Goal: Task Accomplishment & Management: Manage account settings

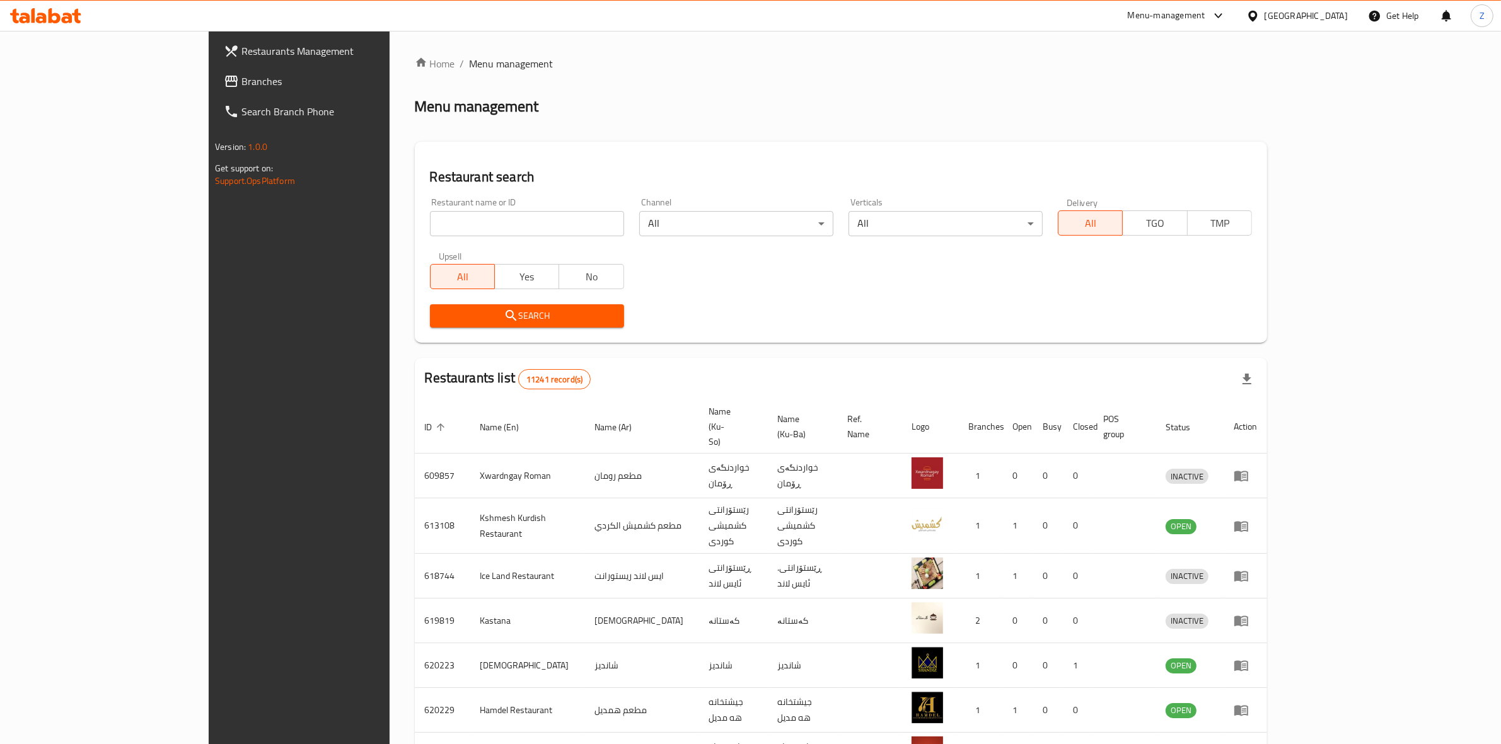
click at [530, 214] on input "search" at bounding box center [527, 223] width 194 height 25
type input "ش"
type input "س"
type input "salsa"
click button "Search" at bounding box center [527, 315] width 194 height 23
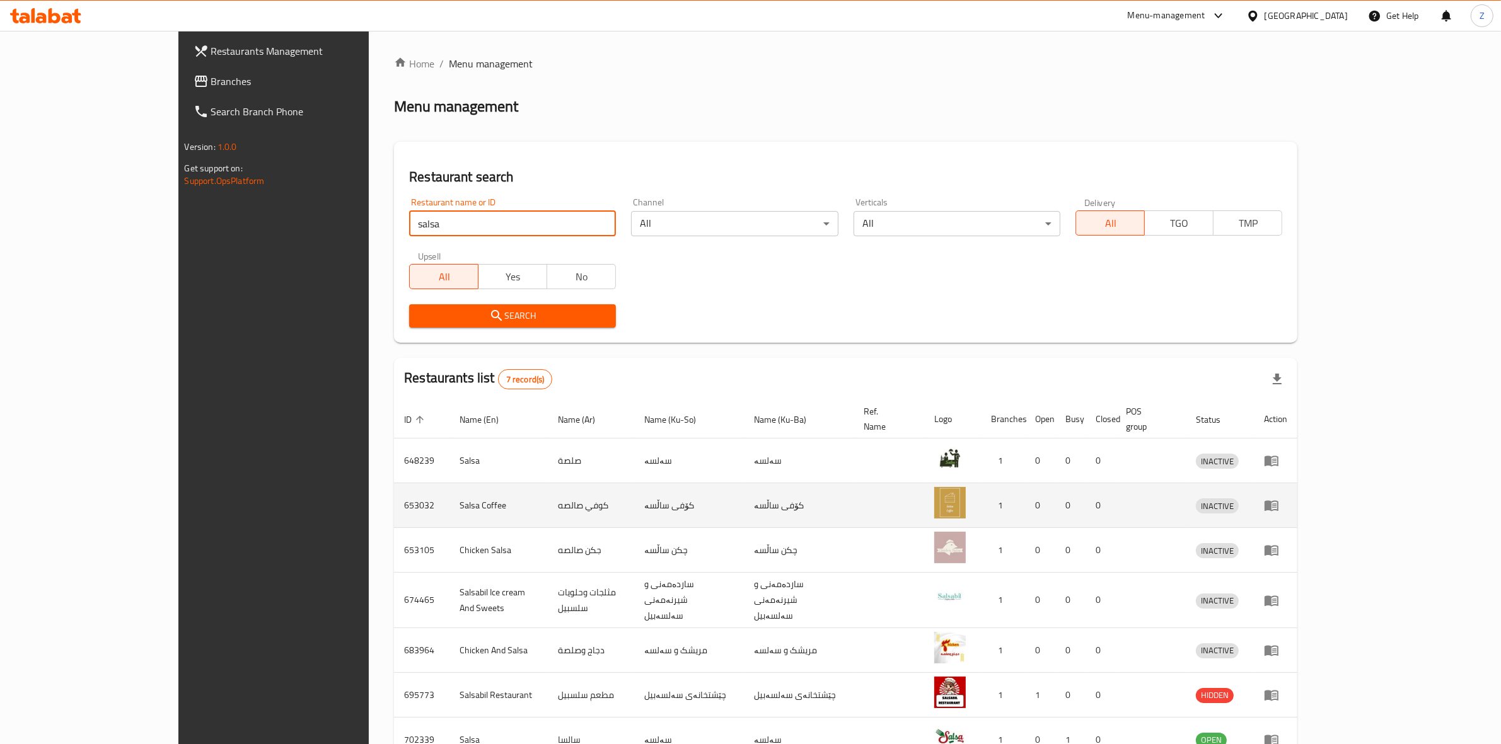
scroll to position [61, 0]
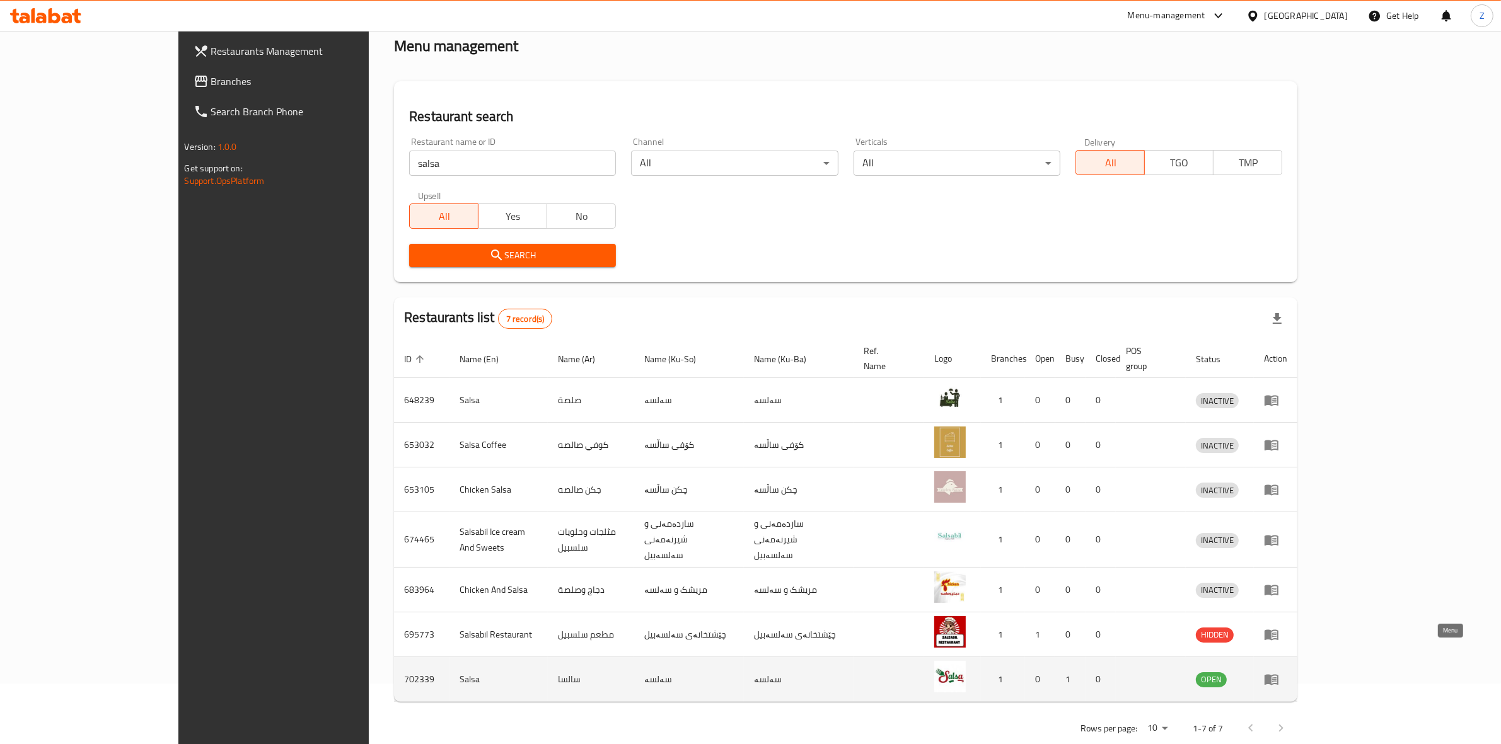
click at [1279, 672] on icon "enhanced table" at bounding box center [1271, 679] width 15 height 15
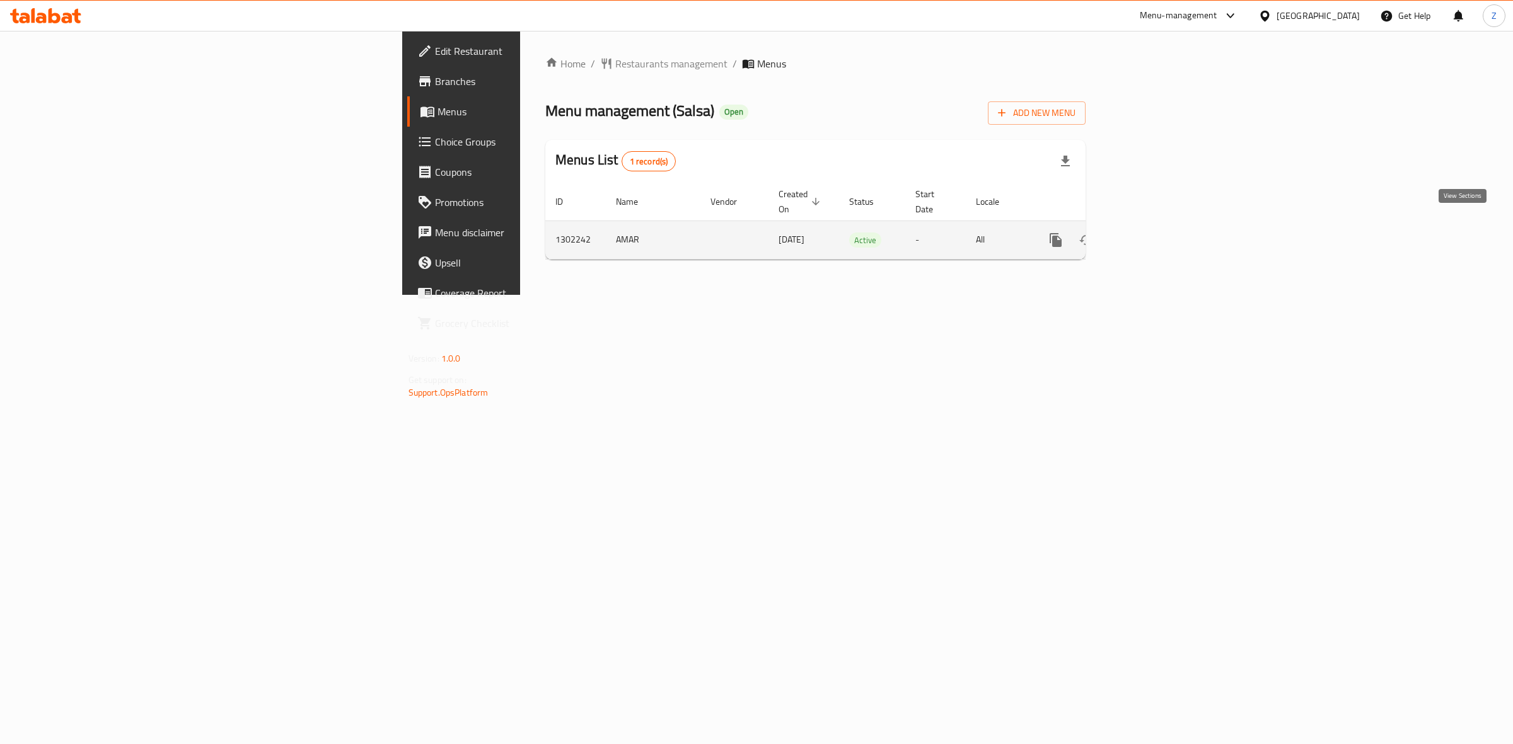
click at [1154, 233] on icon "enhanced table" at bounding box center [1146, 240] width 15 height 15
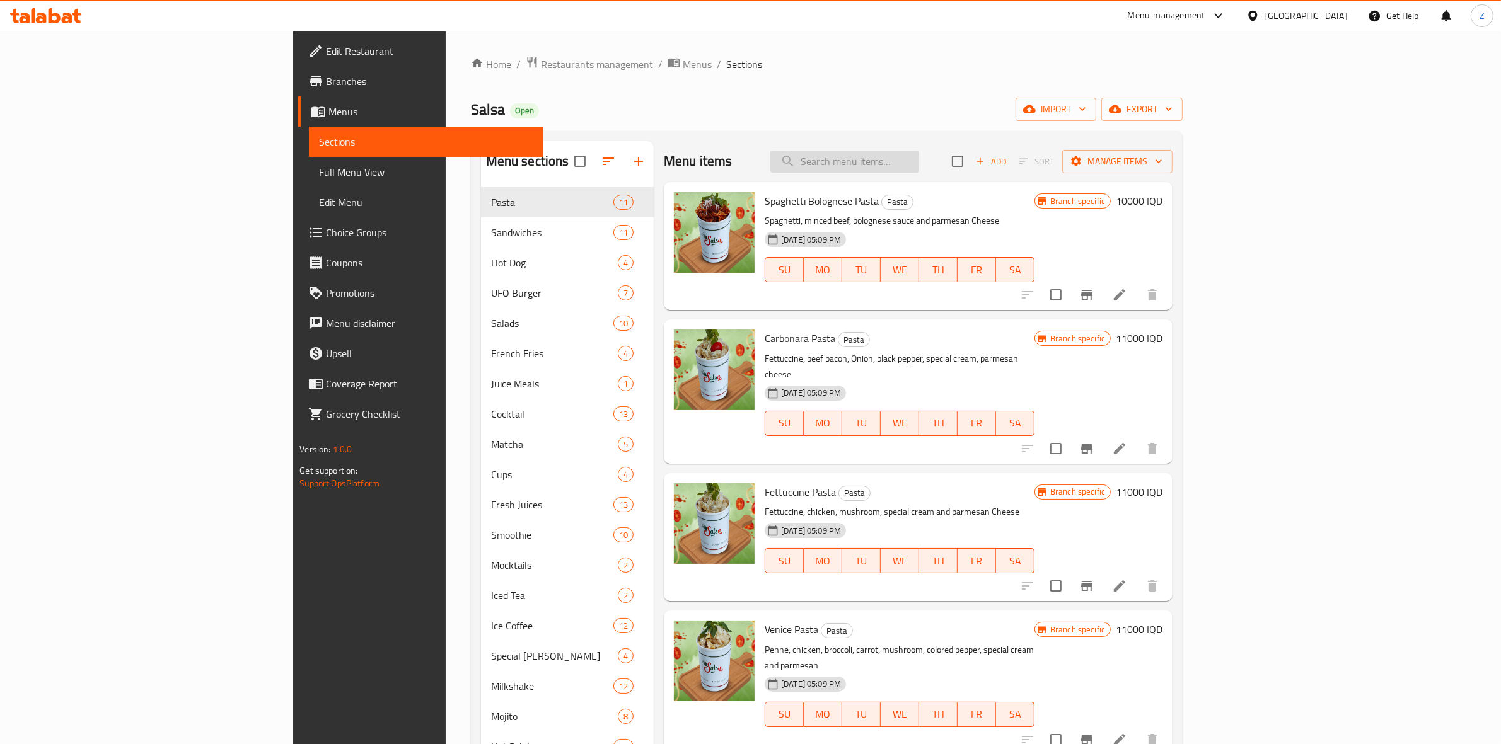
click at [919, 159] on input "search" at bounding box center [844, 162] width 149 height 22
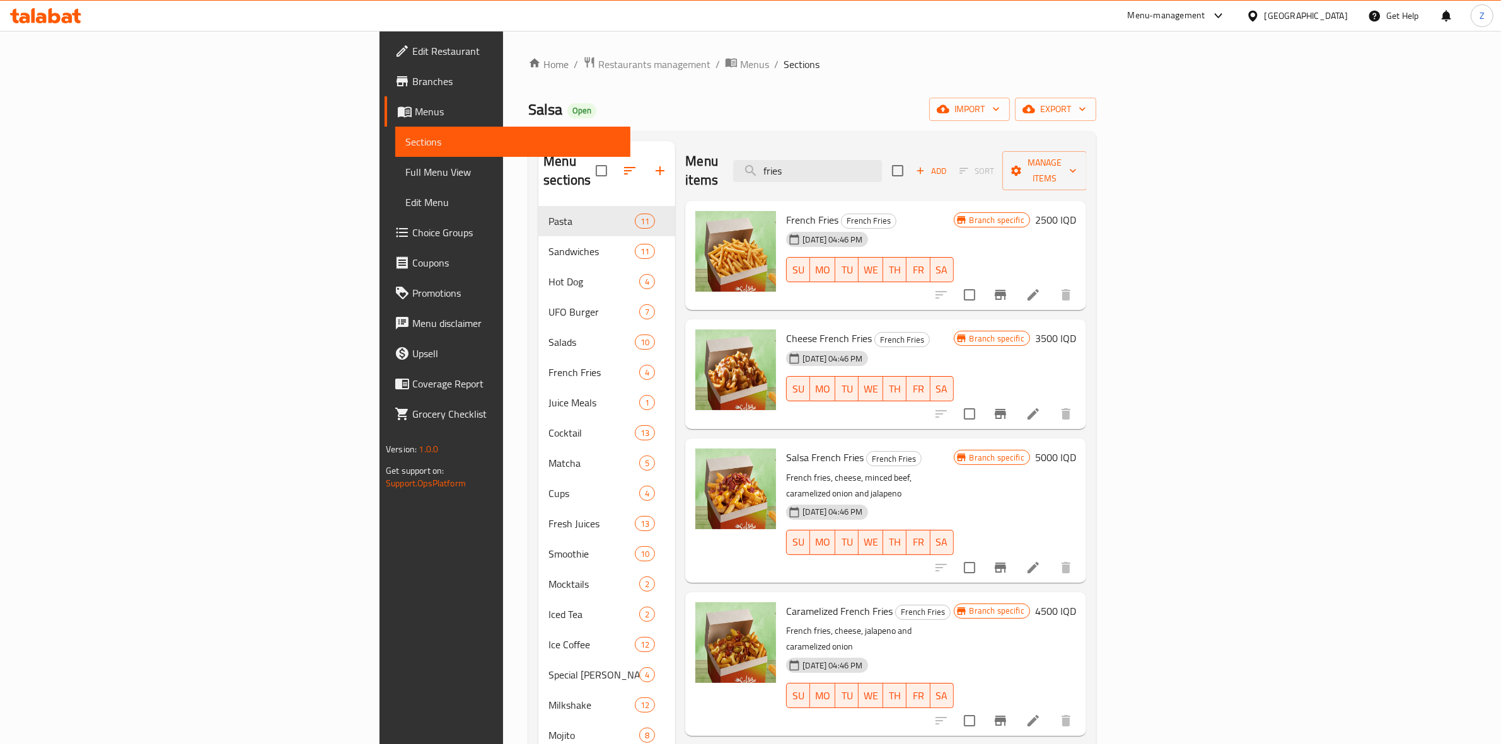
type input "fries"
click at [1076, 211] on h6 "2500 IQD" at bounding box center [1055, 220] width 41 height 18
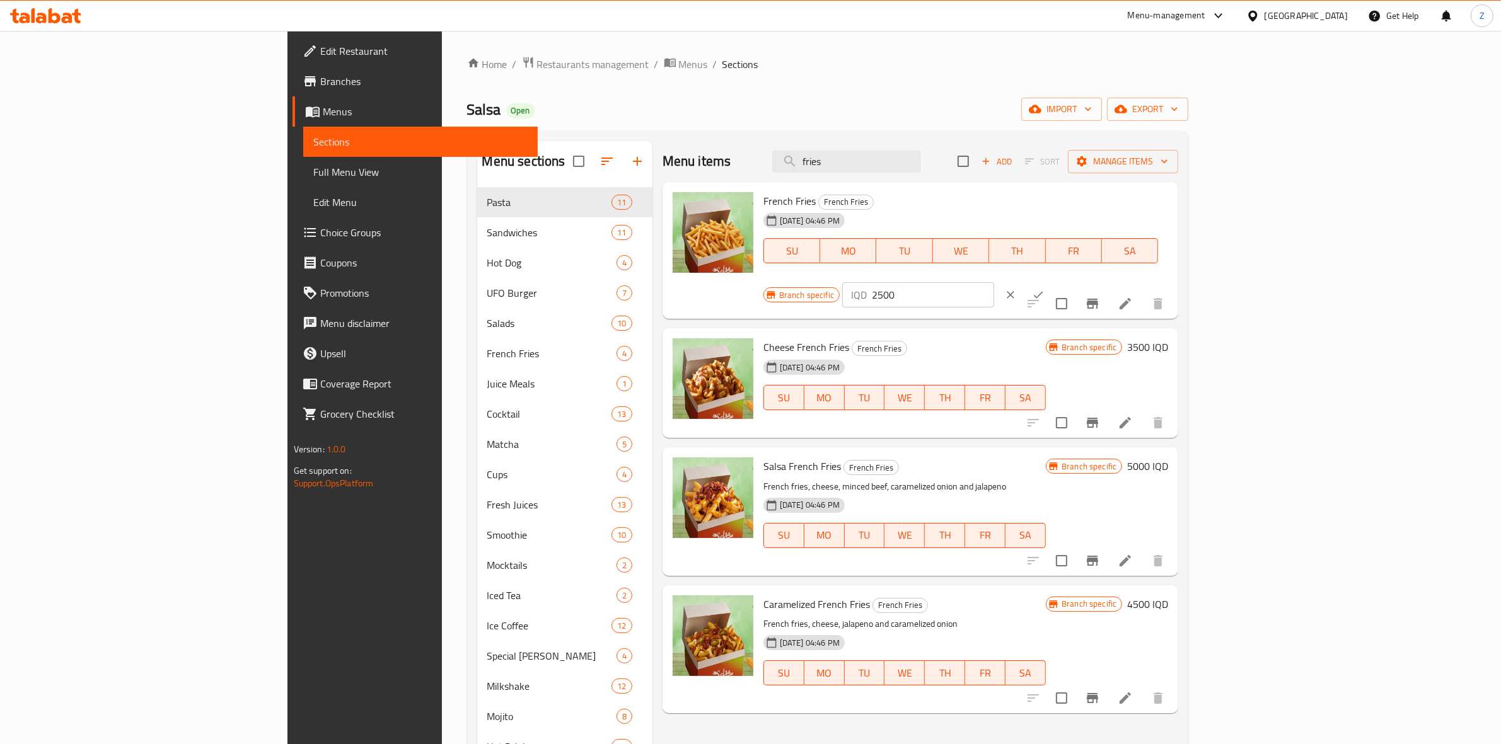
click at [994, 282] on input "2500" at bounding box center [933, 294] width 122 height 25
click at [994, 282] on input "3000" at bounding box center [933, 294] width 122 height 25
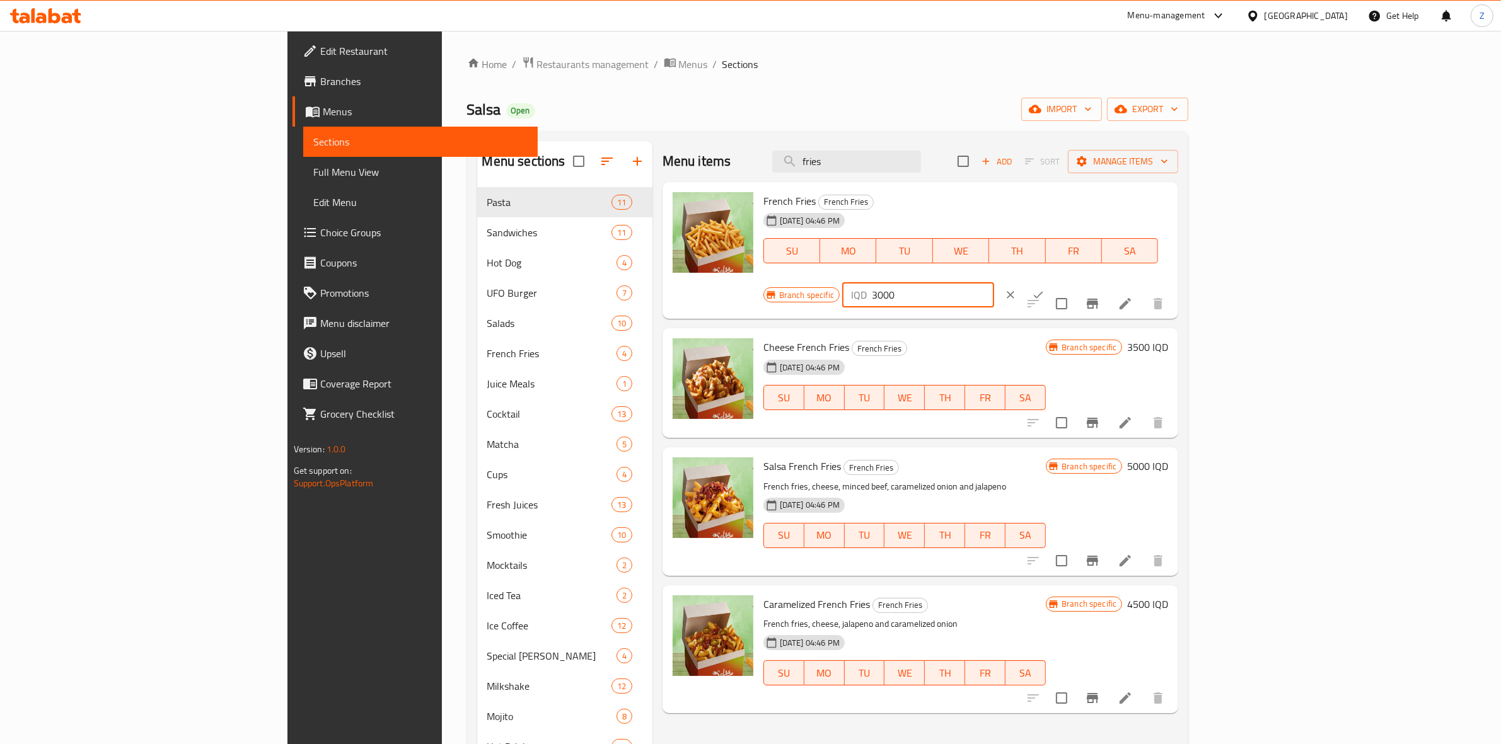
click at [994, 282] on input "3000" at bounding box center [933, 294] width 122 height 25
type input "3000"
click at [1052, 281] on button "ok" at bounding box center [1038, 295] width 28 height 28
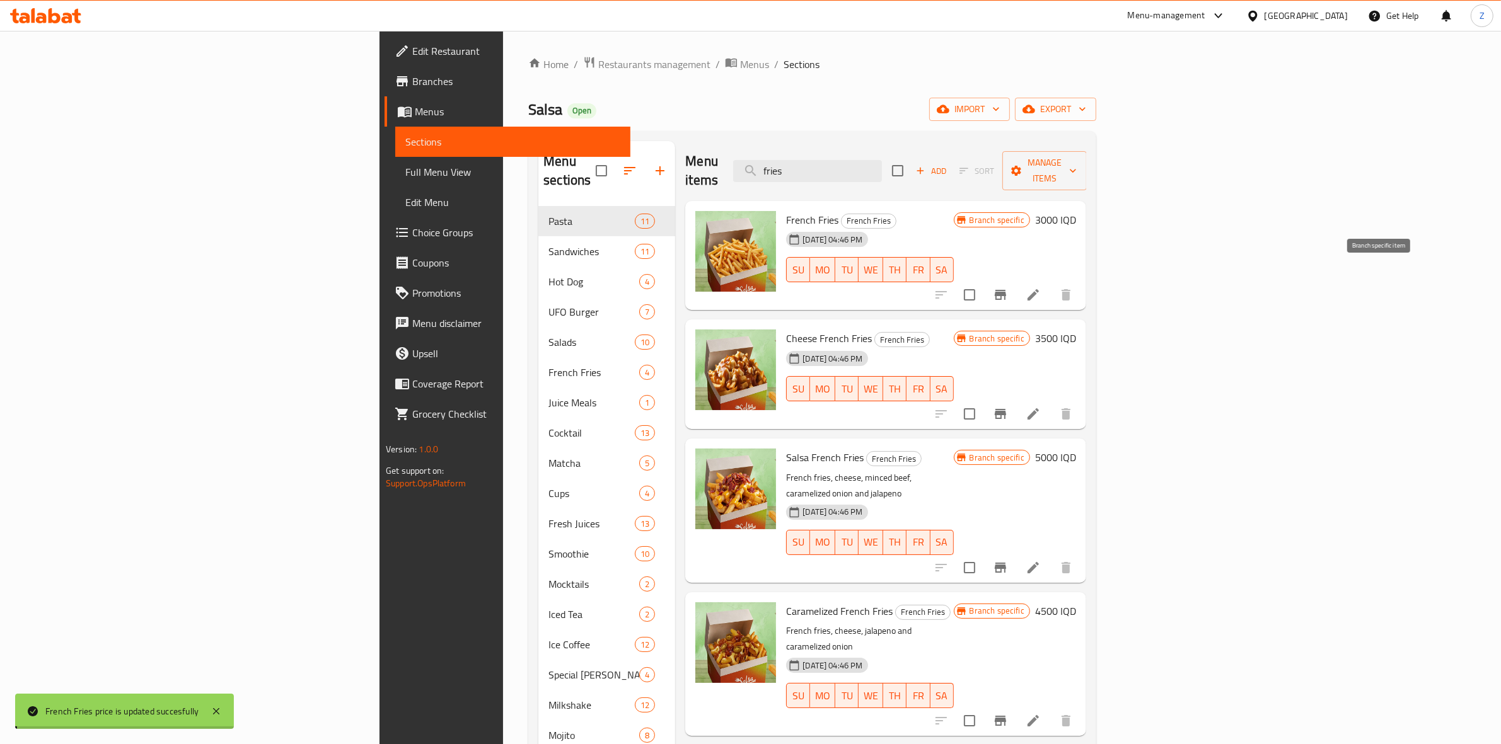
click at [1008, 287] on icon "Branch-specific-item" at bounding box center [1000, 294] width 15 height 15
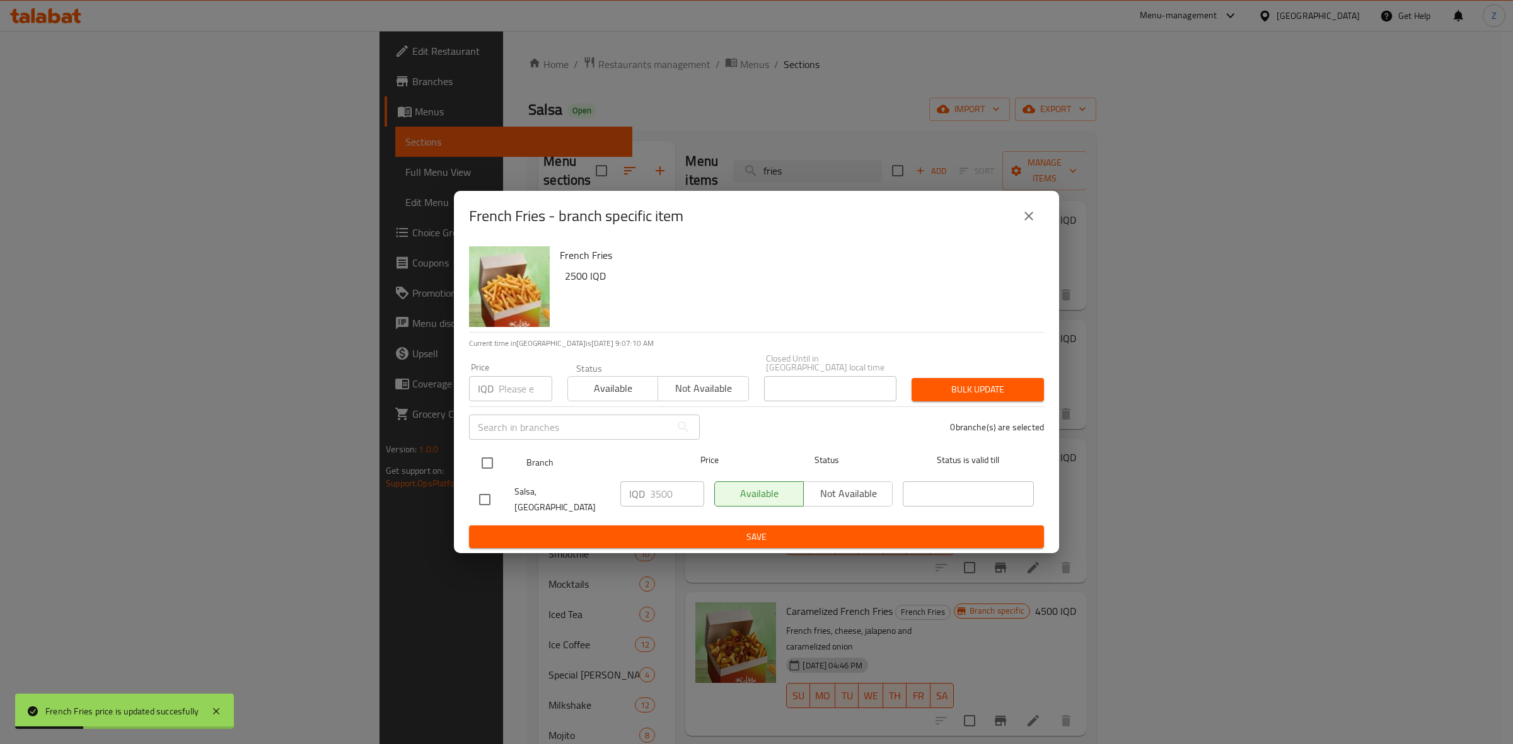
click at [493, 461] on input "checkbox" at bounding box center [487, 463] width 26 height 26
checkbox input "true"
click at [660, 496] on input "3500" at bounding box center [677, 494] width 54 height 25
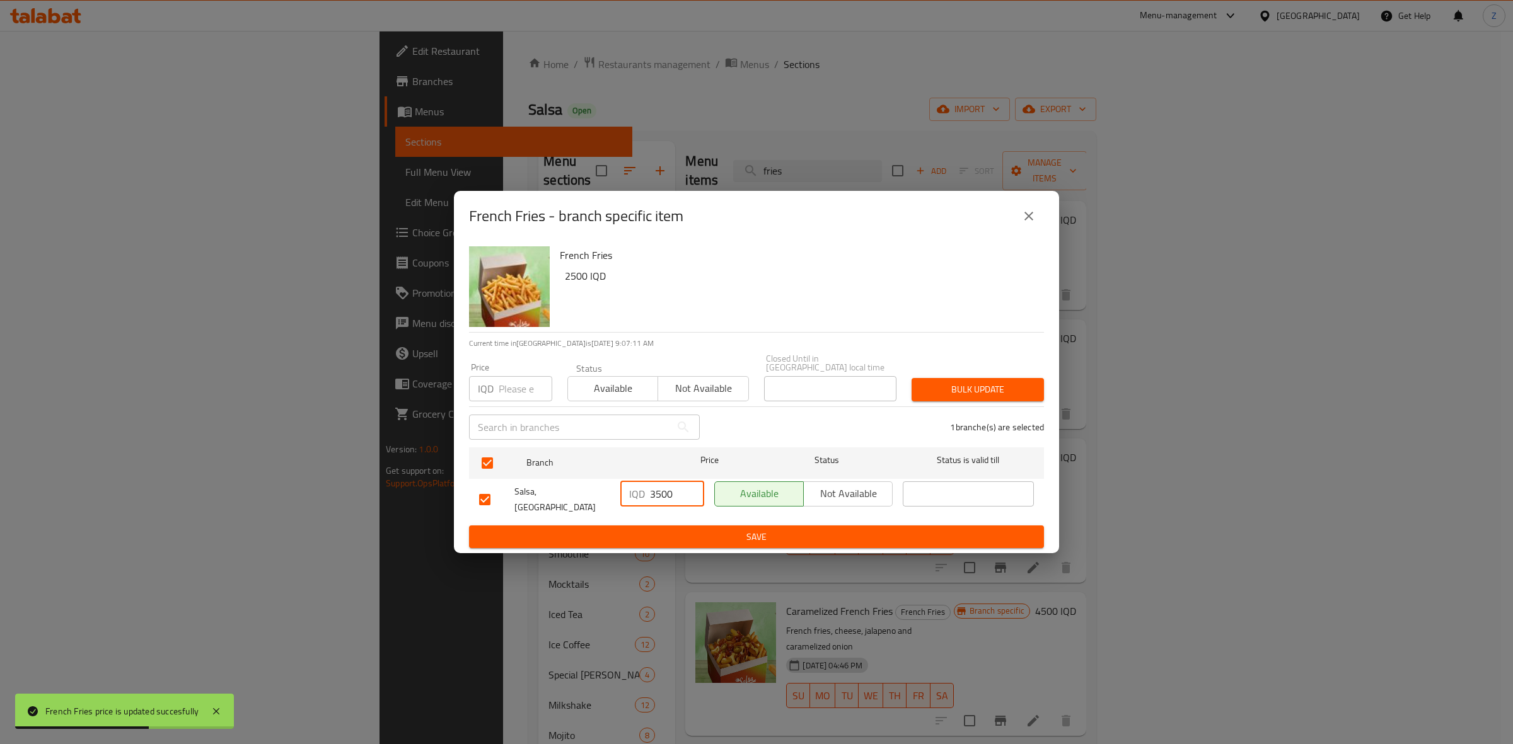
paste input "0"
type input "3000"
click at [660, 530] on span "Save" at bounding box center [756, 538] width 555 height 16
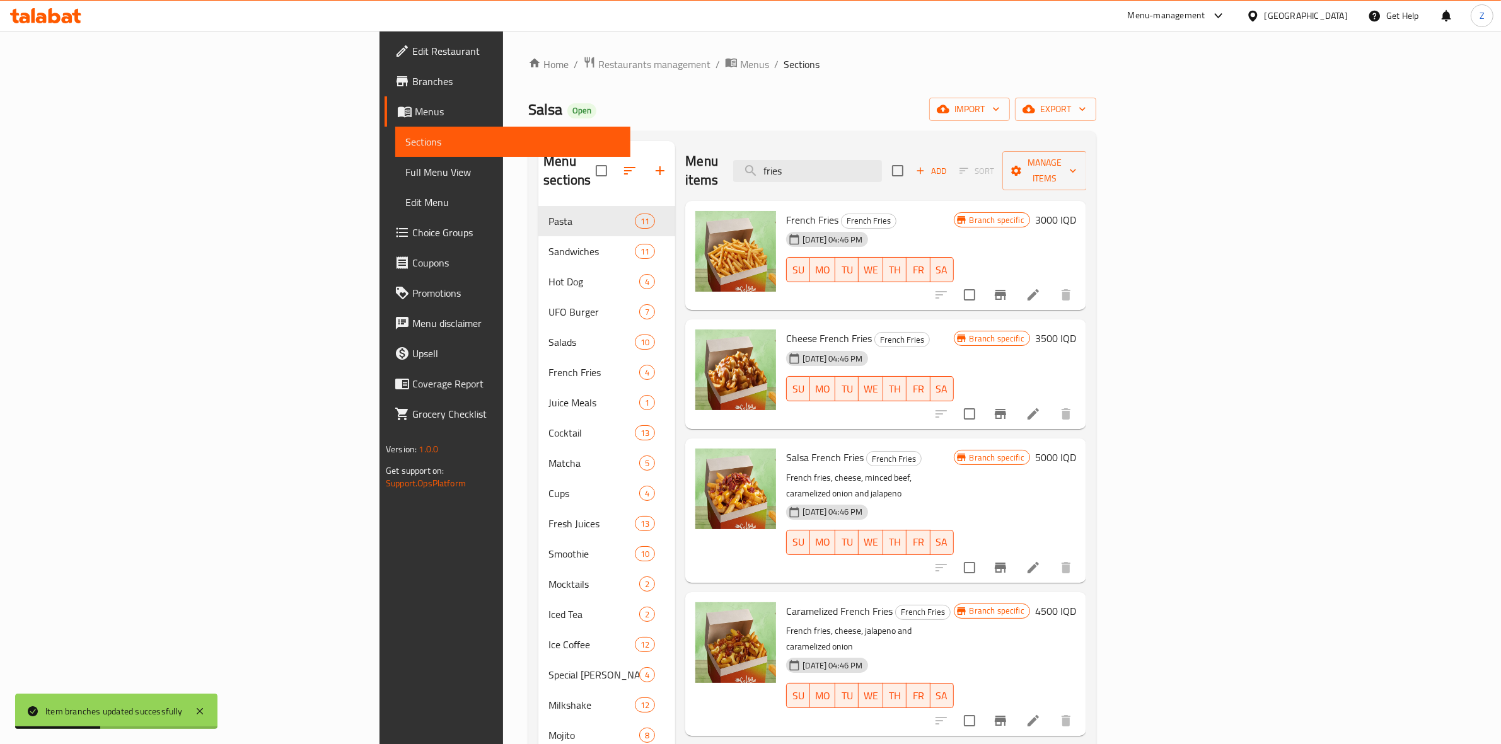
click at [1076, 330] on h6 "3500 IQD" at bounding box center [1055, 339] width 41 height 18
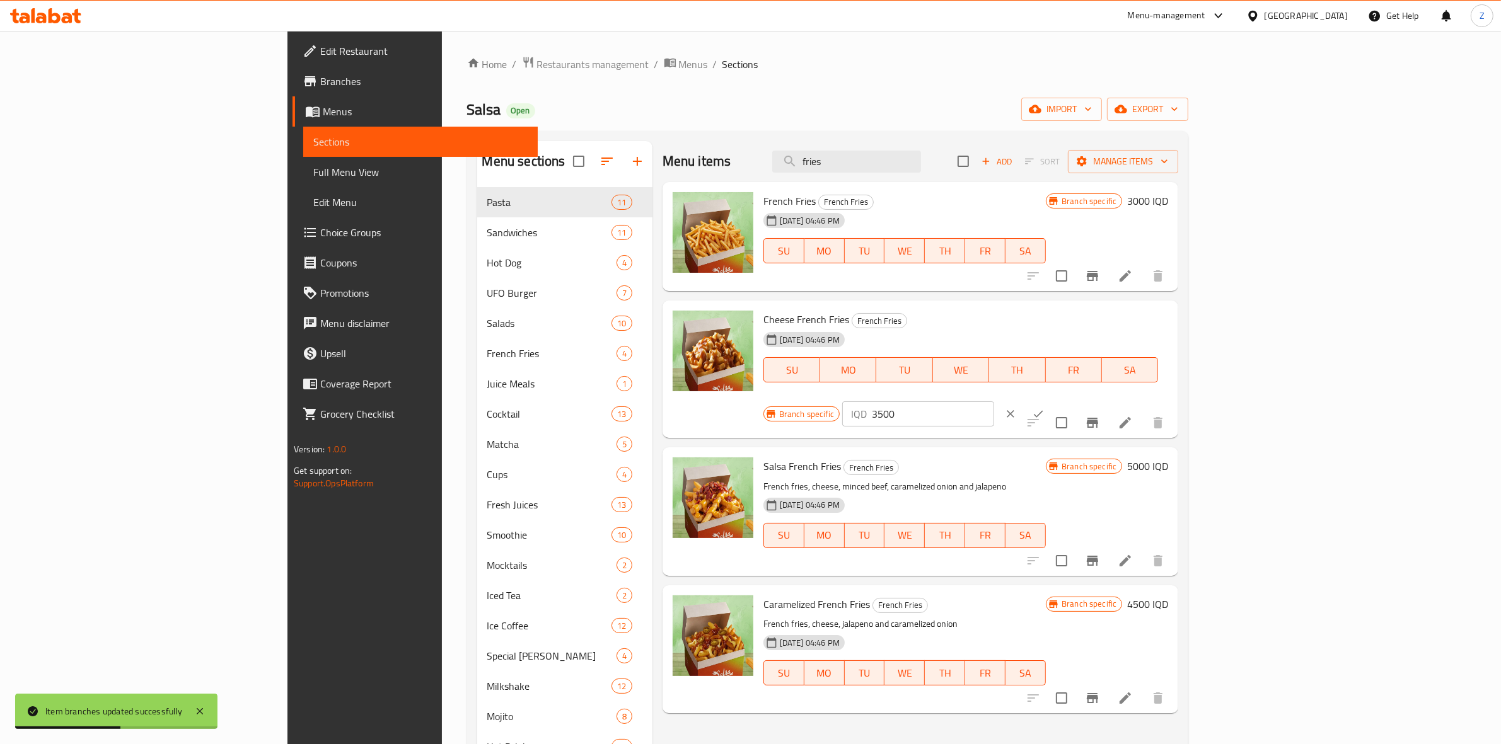
click at [994, 402] on input "3500" at bounding box center [933, 414] width 122 height 25
click at [994, 402] on input "4000" at bounding box center [933, 414] width 122 height 25
type input "4000"
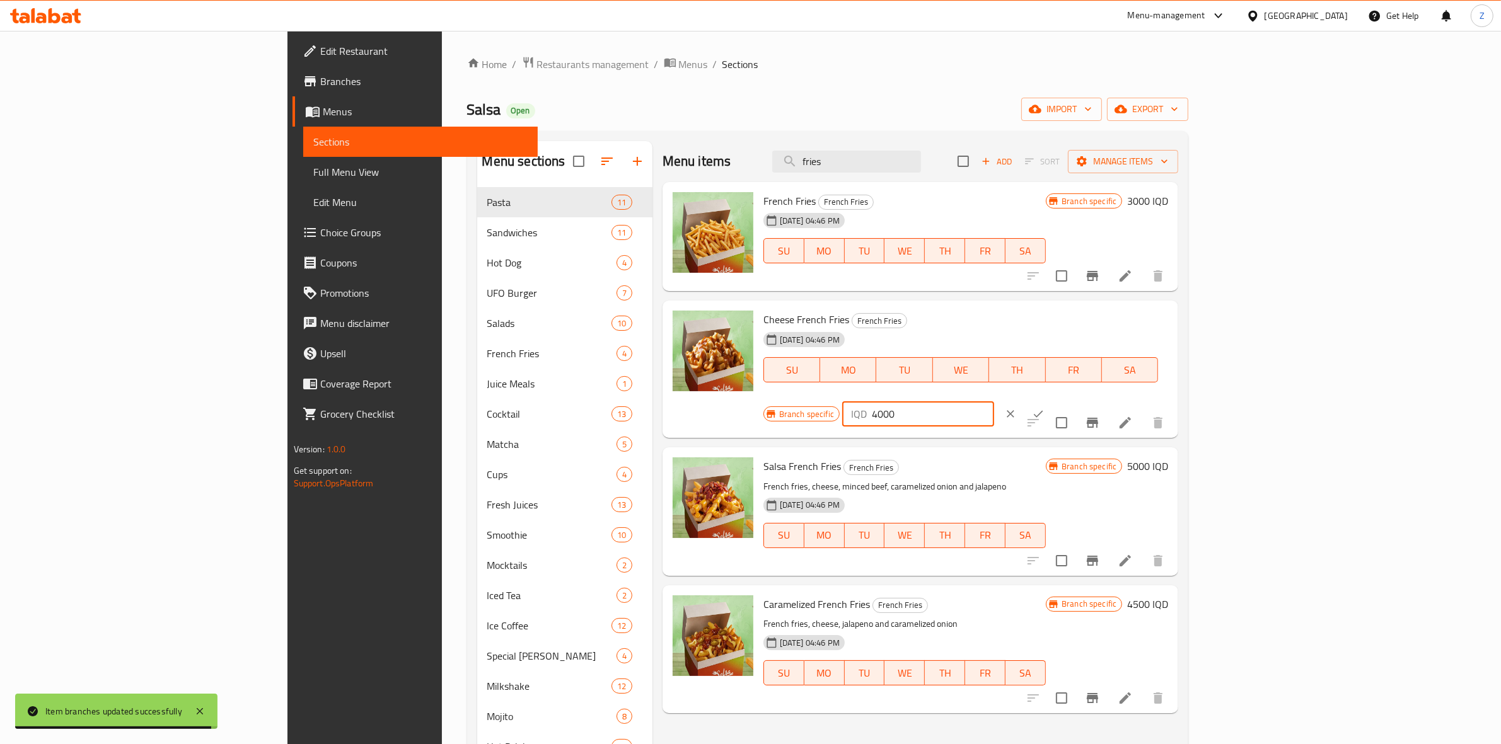
click at [1043, 411] on icon "ok" at bounding box center [1038, 414] width 9 height 7
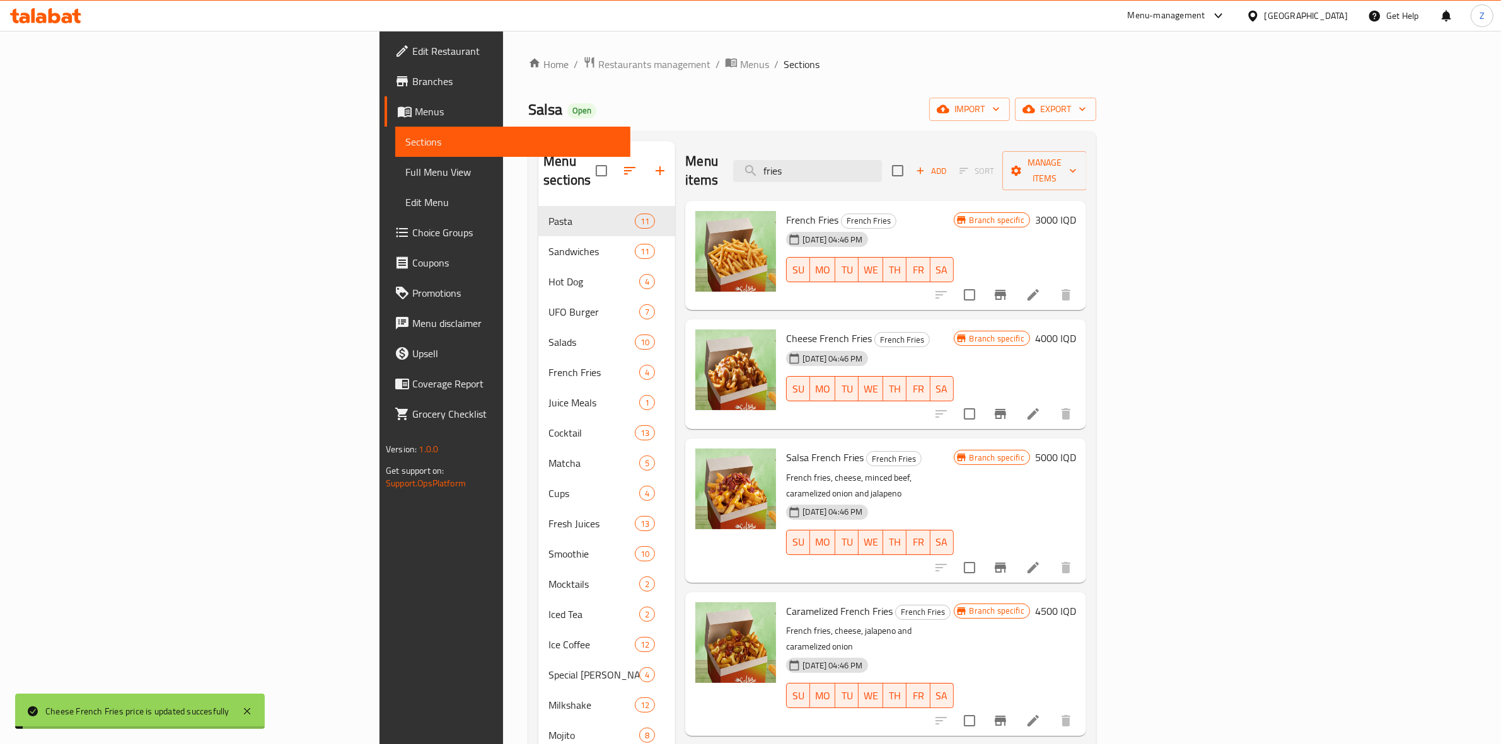
click at [1008, 407] on icon "Branch-specific-item" at bounding box center [1000, 414] width 15 height 15
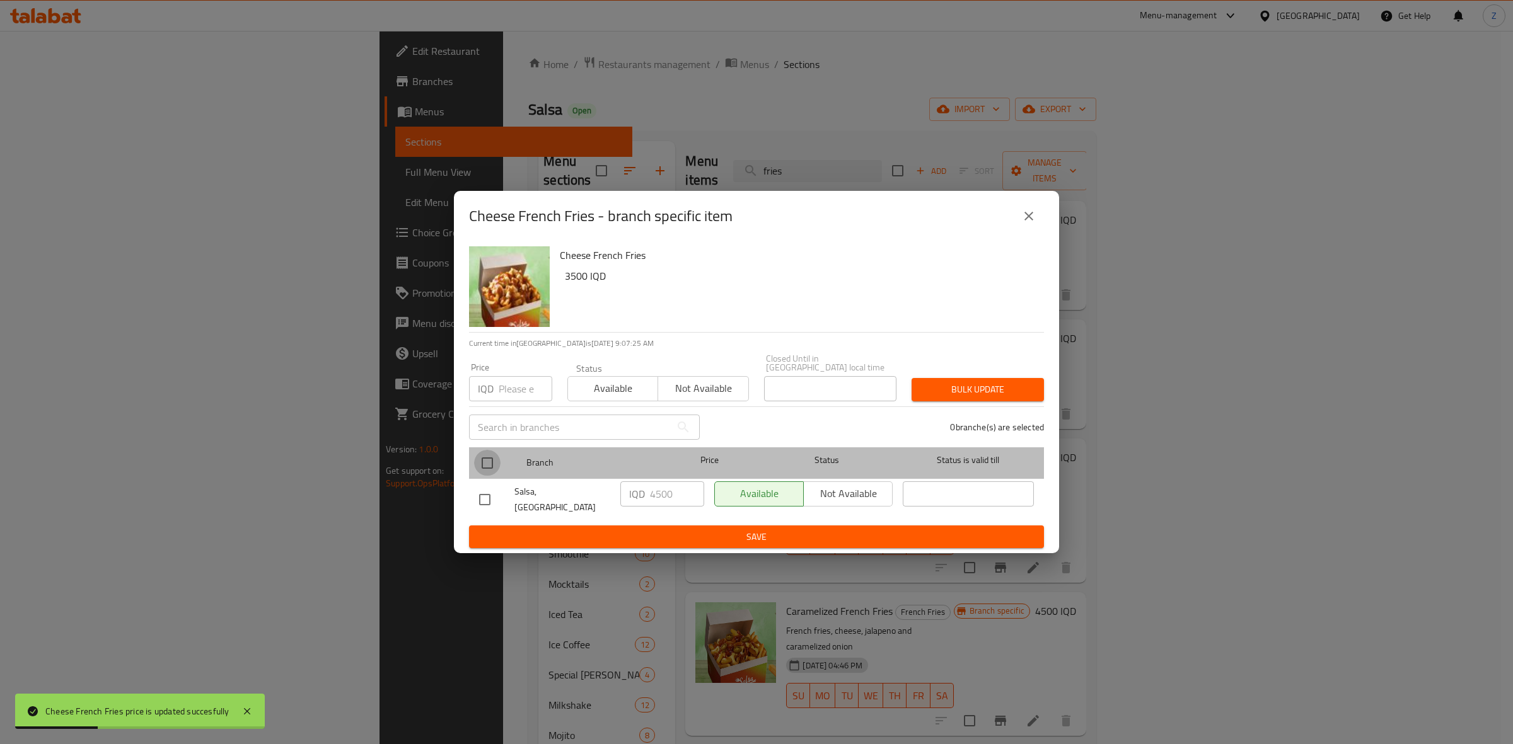
click at [489, 464] on input "checkbox" at bounding box center [487, 463] width 26 height 26
checkbox input "true"
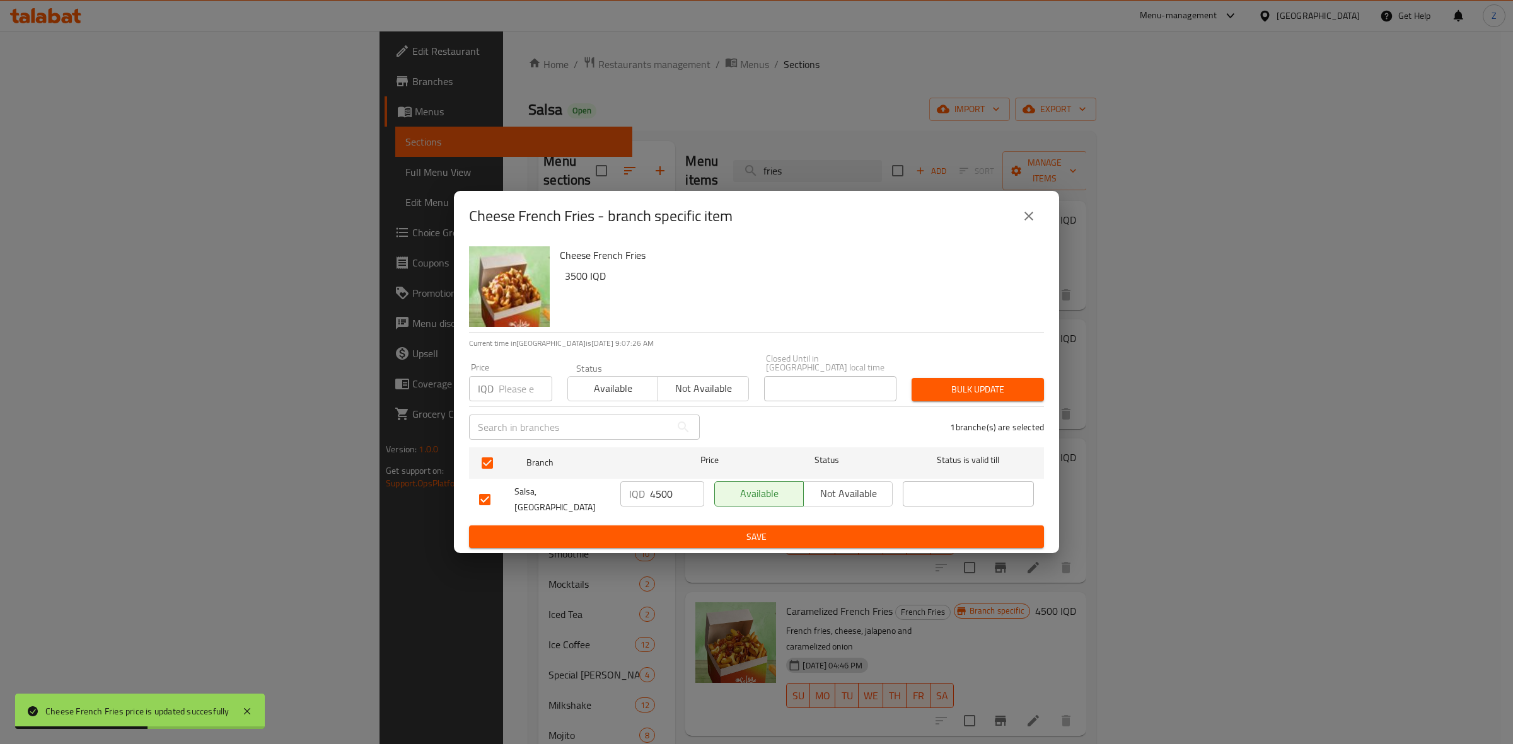
click at [657, 495] on input "4500" at bounding box center [677, 494] width 54 height 25
paste input "0"
type input "4000"
click at [668, 530] on span "Save" at bounding box center [756, 538] width 555 height 16
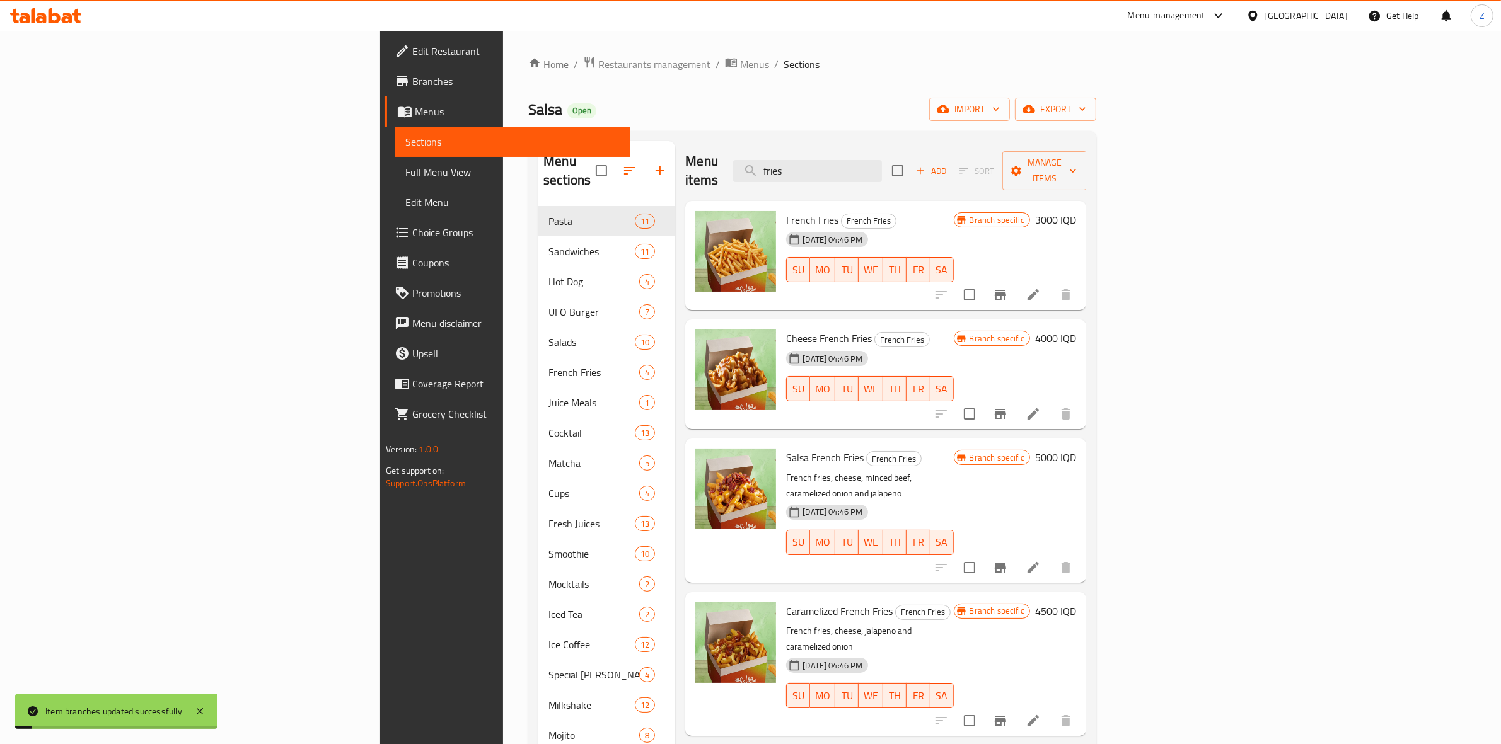
scroll to position [177, 0]
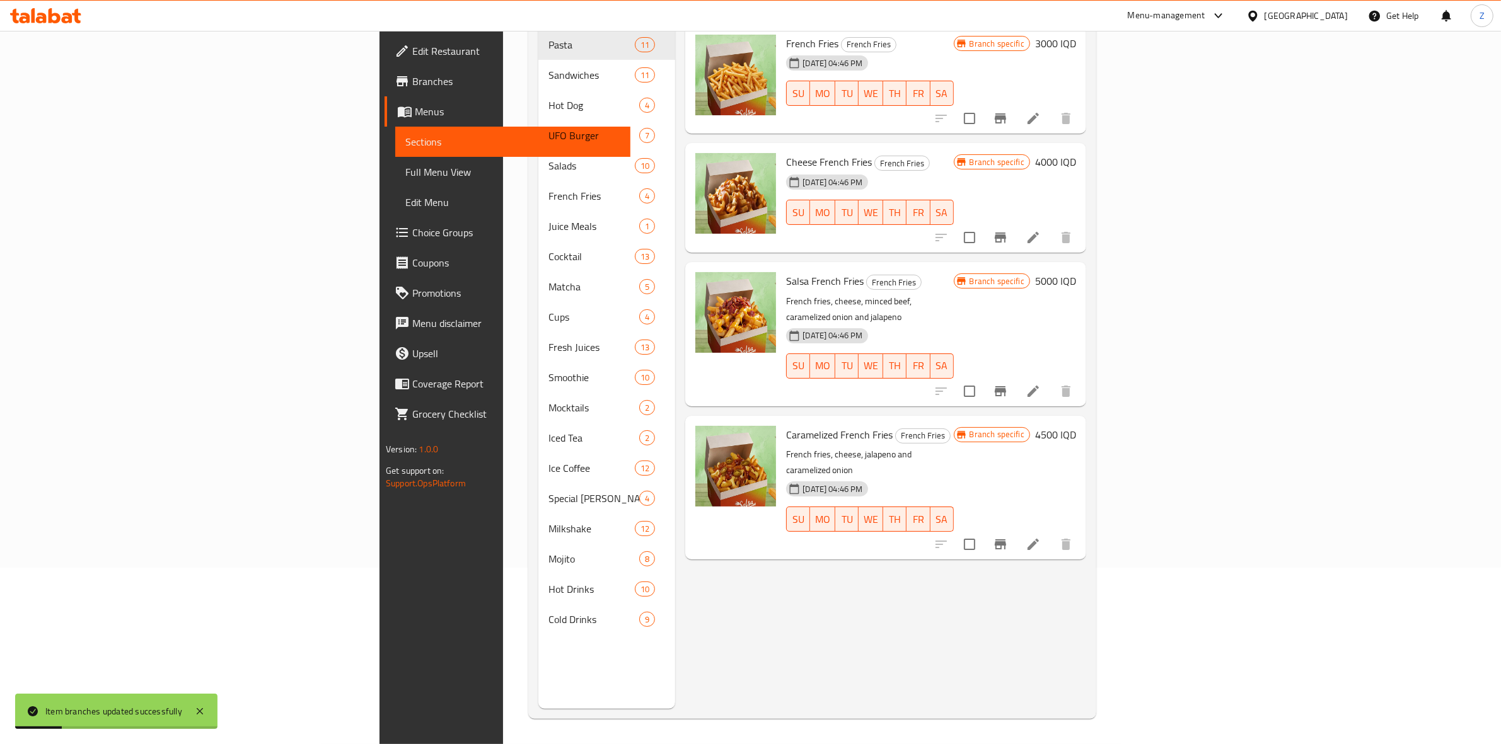
click at [1076, 426] on h6 "4500 IQD" at bounding box center [1055, 435] width 41 height 18
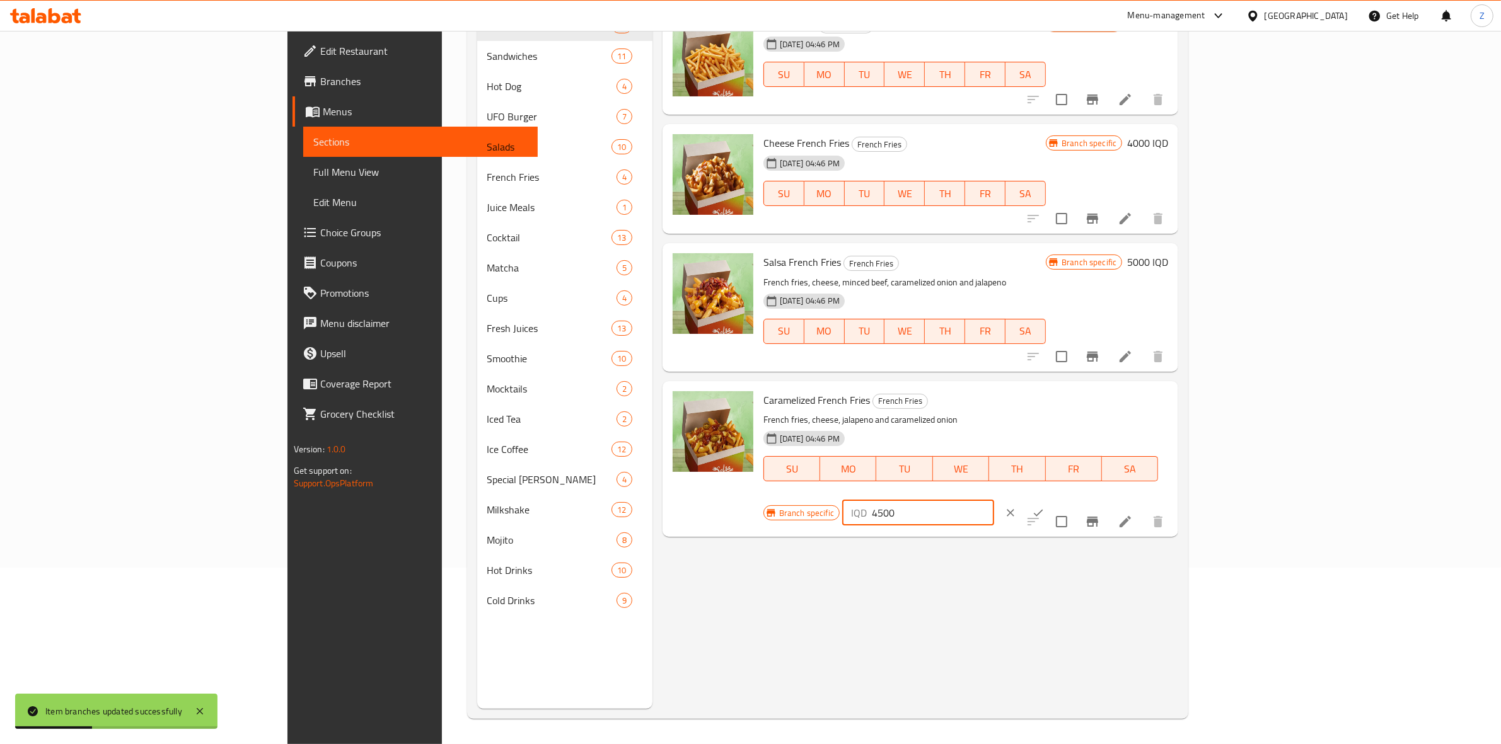
drag, startPoint x: 1288, startPoint y: 407, endPoint x: 1268, endPoint y: 408, distance: 20.2
click at [994, 501] on div "IQD 4500 ​" at bounding box center [918, 513] width 152 height 25
click at [994, 501] on input "5500" at bounding box center [933, 513] width 122 height 25
type input "5500"
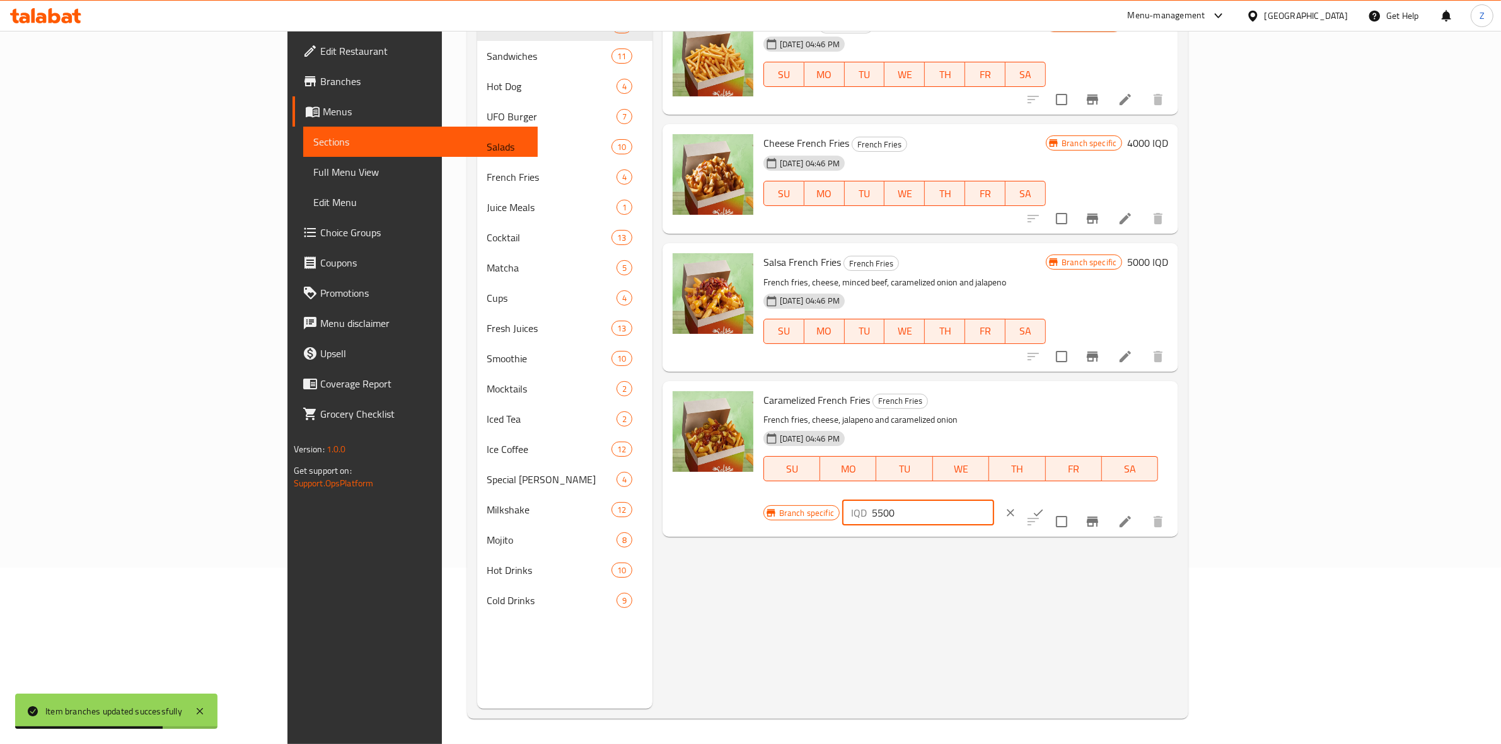
click at [1052, 499] on button "ok" at bounding box center [1038, 513] width 28 height 28
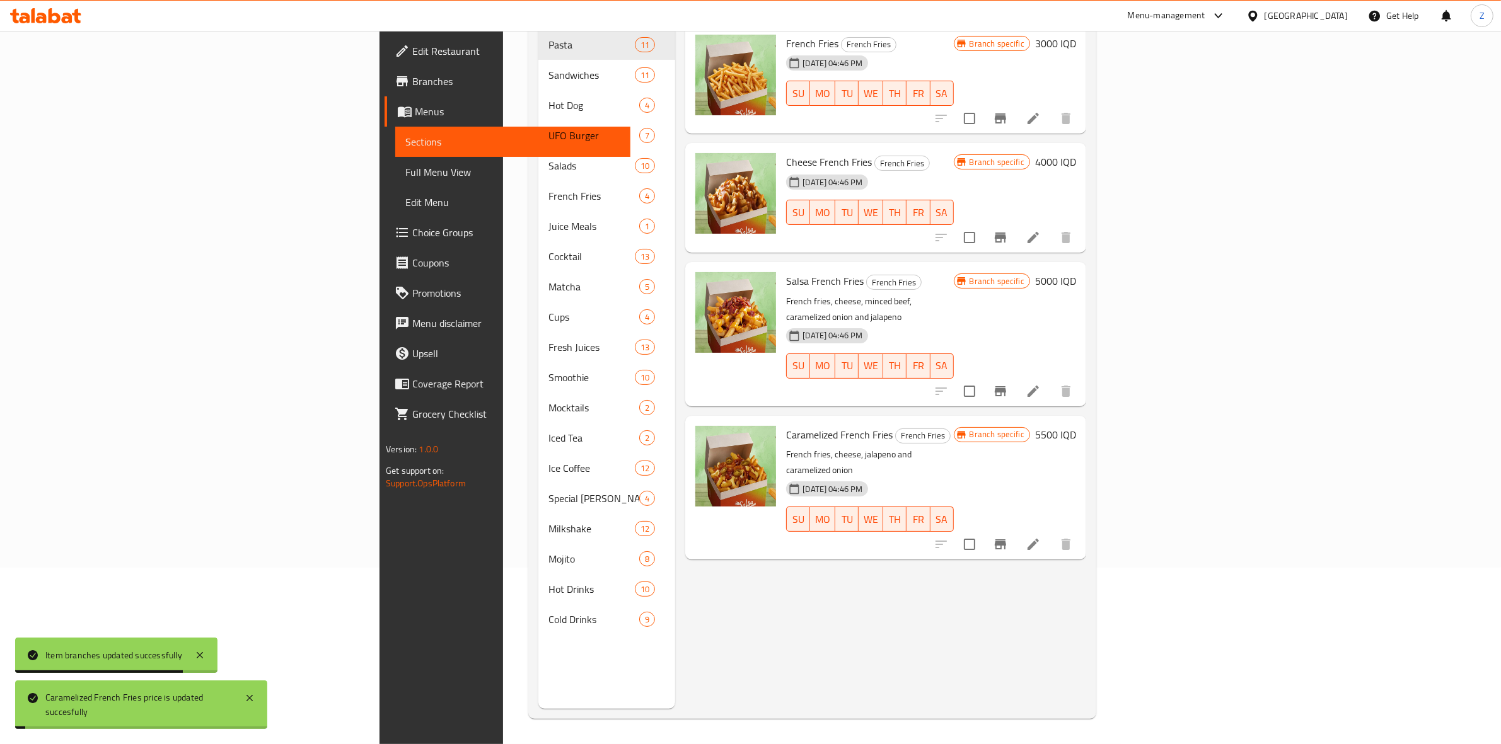
click at [1008, 537] on icon "Branch-specific-item" at bounding box center [1000, 544] width 15 height 15
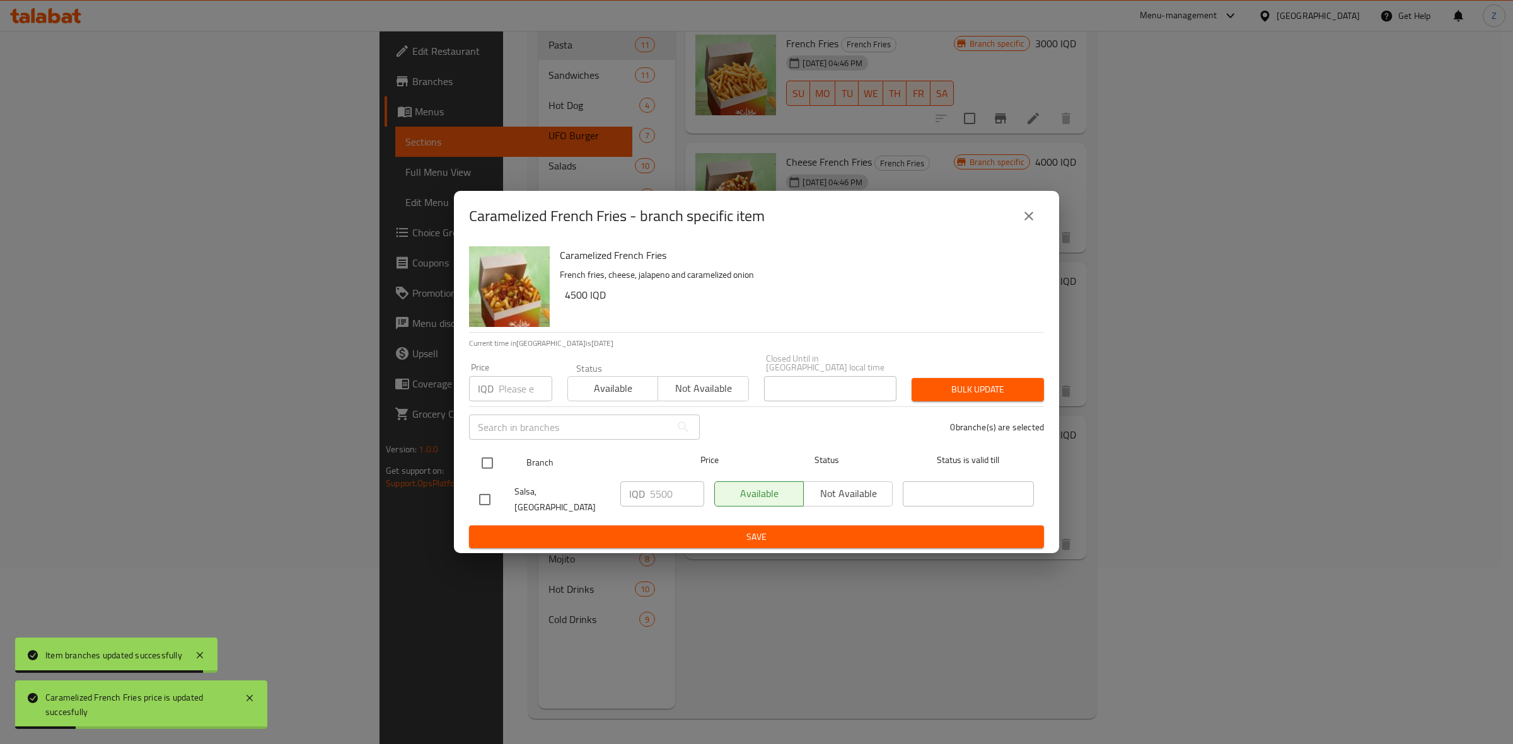
click at [489, 462] on input "checkbox" at bounding box center [487, 463] width 26 height 26
checkbox input "true"
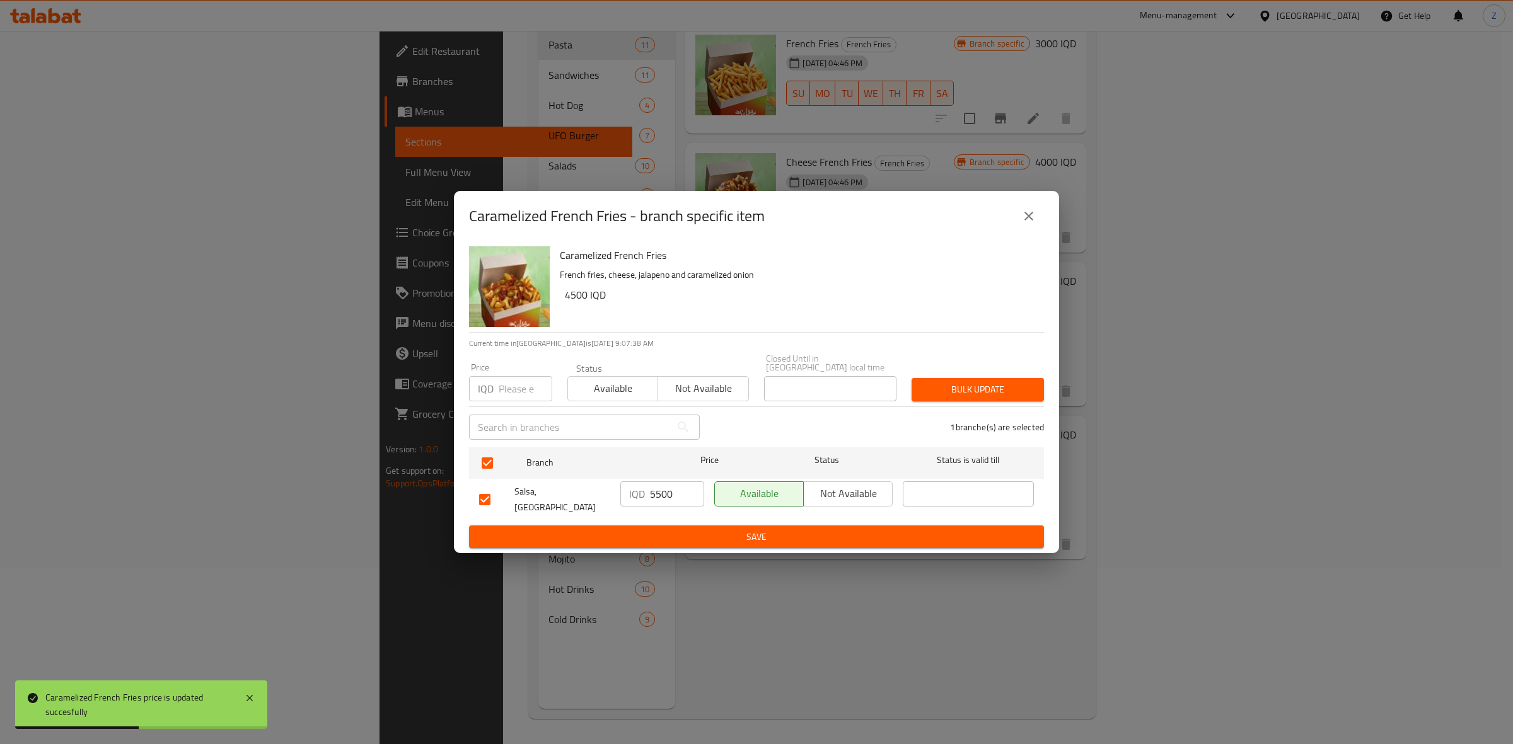
click at [664, 493] on input "5500" at bounding box center [677, 494] width 54 height 25
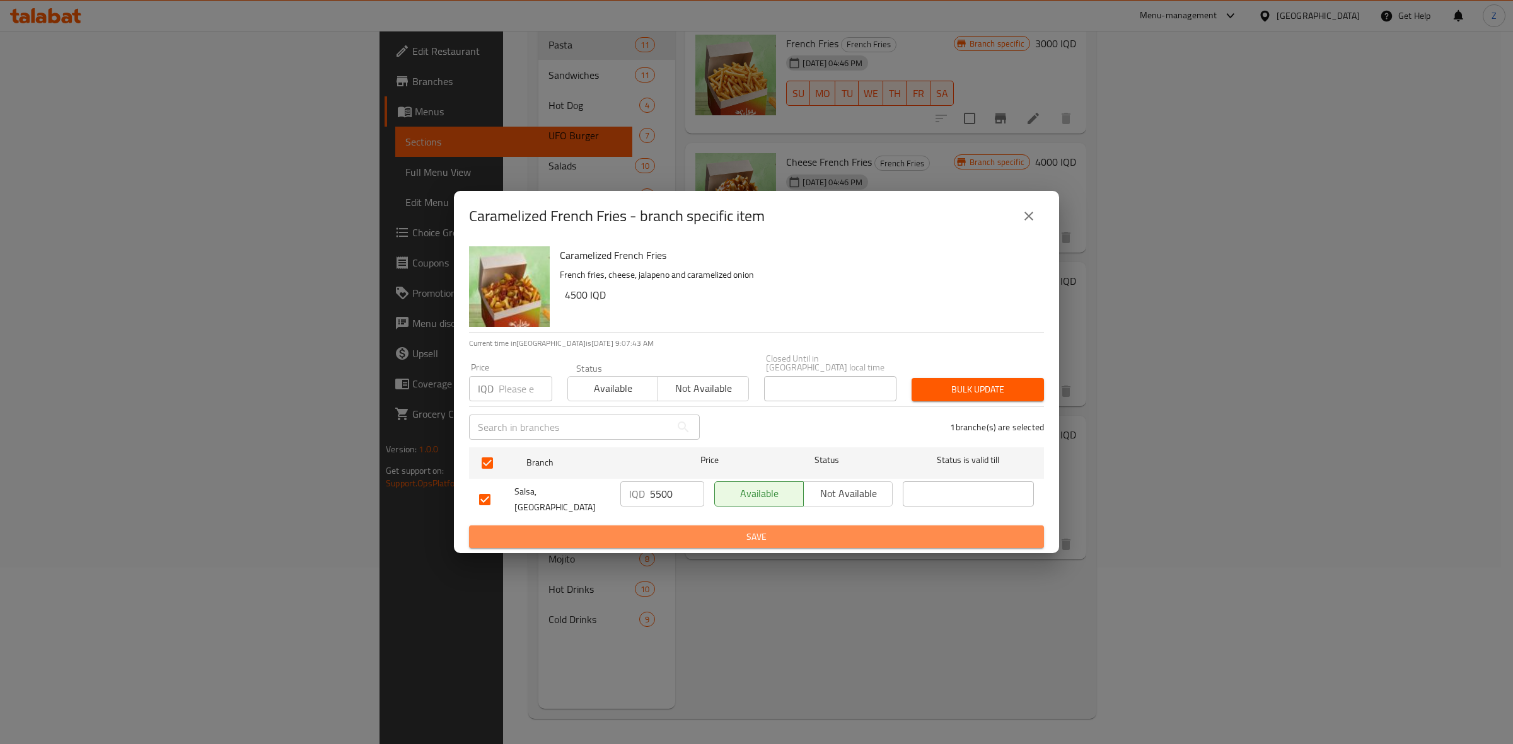
click at [681, 530] on span "Save" at bounding box center [756, 538] width 555 height 16
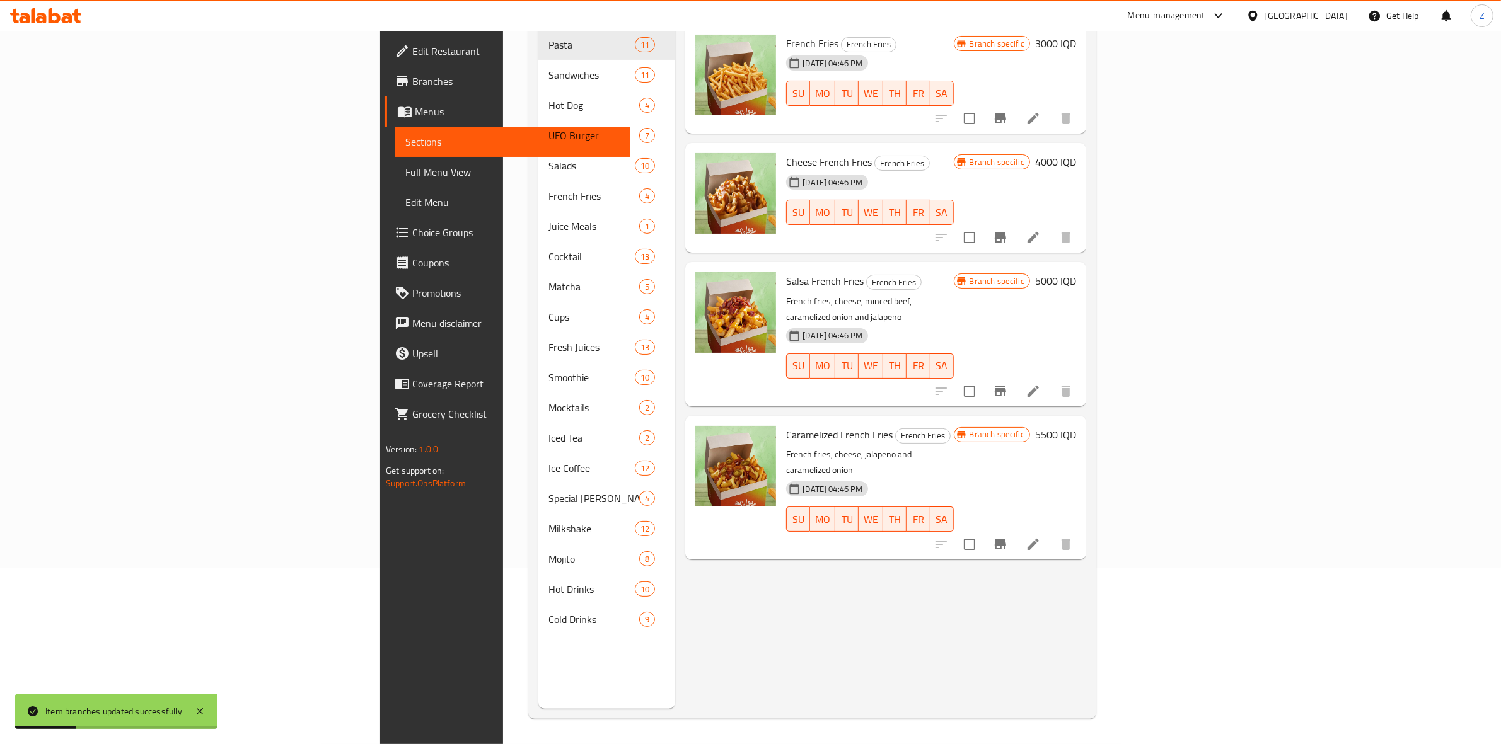
click at [1076, 426] on h6 "5500 IQD" at bounding box center [1055, 435] width 41 height 18
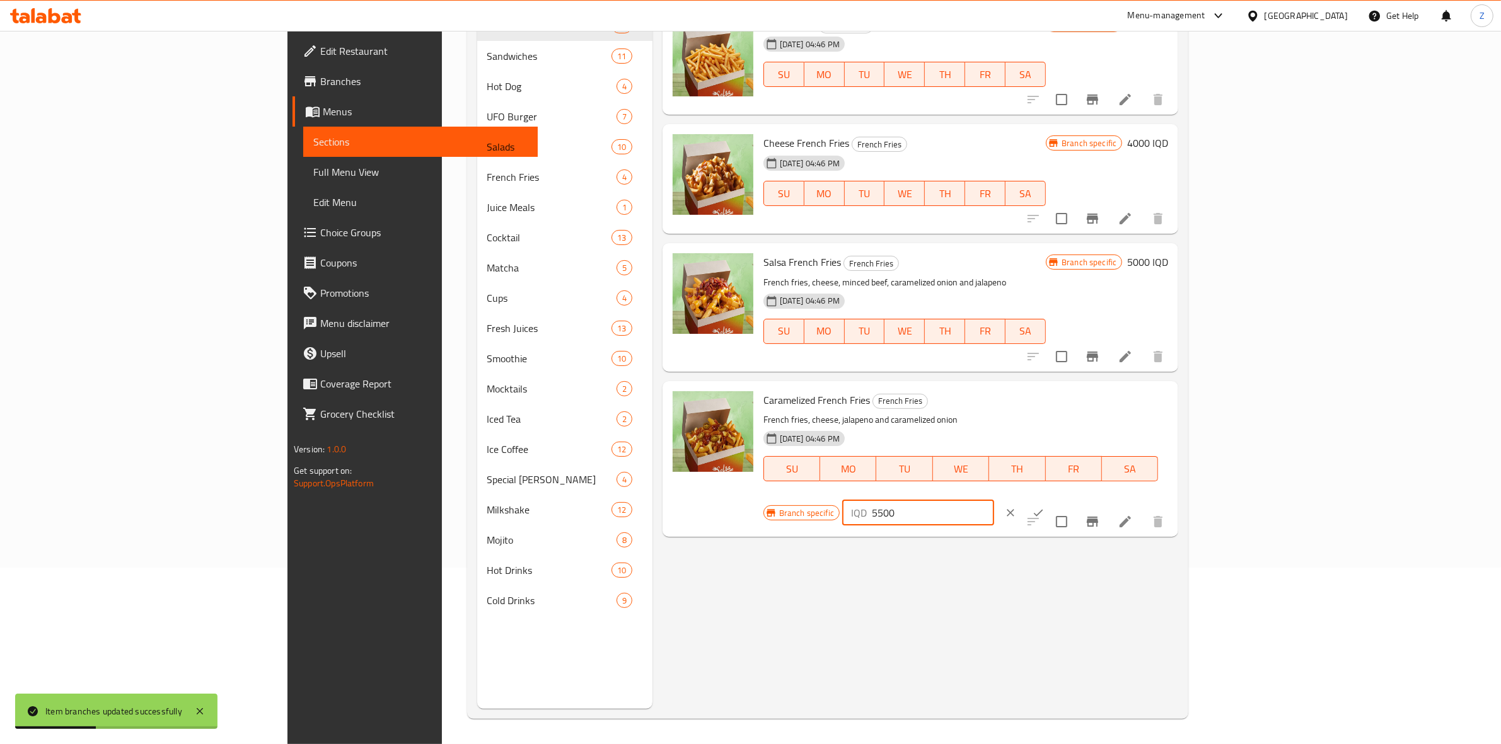
click at [994, 501] on input "5500" at bounding box center [933, 513] width 122 height 25
click at [994, 501] on input "5000" at bounding box center [933, 513] width 122 height 25
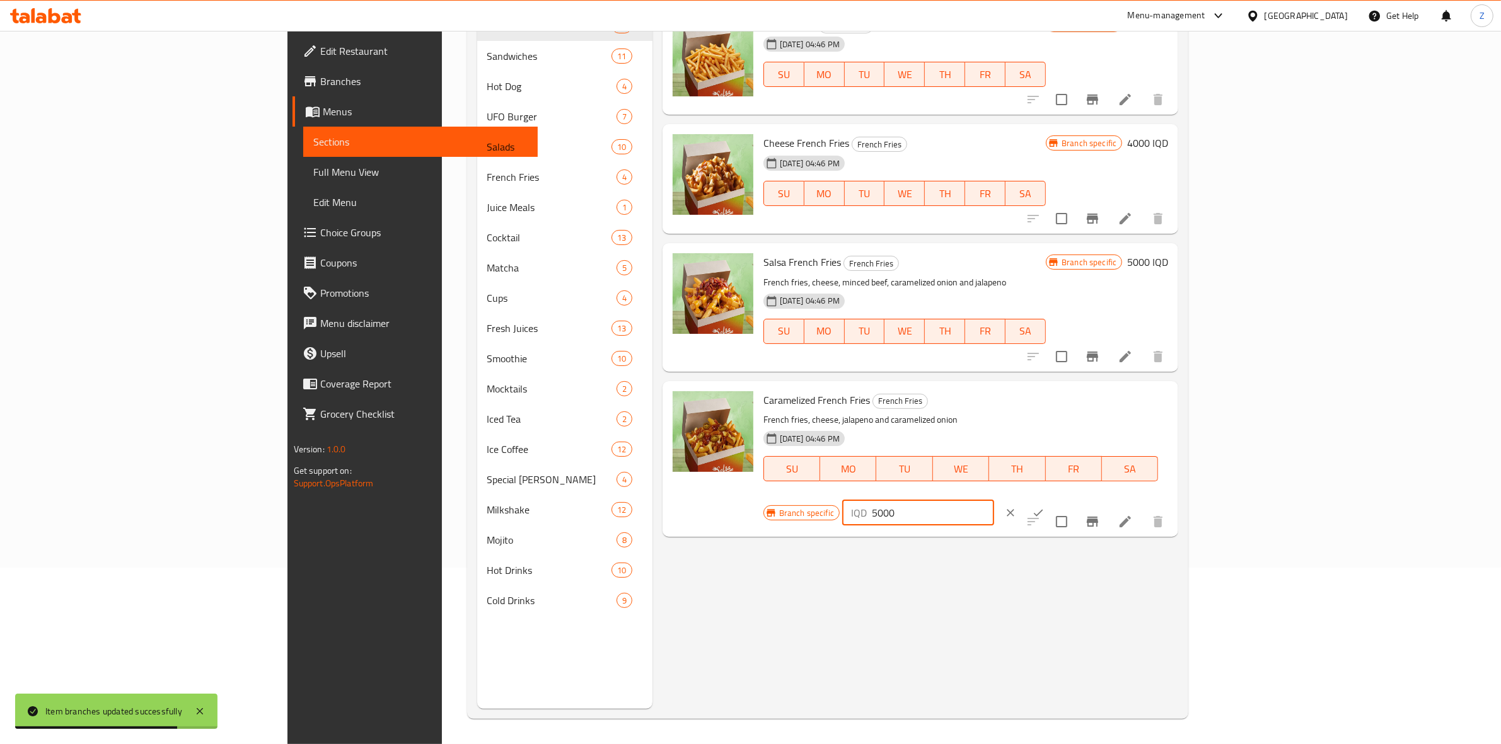
type input "5000"
click at [1052, 499] on button "ok" at bounding box center [1038, 513] width 28 height 28
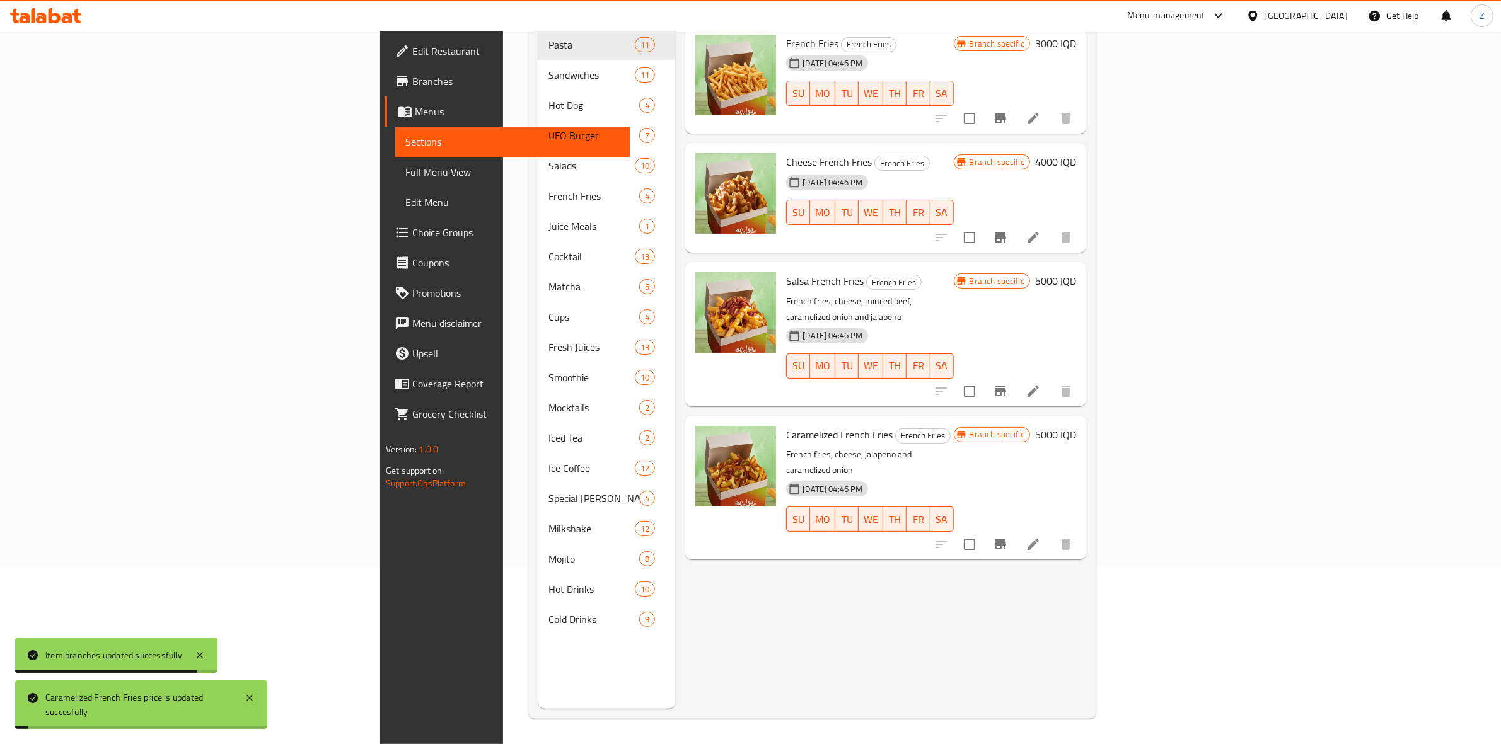
click at [1016, 530] on button "Branch-specific-item" at bounding box center [1000, 545] width 30 height 30
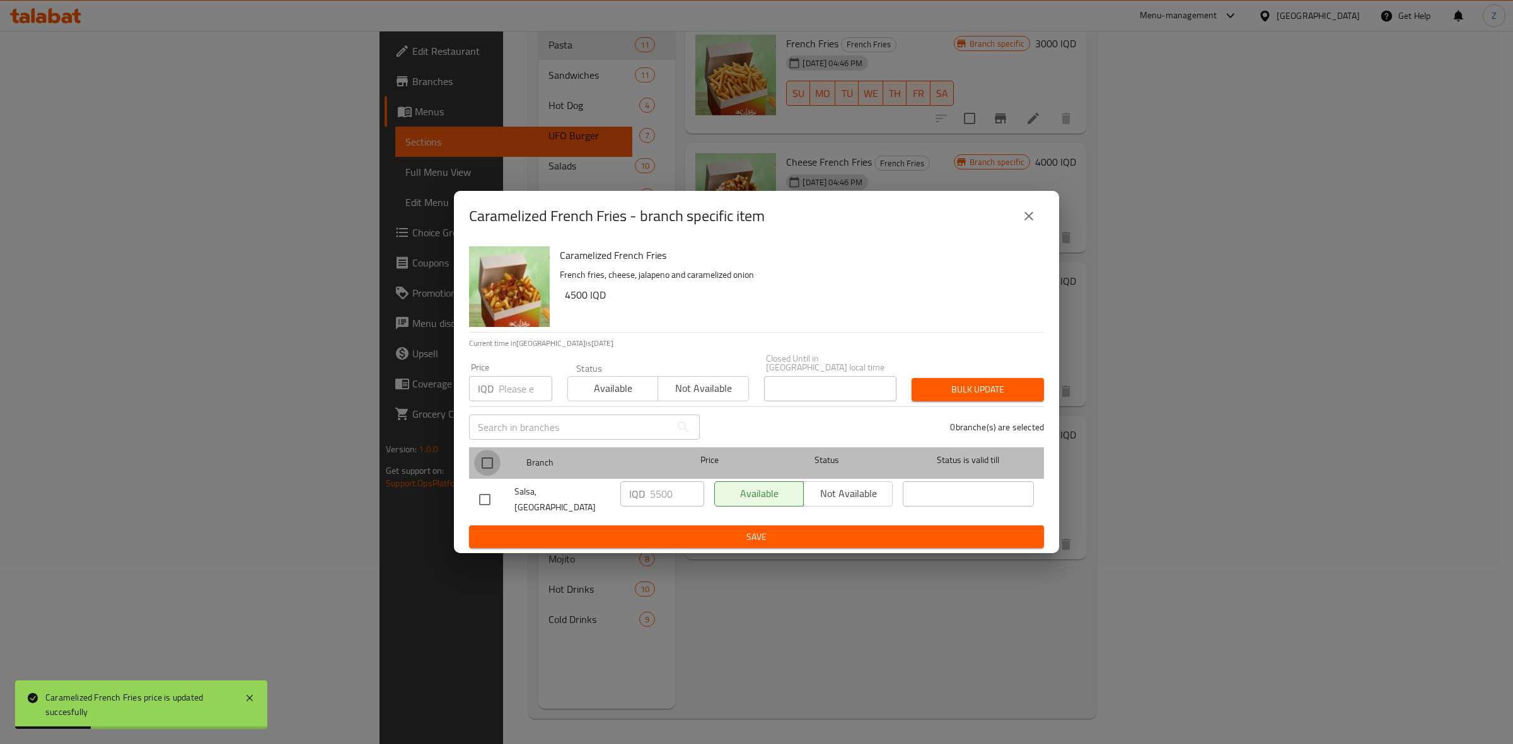
click at [497, 461] on input "checkbox" at bounding box center [487, 463] width 26 height 26
checkbox input "true"
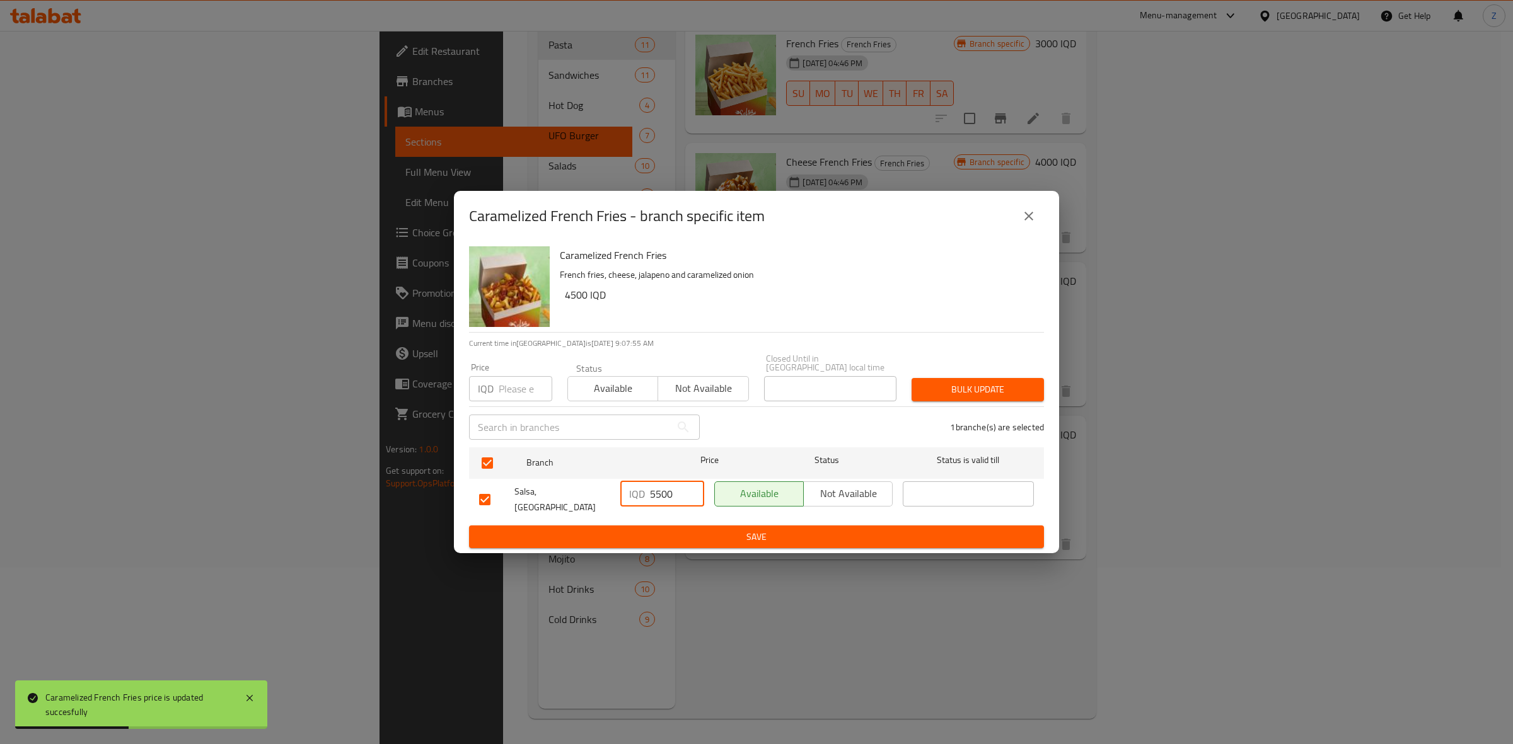
click at [659, 497] on input "5500" at bounding box center [677, 494] width 54 height 25
paste input "number"
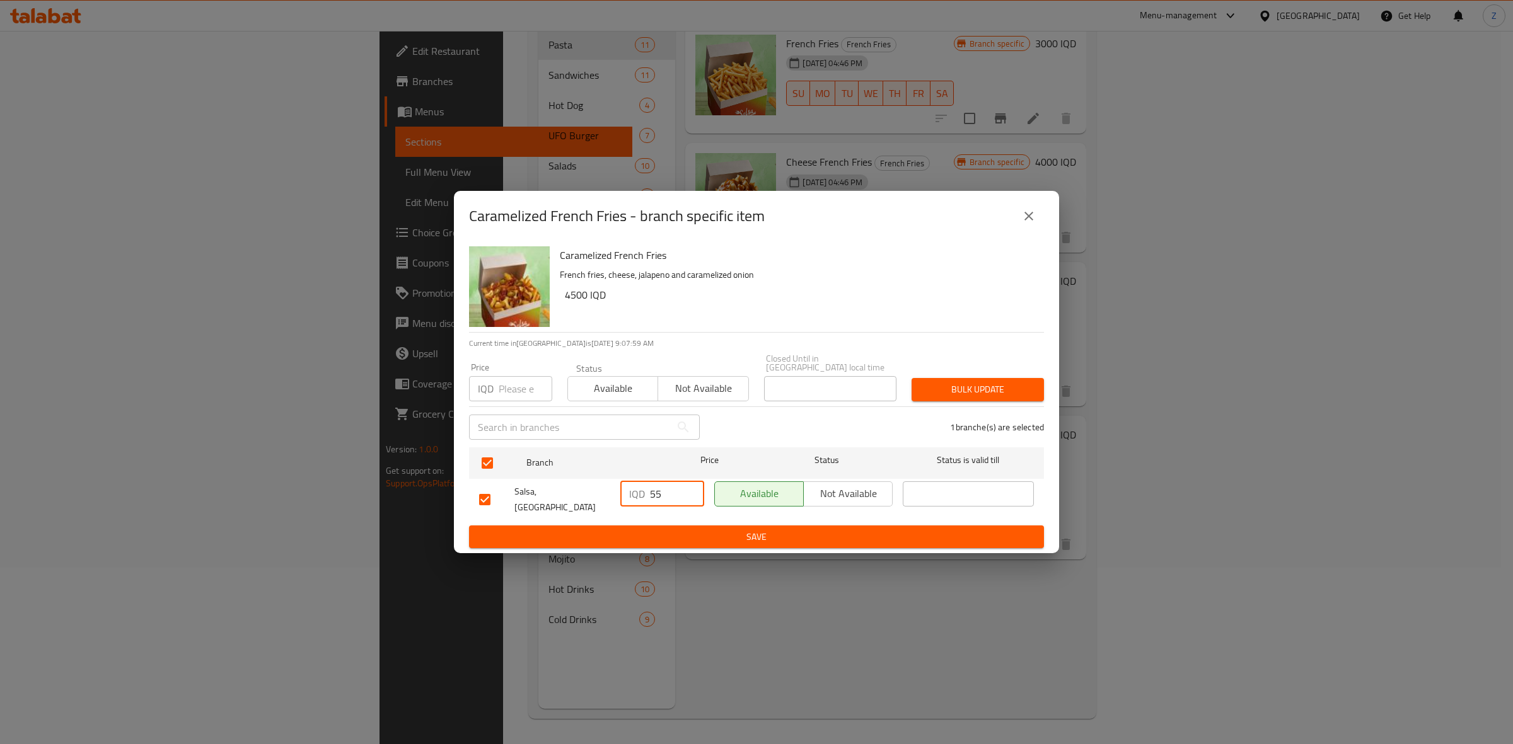
type input "5"
type input "5000"
click at [671, 530] on span "Save" at bounding box center [756, 538] width 555 height 16
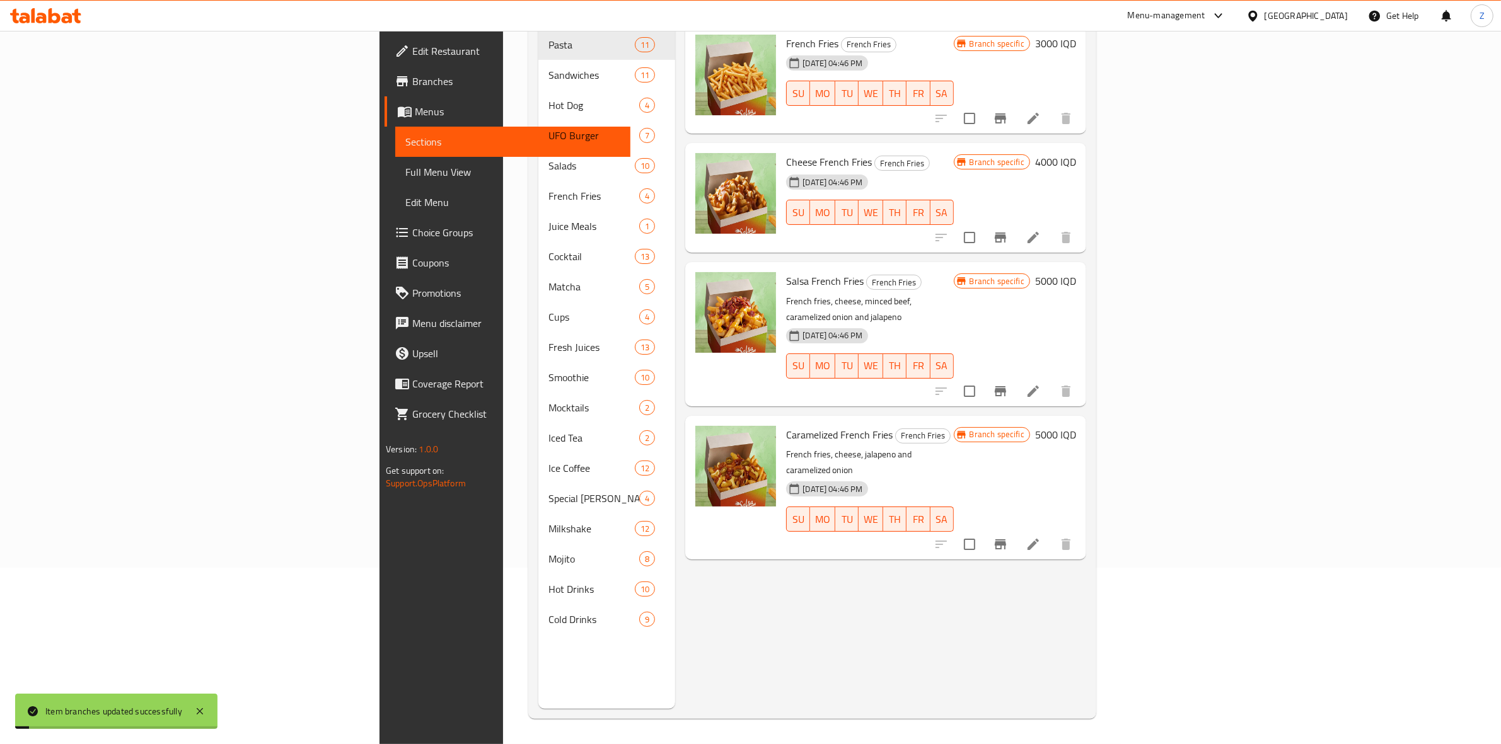
click at [1076, 272] on h6 "5000 IQD" at bounding box center [1055, 281] width 41 height 18
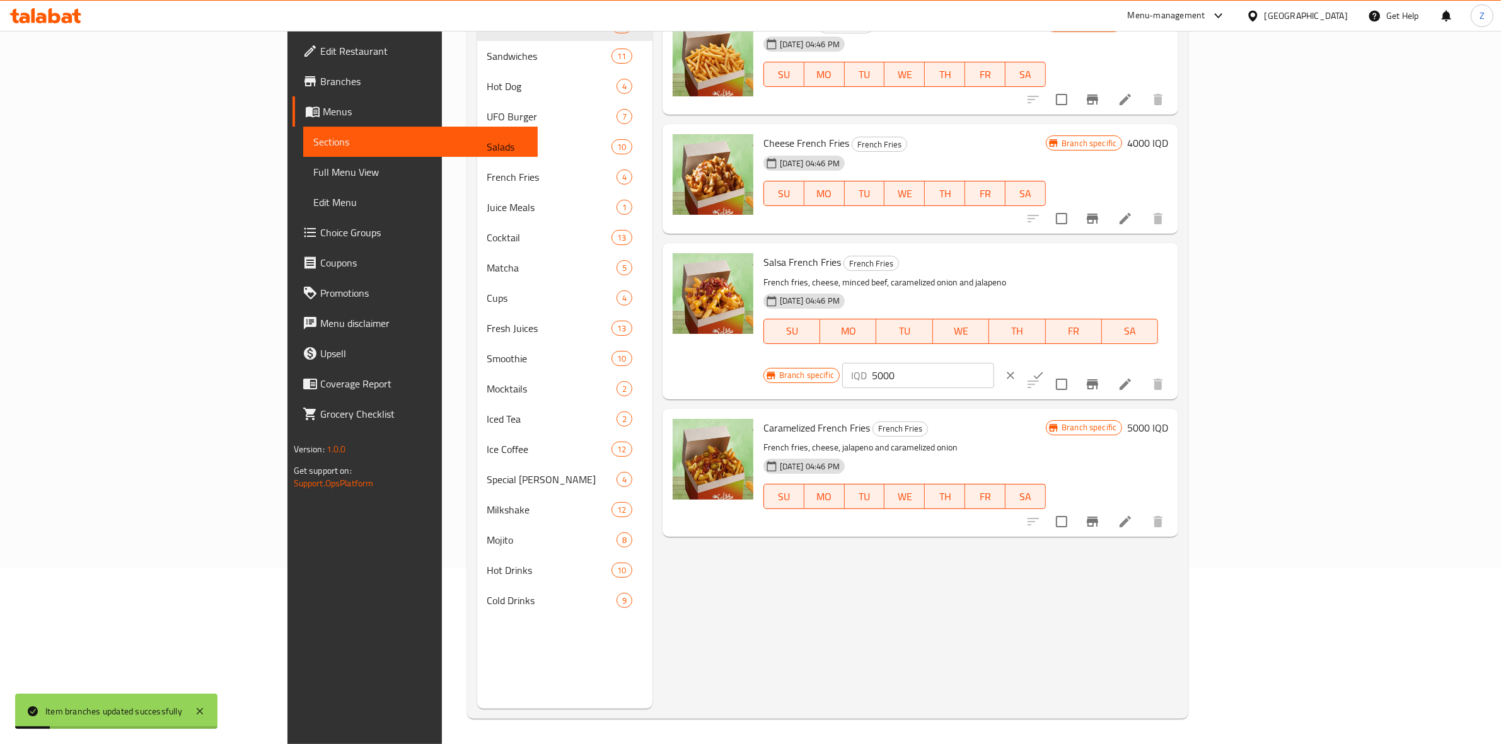
click at [994, 363] on input "5000" at bounding box center [933, 375] width 122 height 25
click at [994, 363] on input "5500" at bounding box center [933, 375] width 122 height 25
type input "5500"
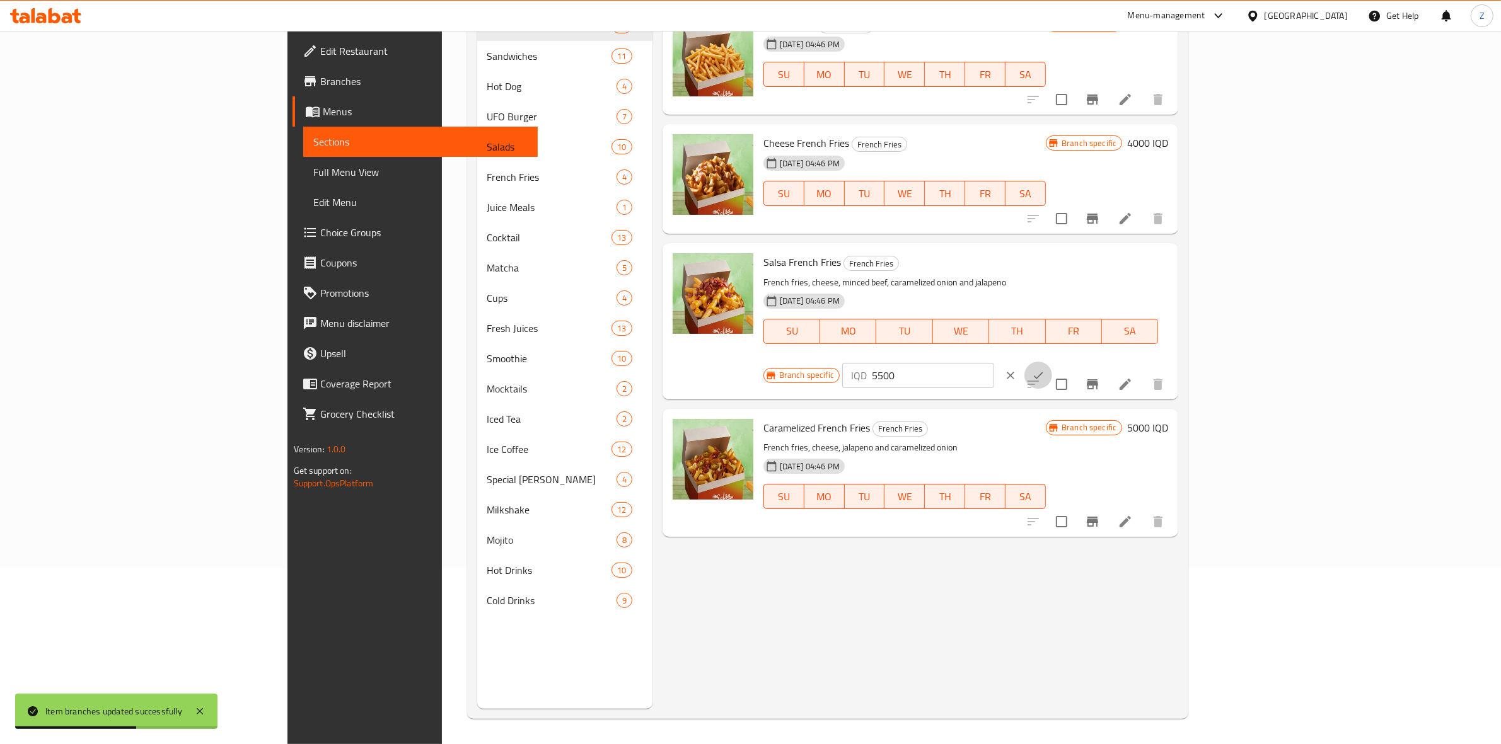
click at [1052, 362] on button "ok" at bounding box center [1038, 376] width 28 height 28
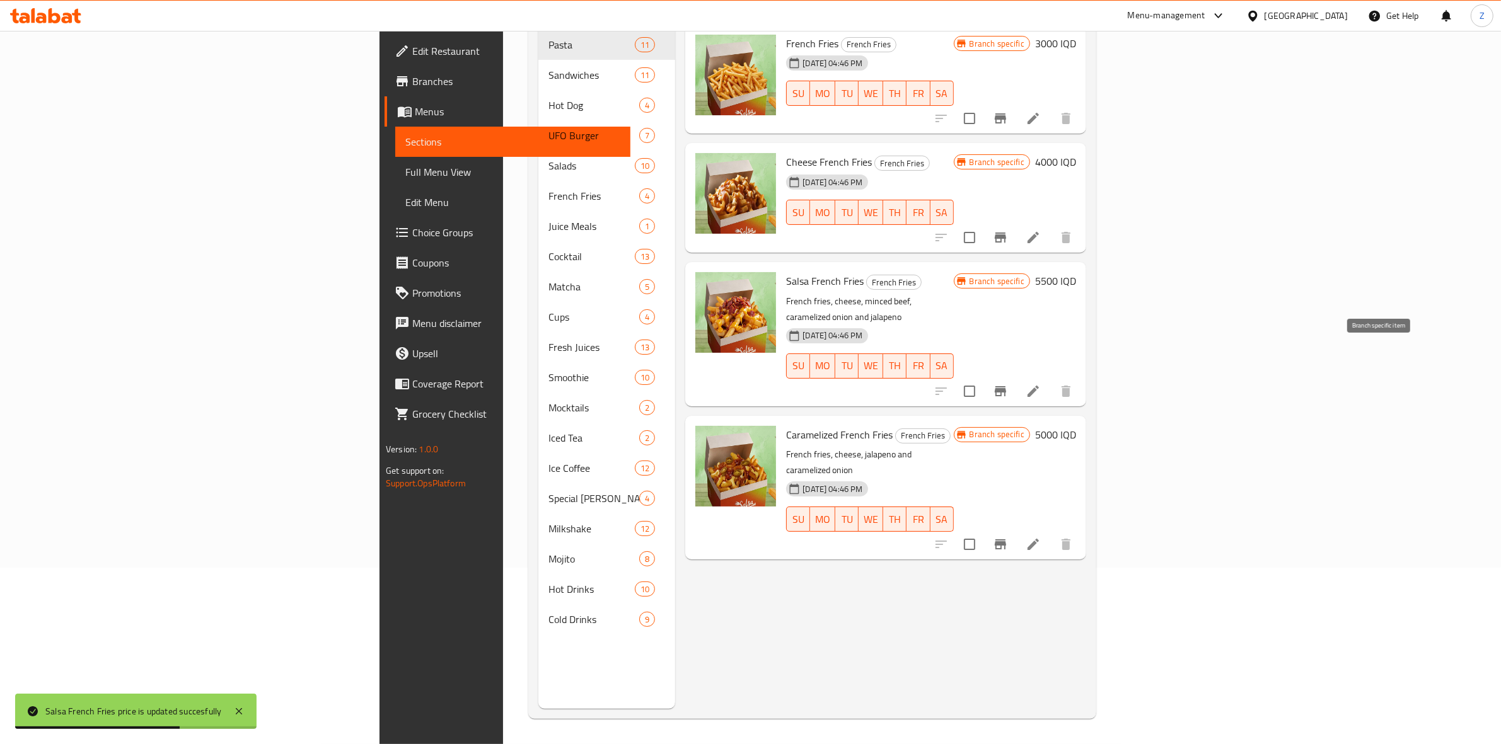
click at [1006, 386] on icon "Branch-specific-item" at bounding box center [1000, 391] width 11 height 10
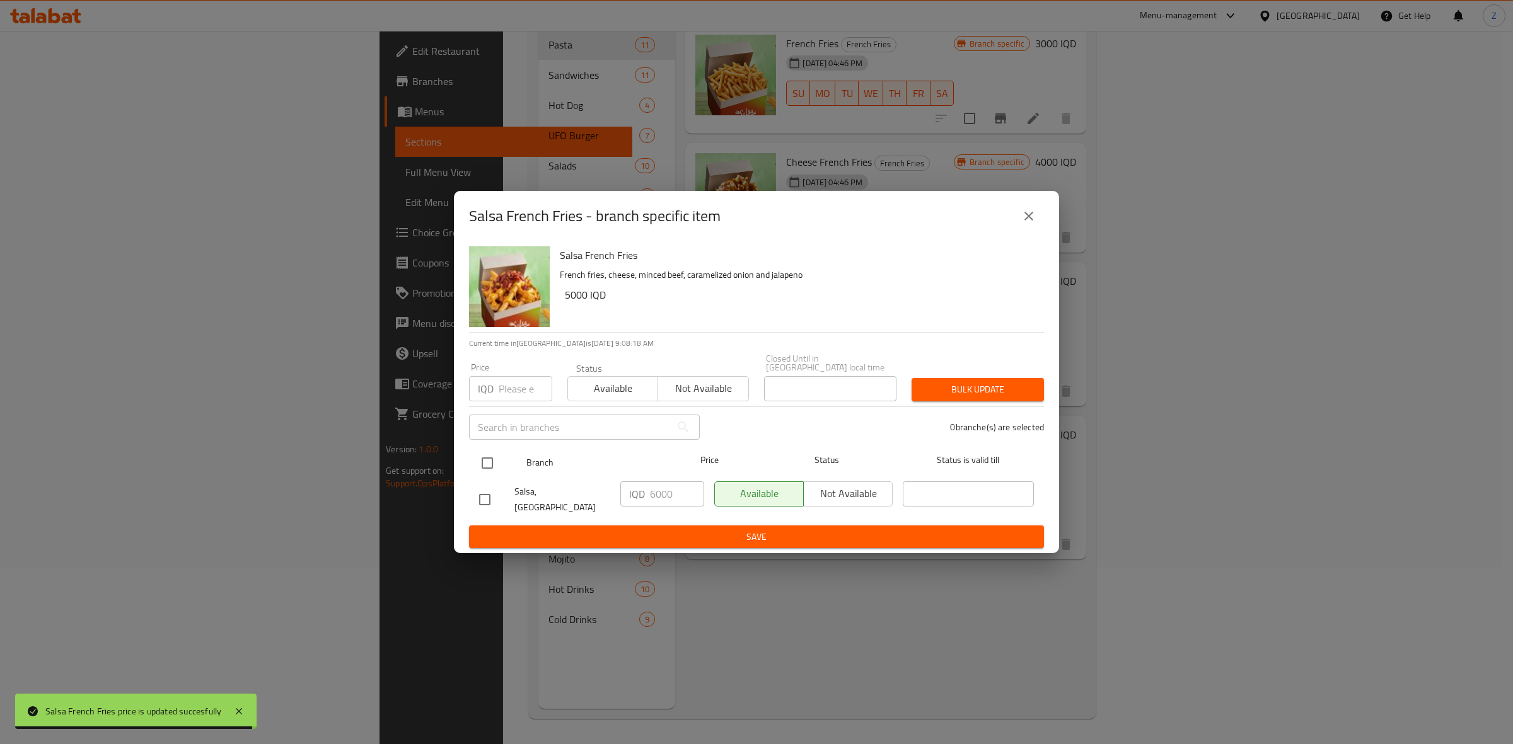
click at [485, 465] on input "checkbox" at bounding box center [487, 463] width 26 height 26
checkbox input "true"
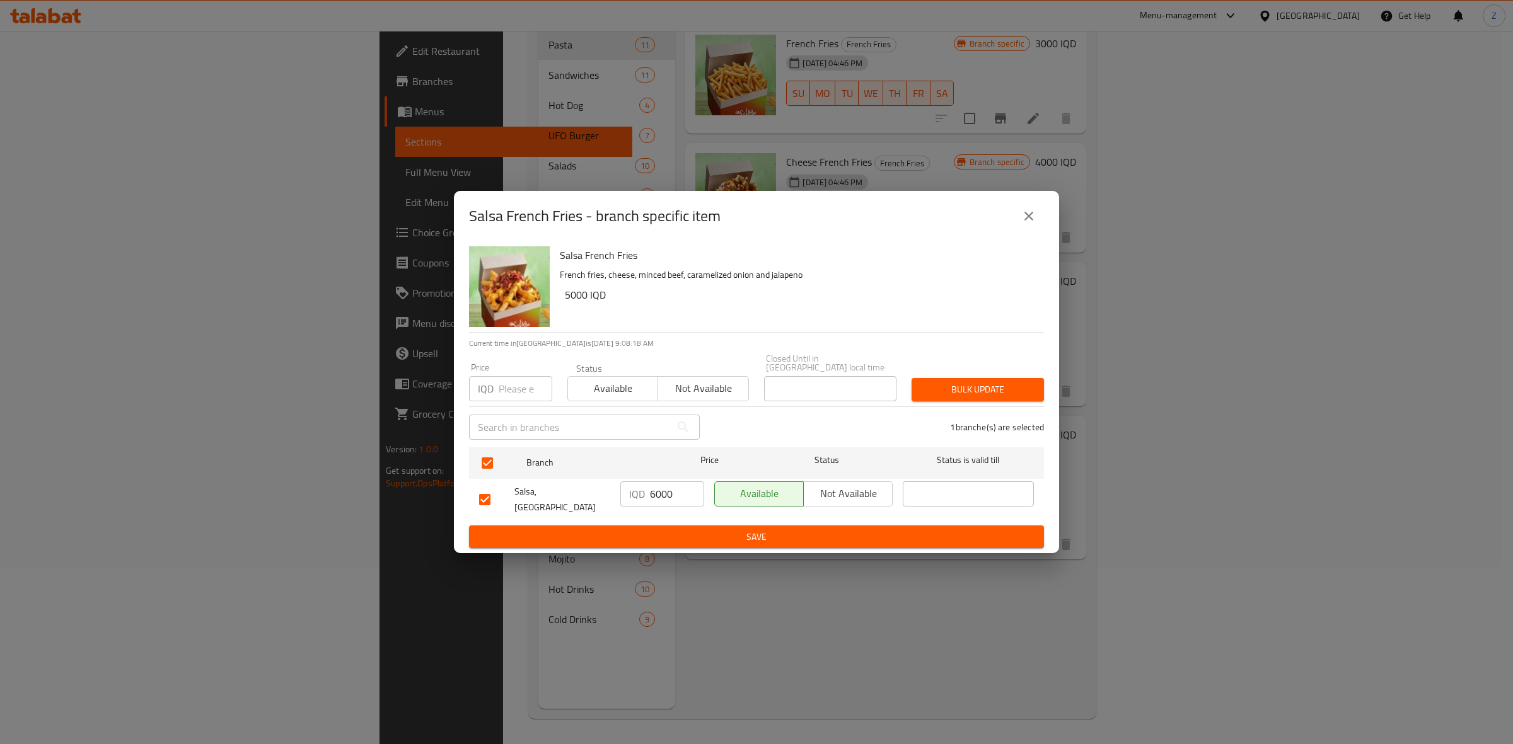
click at [660, 498] on input "6000" at bounding box center [677, 494] width 54 height 25
paste input "55"
type input "5500"
click at [666, 533] on span "Save" at bounding box center [756, 538] width 555 height 16
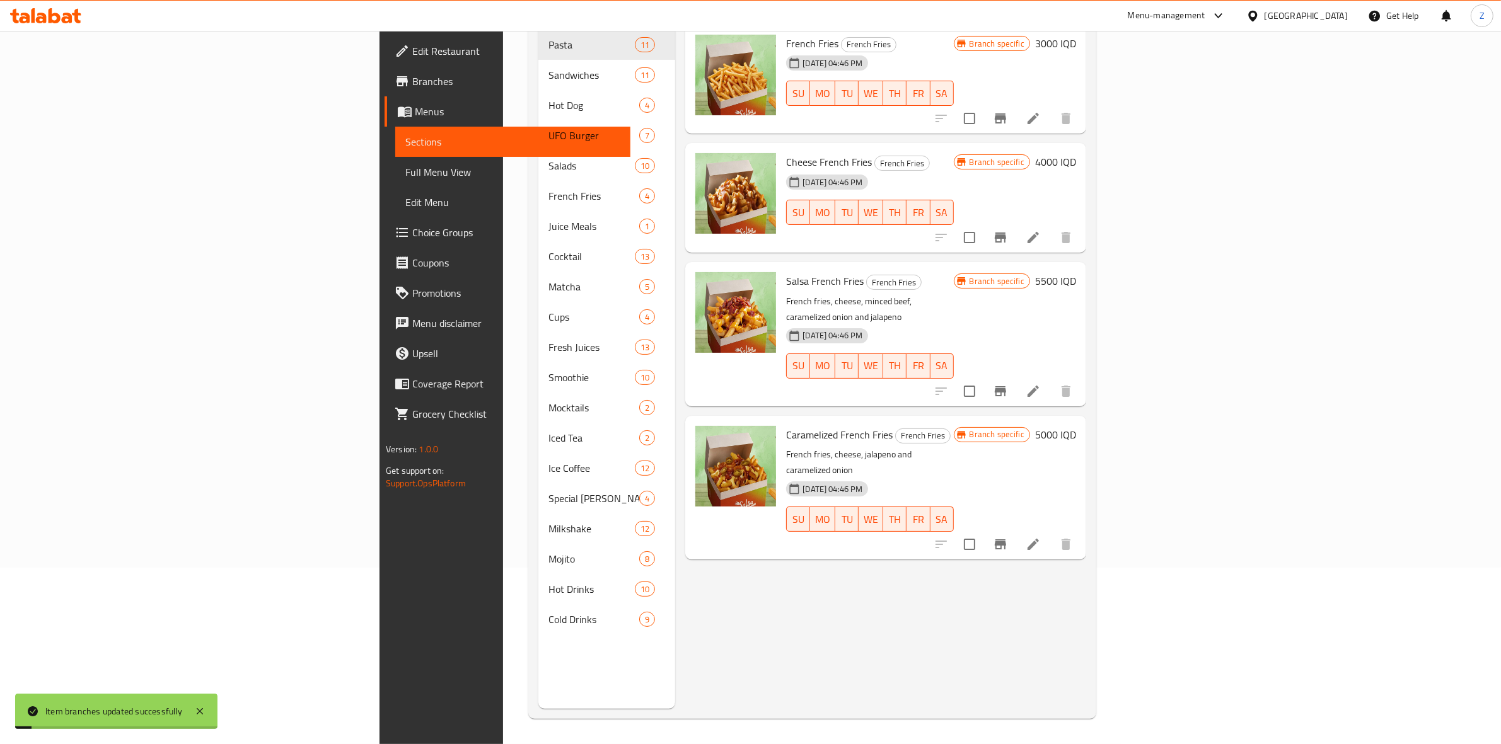
scroll to position [0, 0]
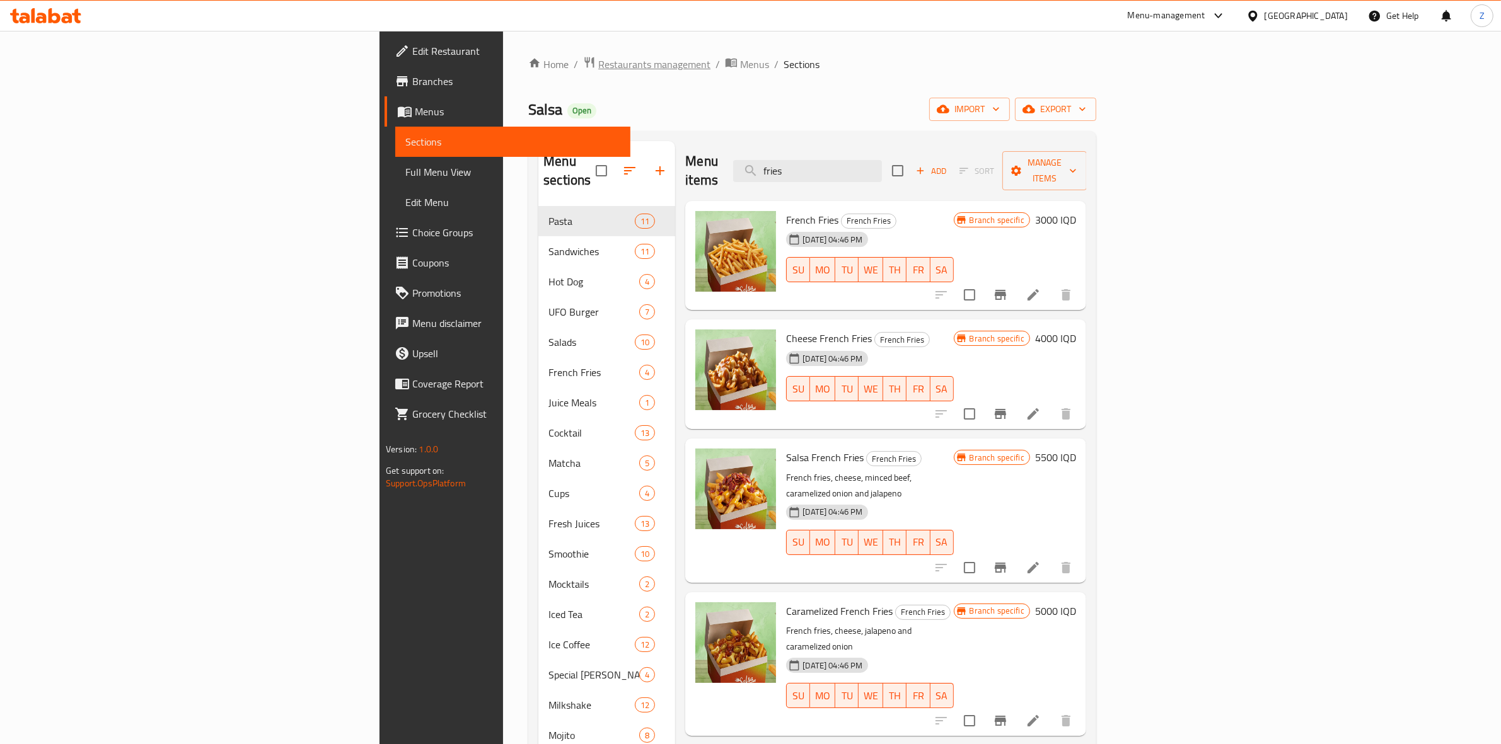
click at [598, 67] on span "Restaurants management" at bounding box center [654, 64] width 112 height 15
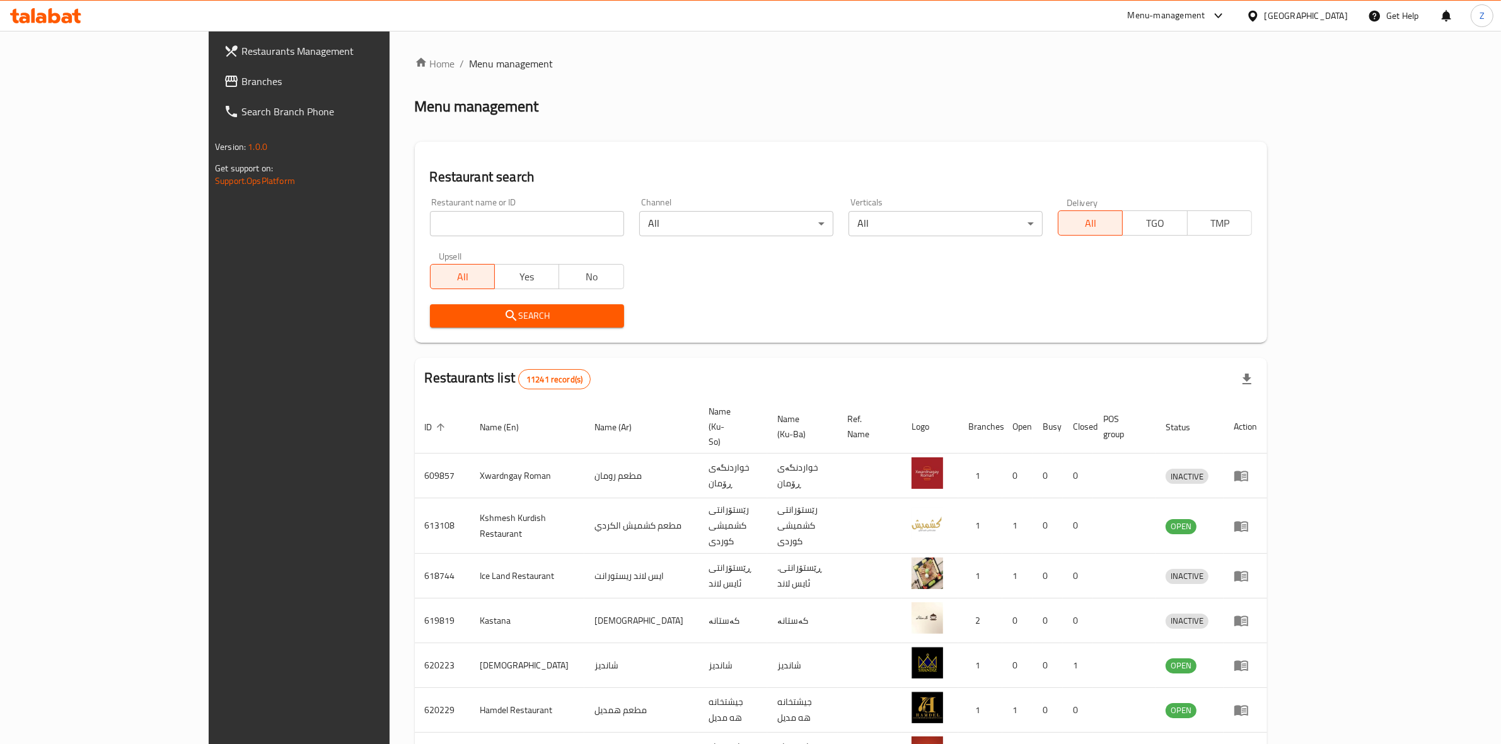
click at [440, 218] on input "search" at bounding box center [527, 223] width 194 height 25
type input "big sliders"
click button "Search" at bounding box center [527, 315] width 194 height 23
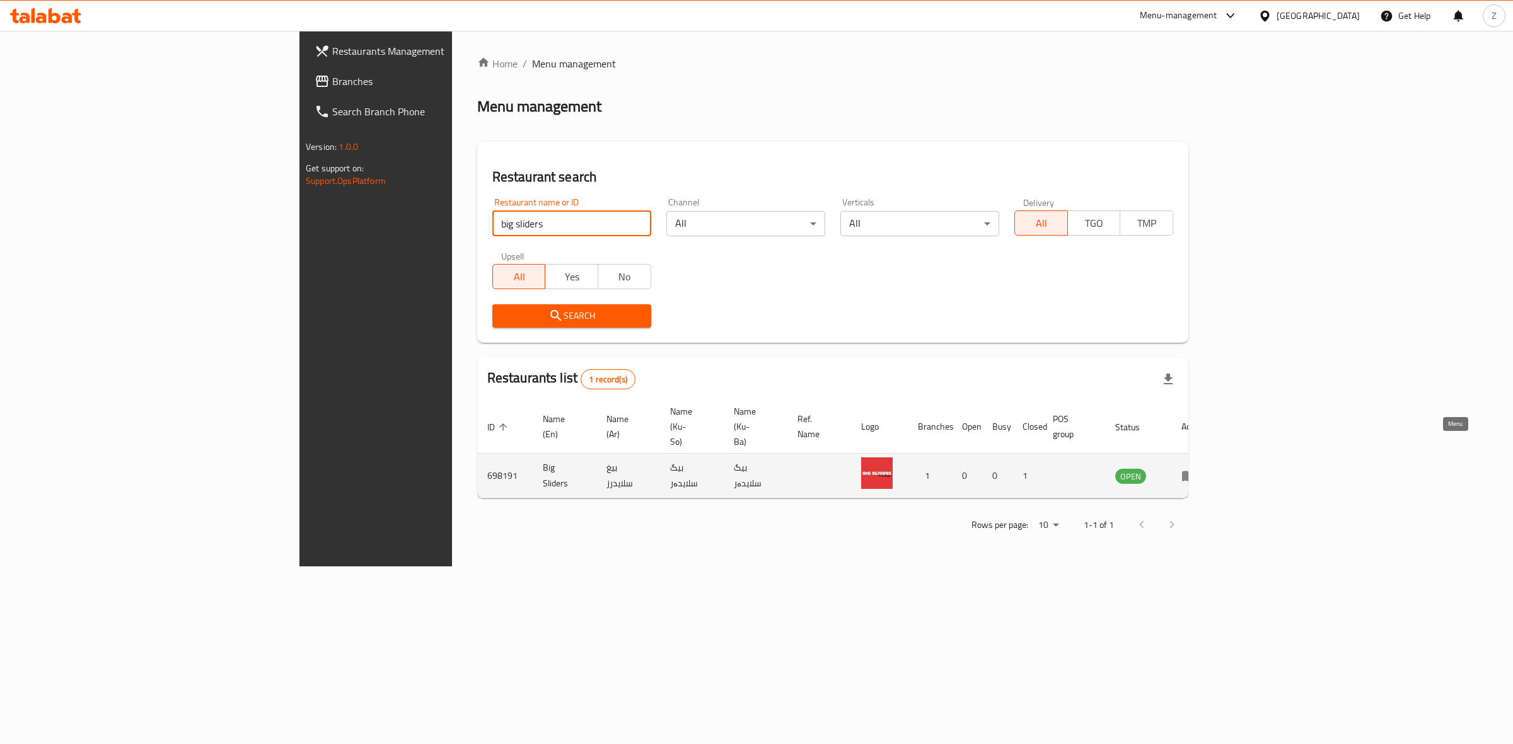
click at [1205, 468] on link "enhanced table" at bounding box center [1192, 475] width 23 height 15
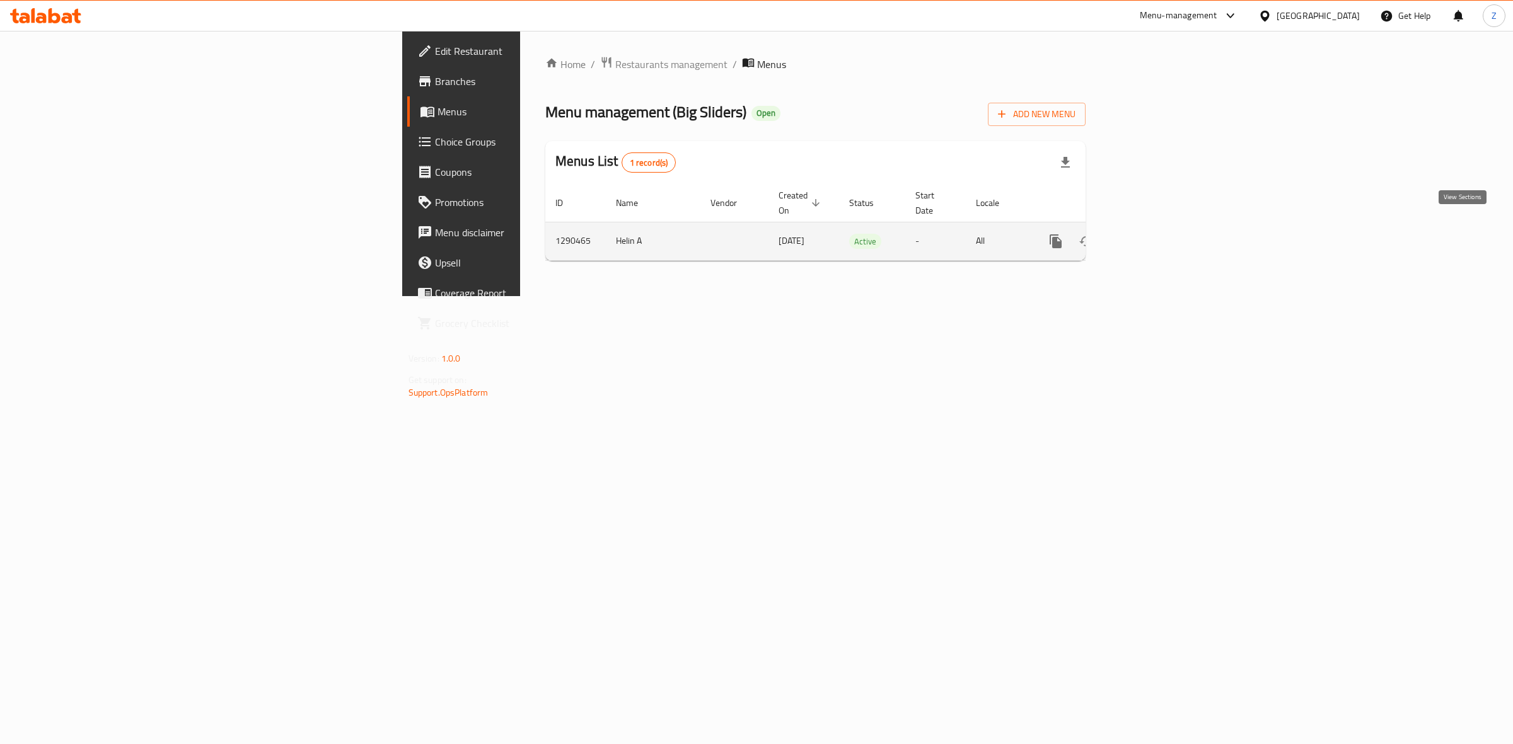
click at [1154, 234] on icon "enhanced table" at bounding box center [1146, 241] width 15 height 15
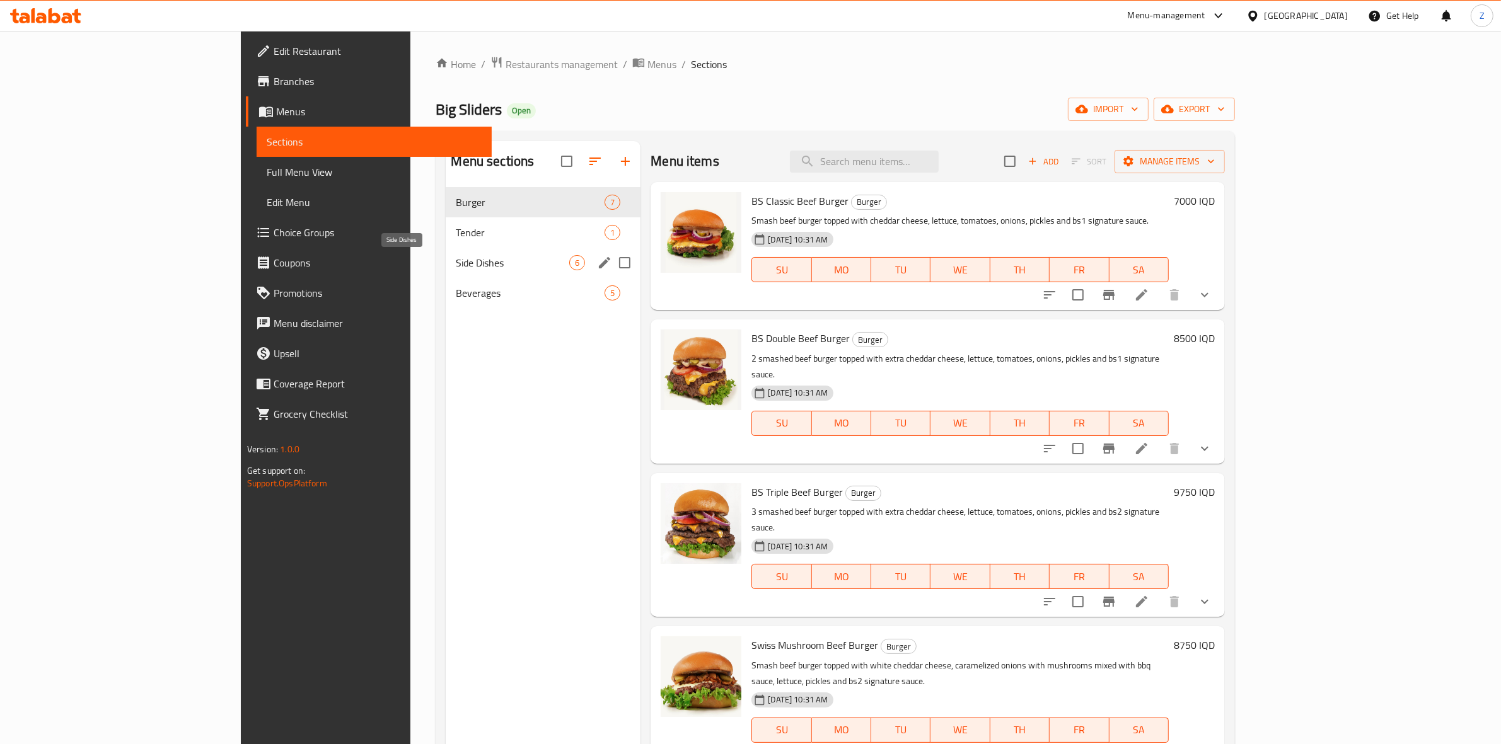
click at [456, 265] on span "Side Dishes" at bounding box center [512, 262] width 113 height 15
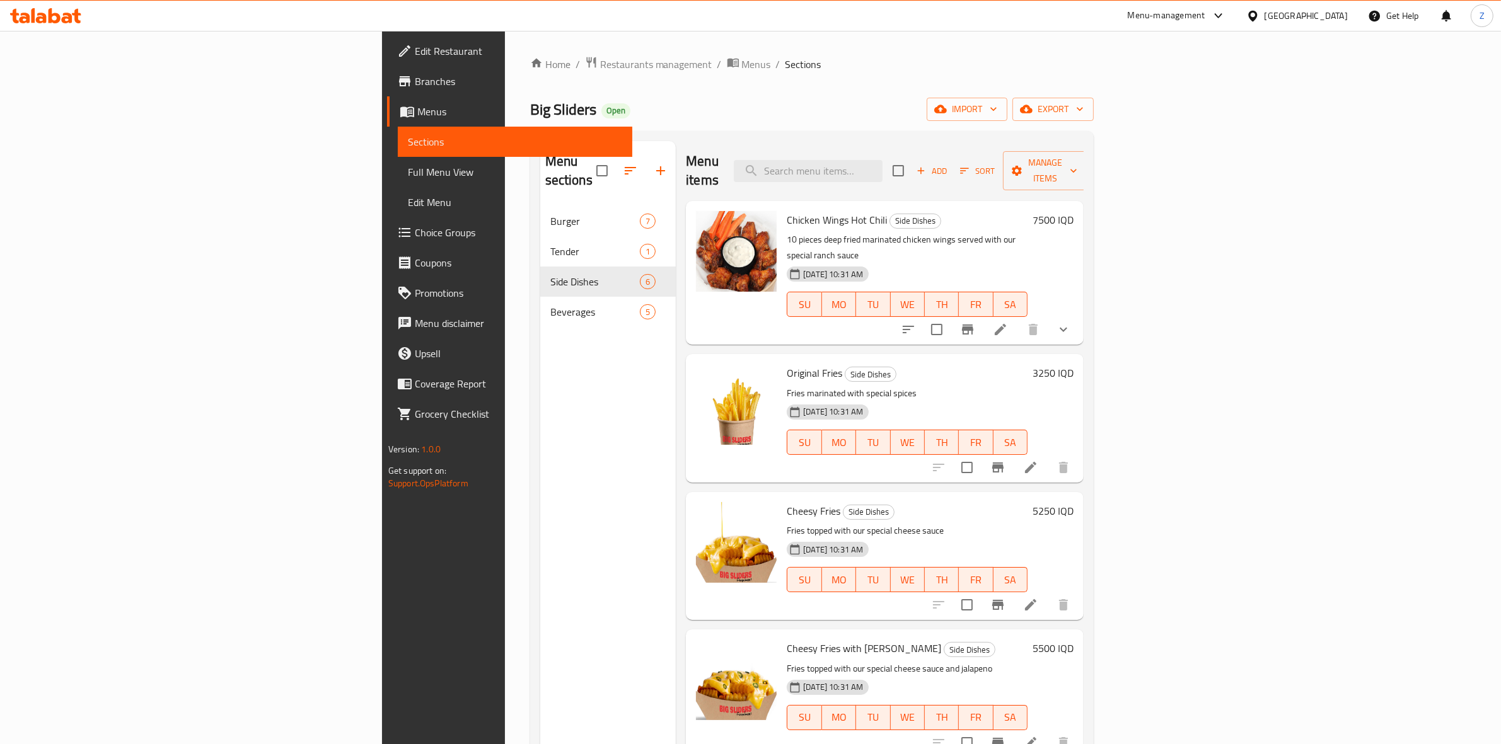
scroll to position [112, 0]
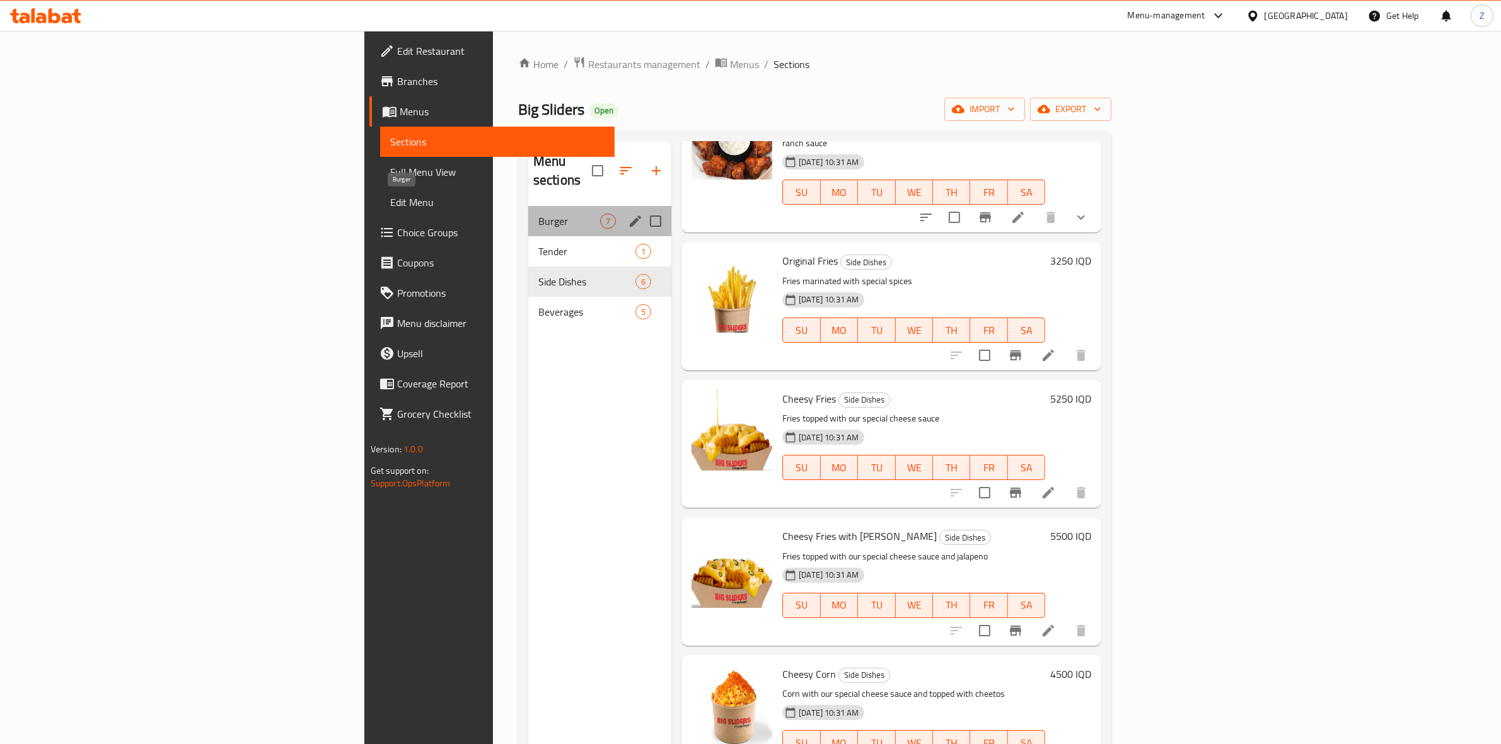
click at [538, 214] on span "Burger" at bounding box center [569, 221] width 62 height 15
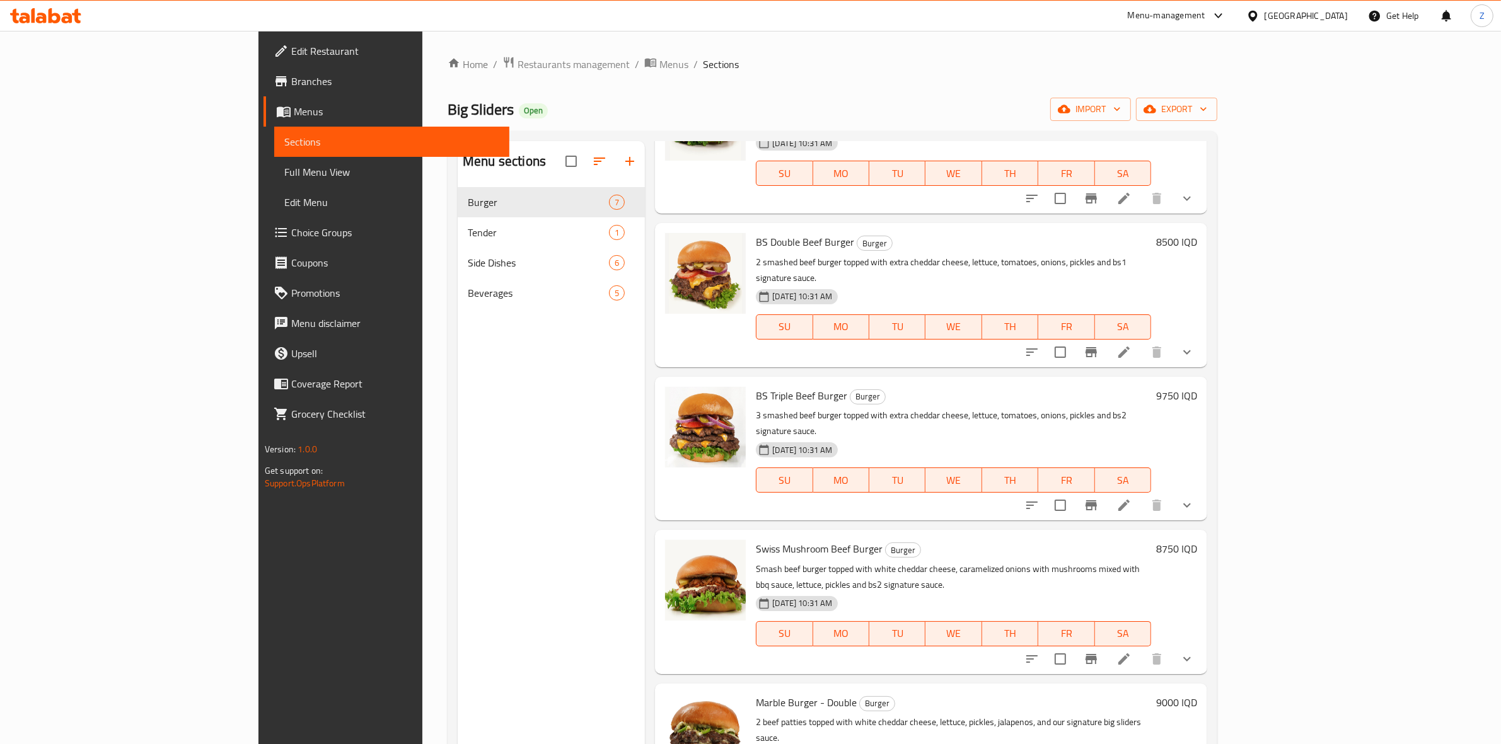
click at [1142, 341] on li at bounding box center [1123, 352] width 35 height 23
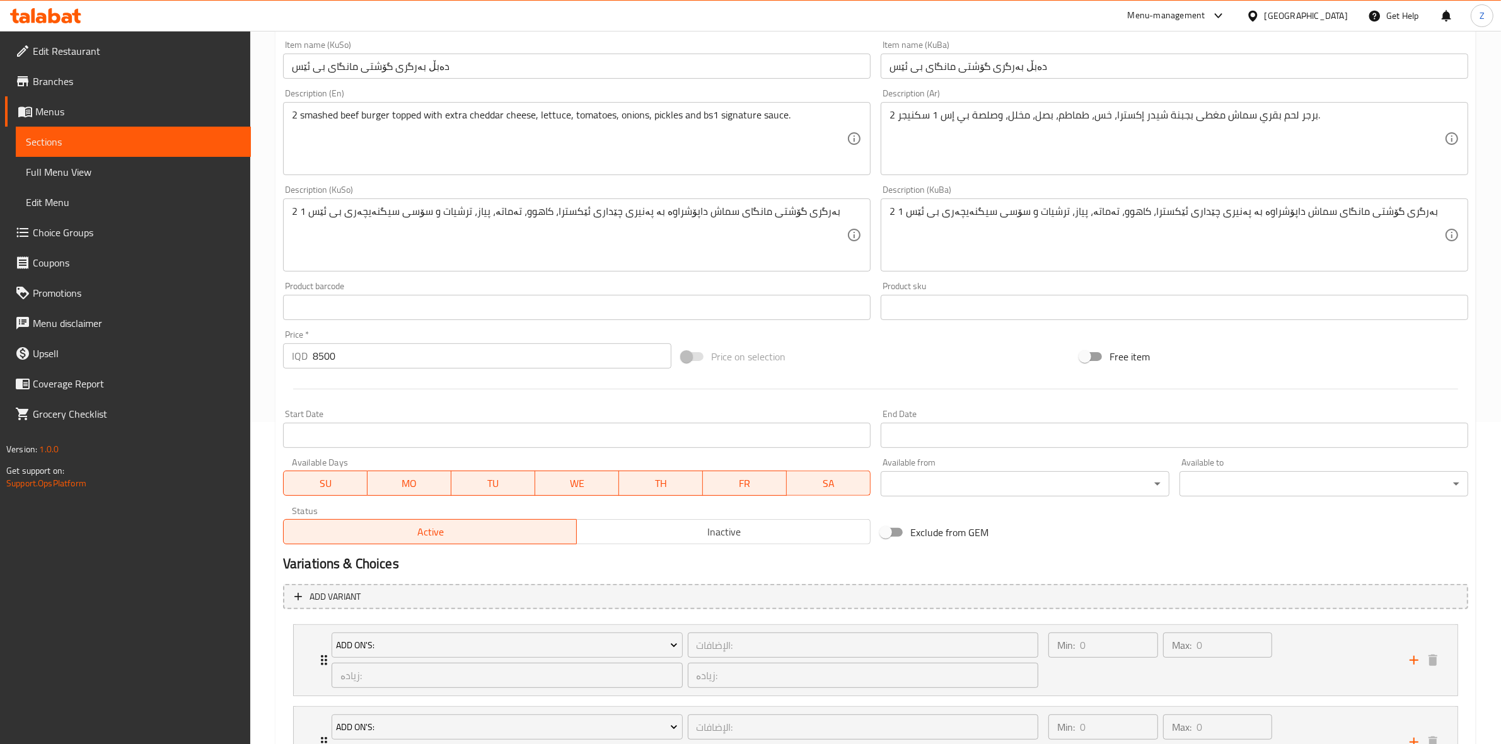
scroll to position [443, 0]
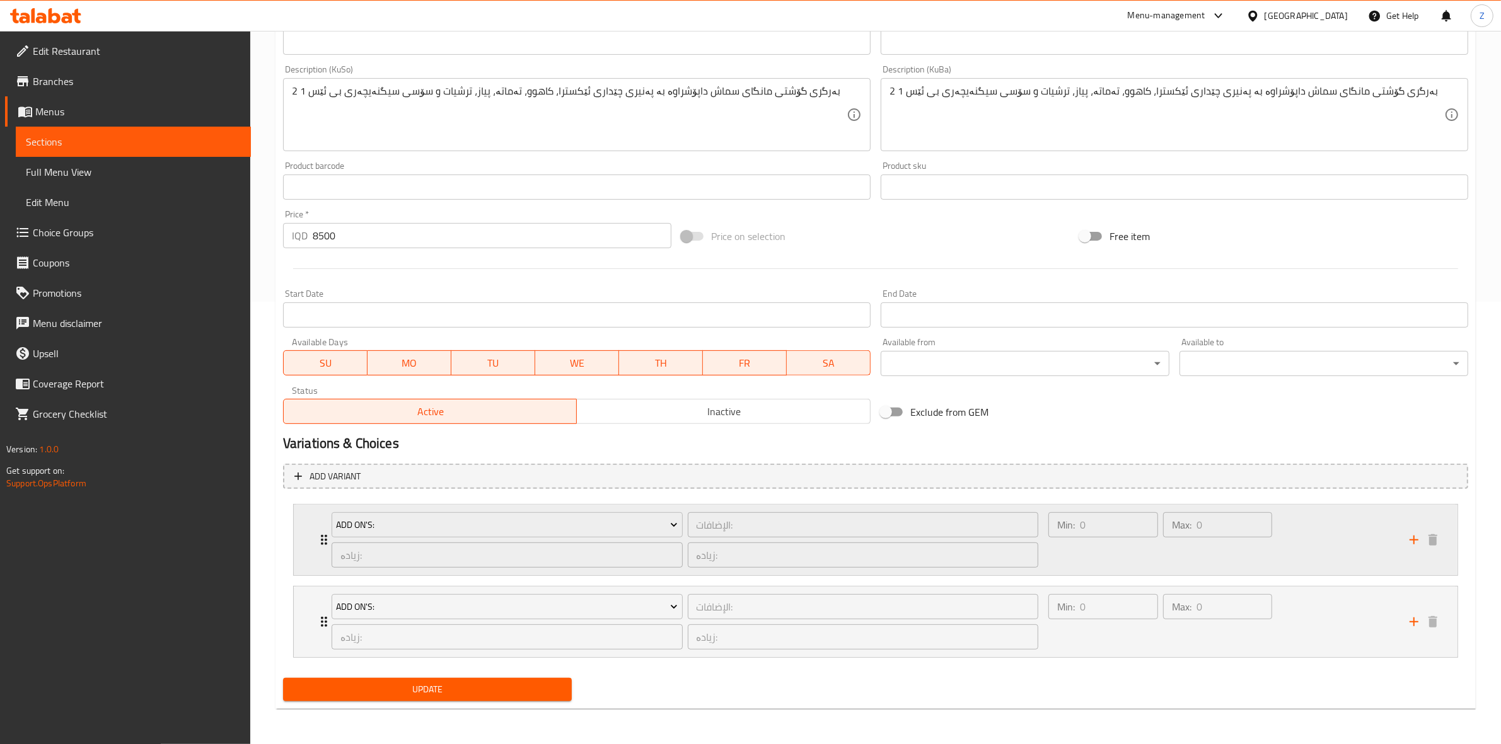
click at [1146, 561] on div "Min: 0 ​" at bounding box center [1103, 540] width 115 height 61
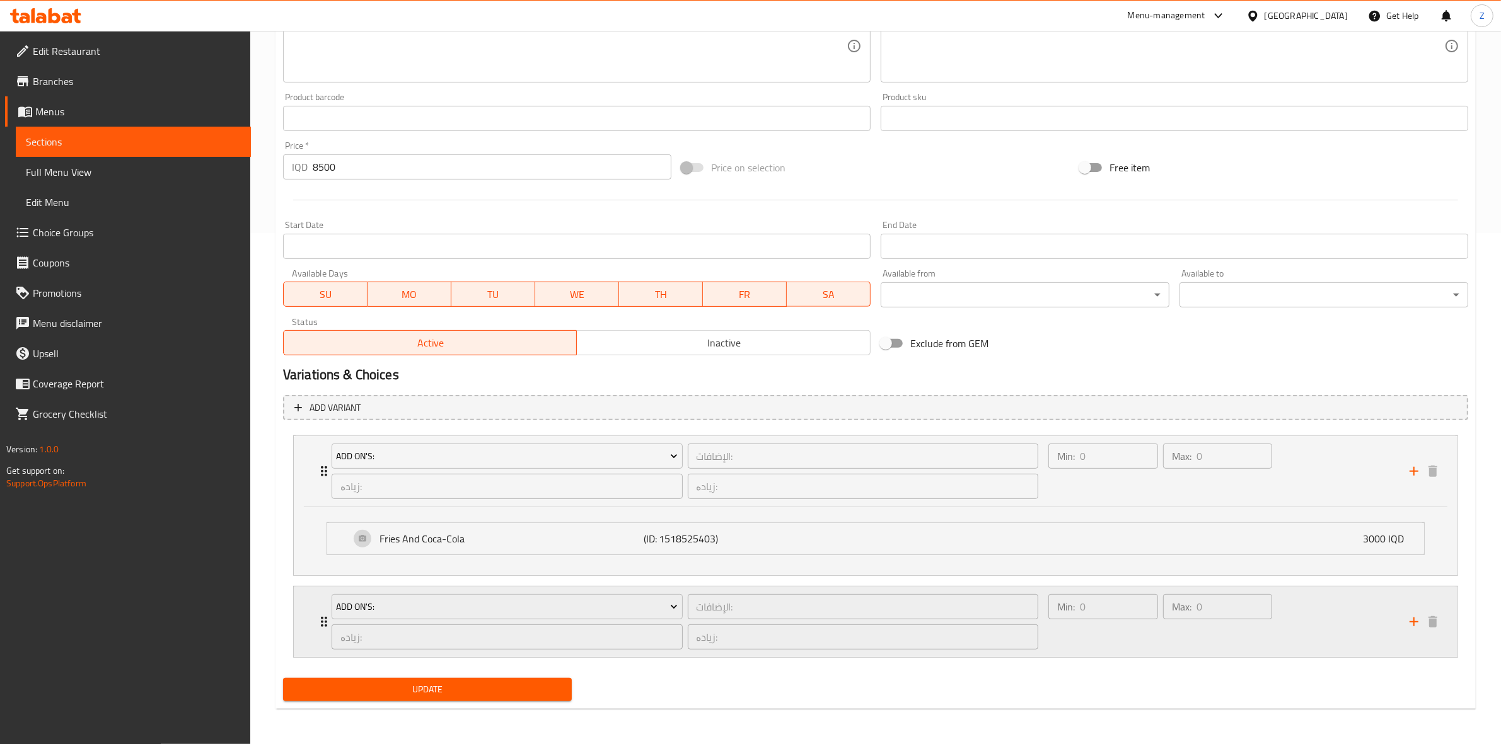
click at [1132, 635] on div "Min: 0 ​" at bounding box center [1103, 622] width 115 height 61
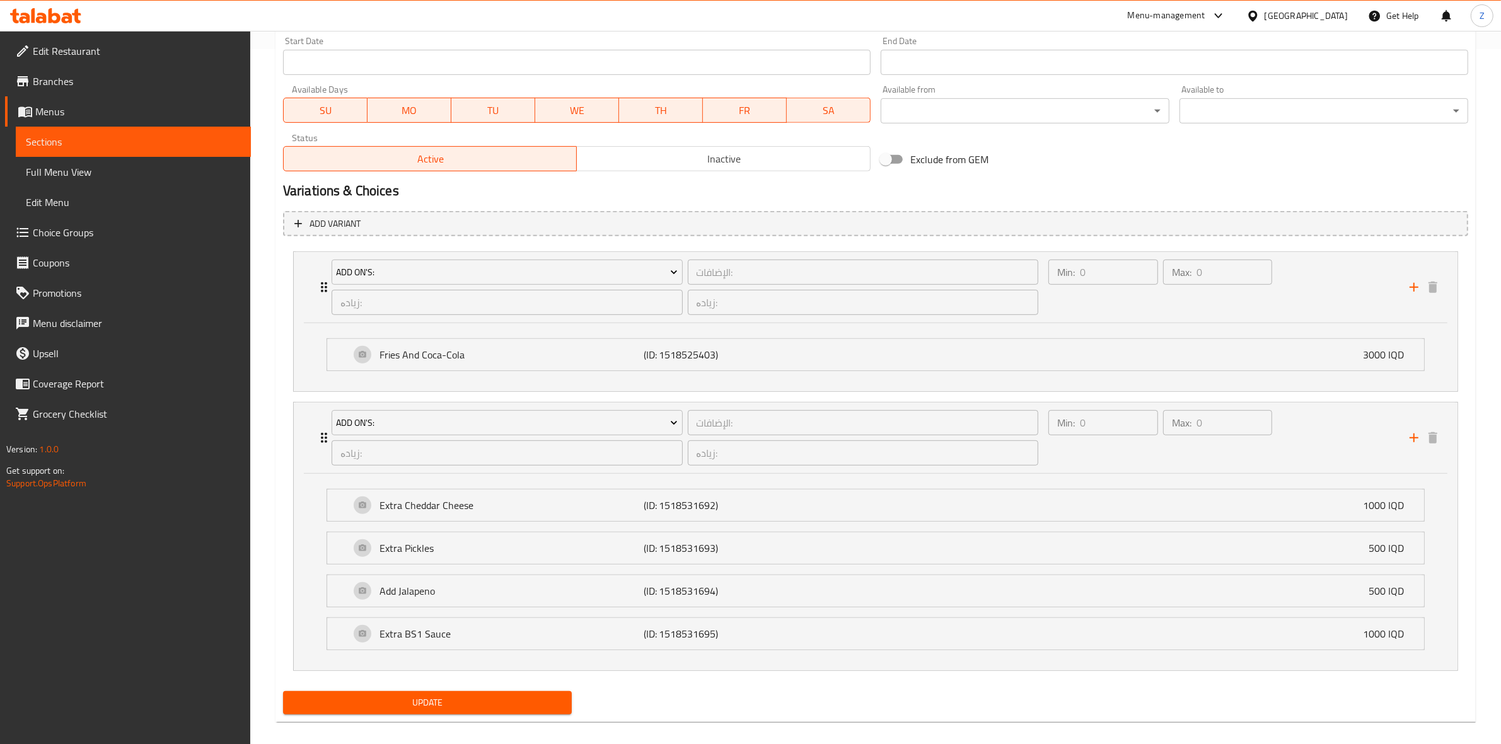
scroll to position [710, 0]
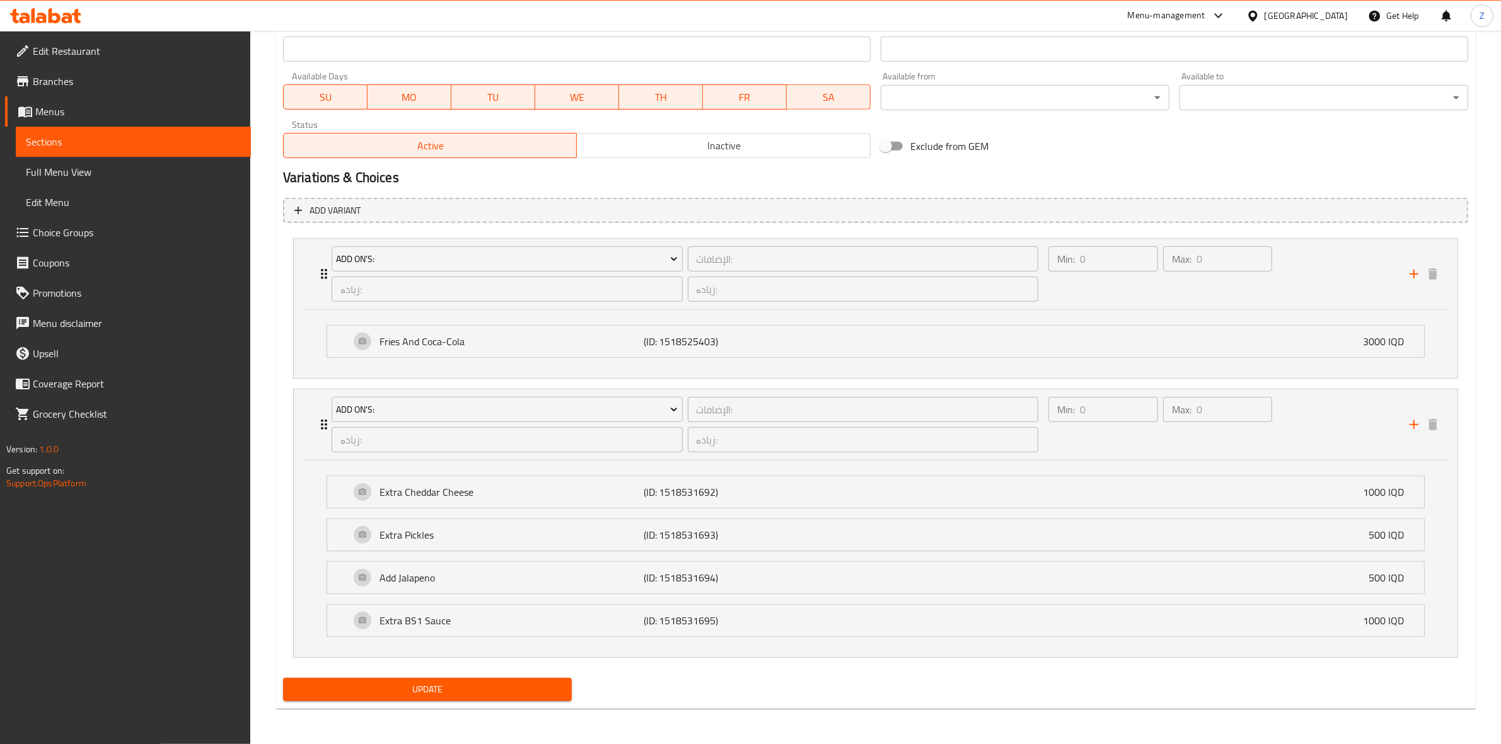
click at [149, 141] on span "Sections" at bounding box center [133, 141] width 215 height 15
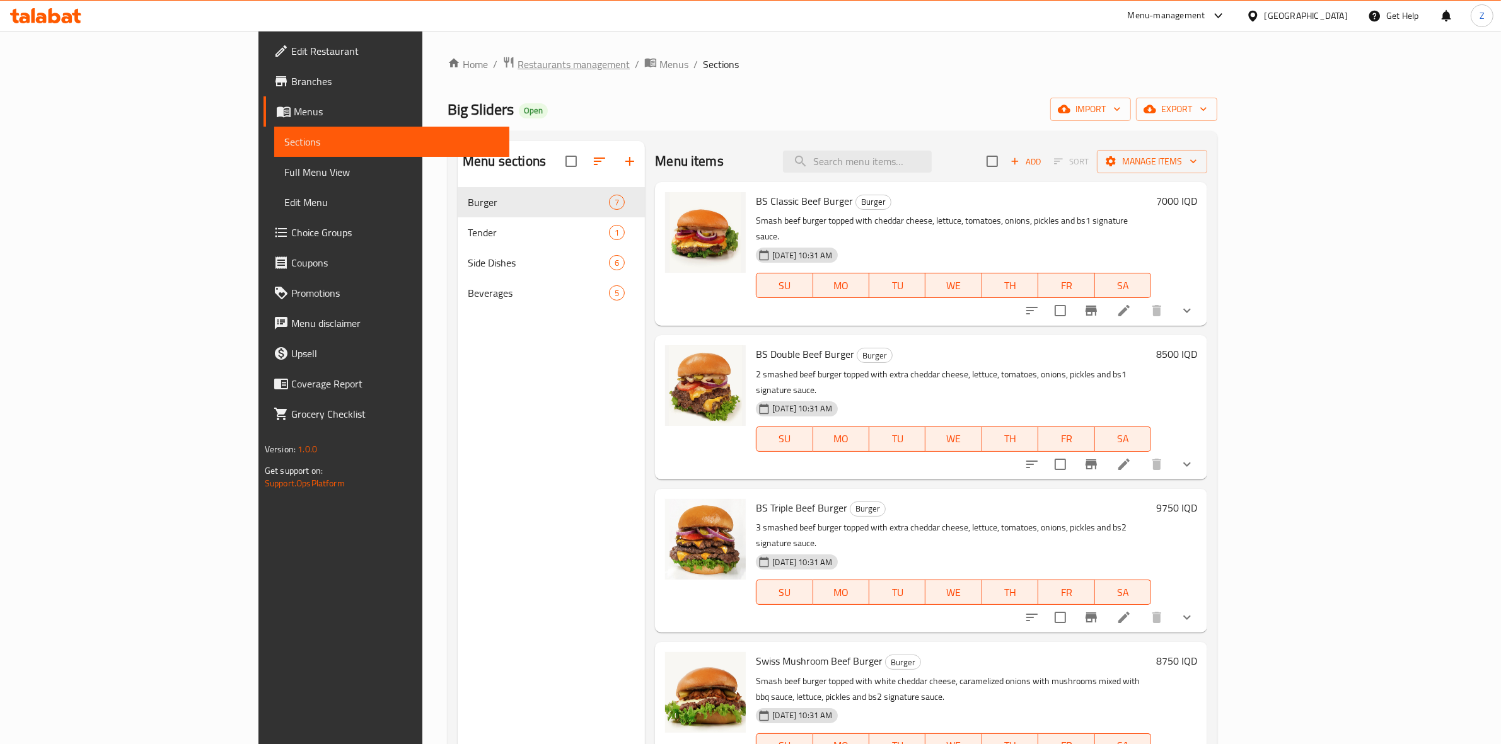
click at [518, 63] on span "Restaurants management" at bounding box center [574, 64] width 112 height 15
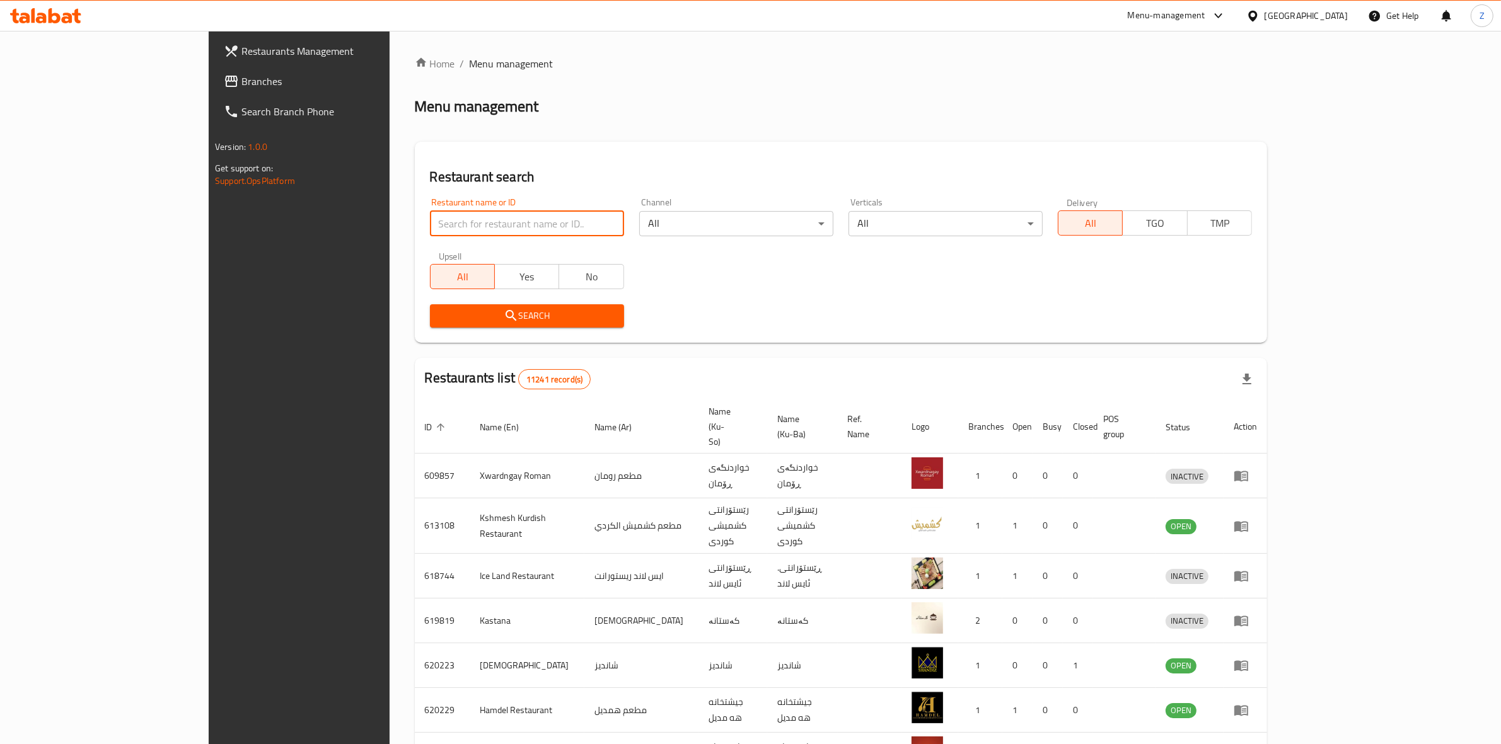
click at [439, 222] on input "search" at bounding box center [527, 223] width 194 height 25
type input "GAS HAREM"
click button "Search" at bounding box center [527, 315] width 194 height 23
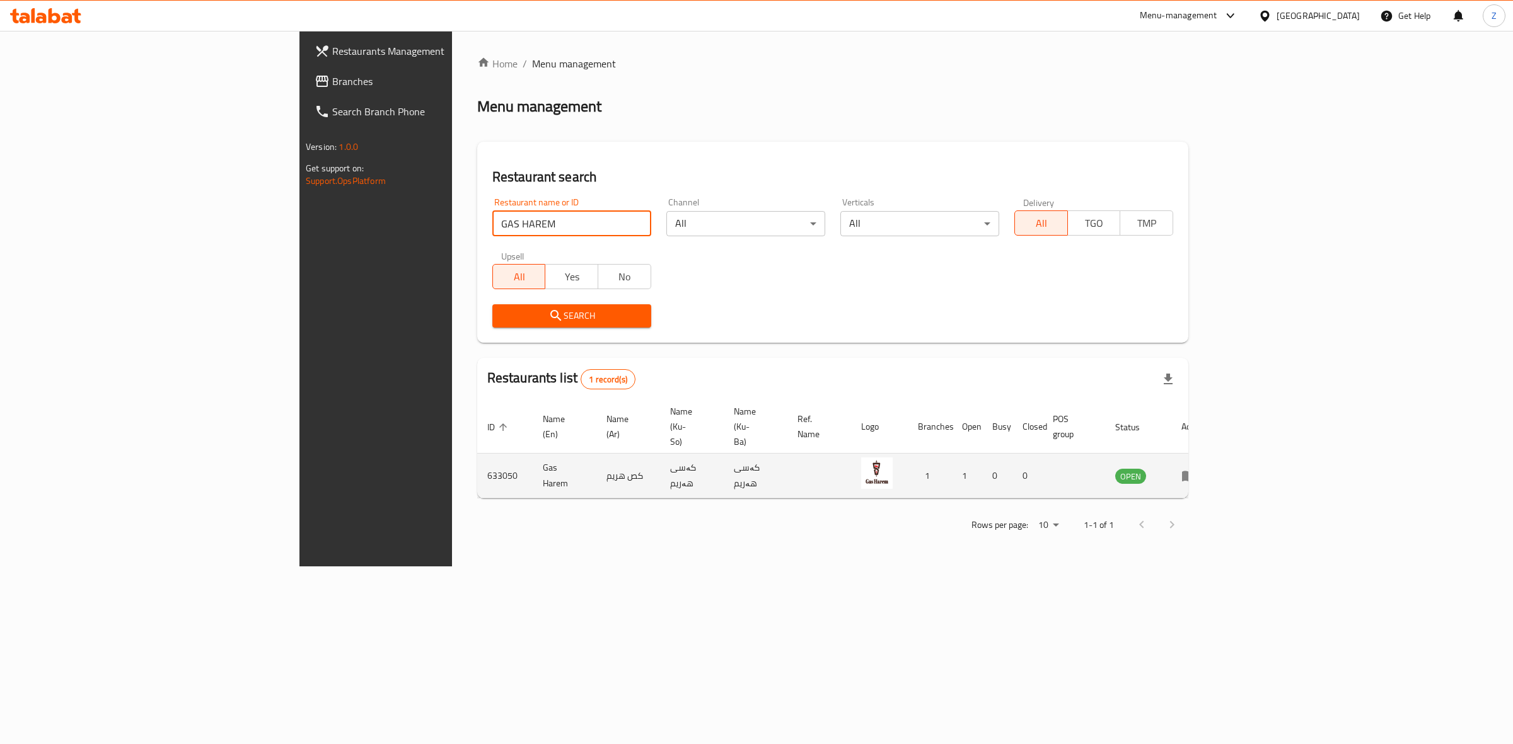
click at [1196, 472] on icon "enhanced table" at bounding box center [1189, 477] width 14 height 11
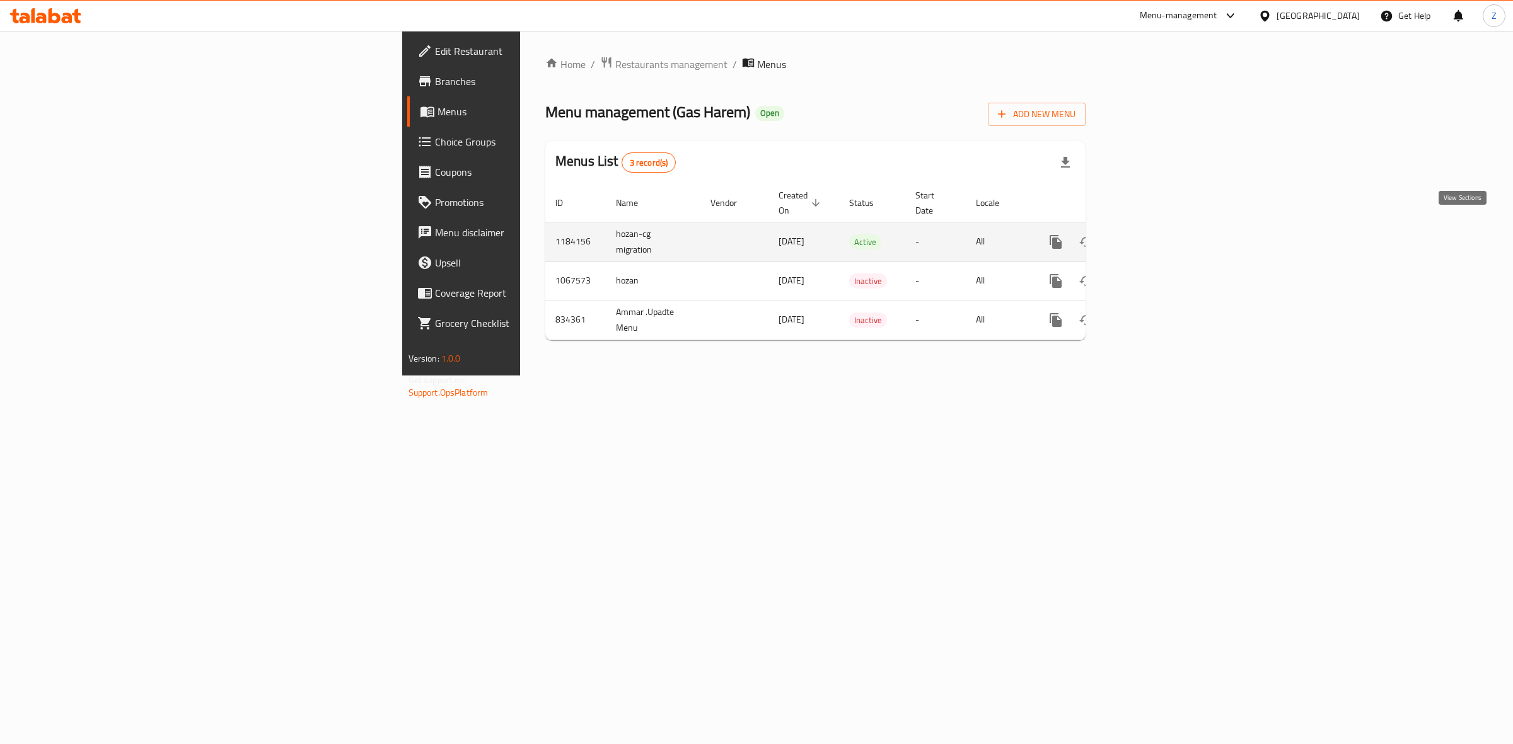
click at [1154, 234] on icon "enhanced table" at bounding box center [1146, 241] width 15 height 15
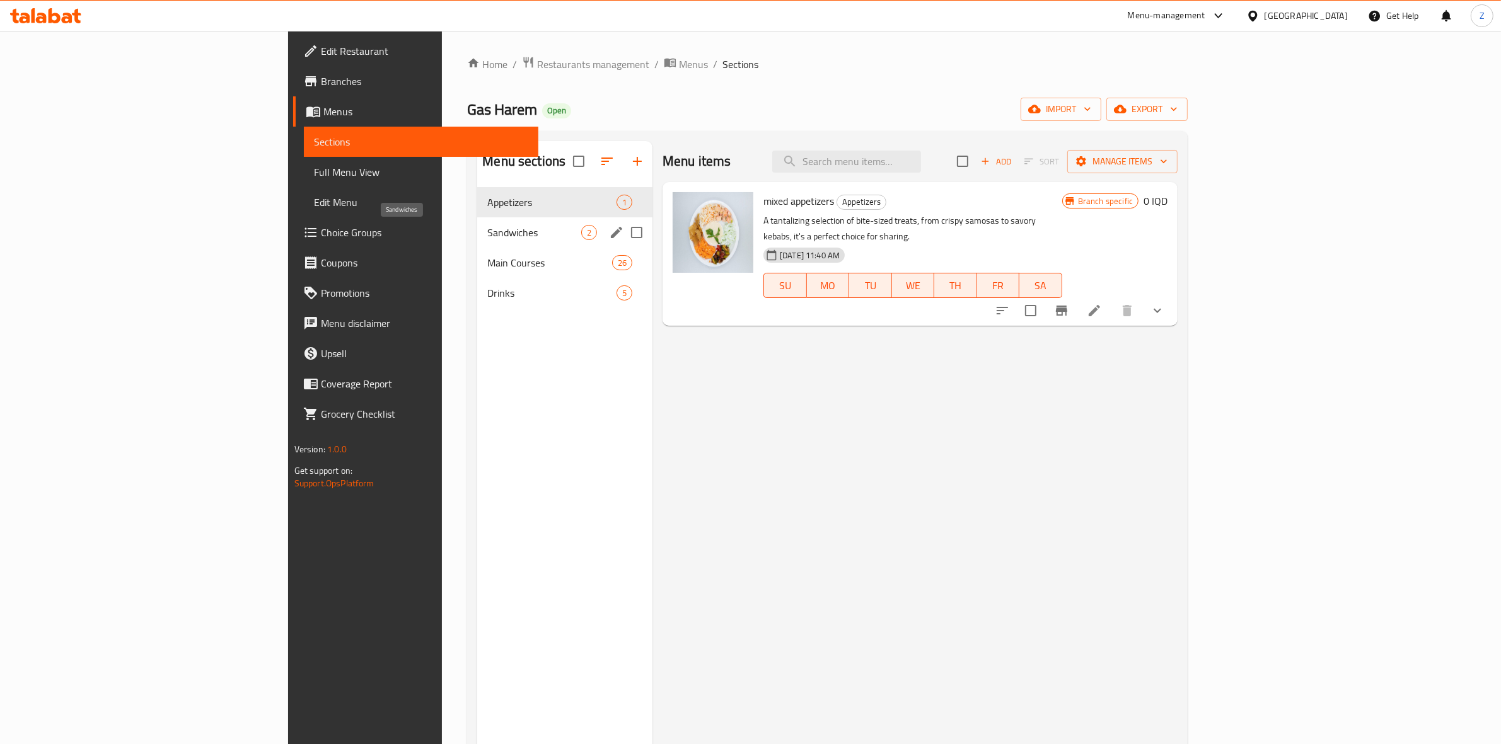
click at [487, 238] on span "Sandwiches" at bounding box center [534, 232] width 94 height 15
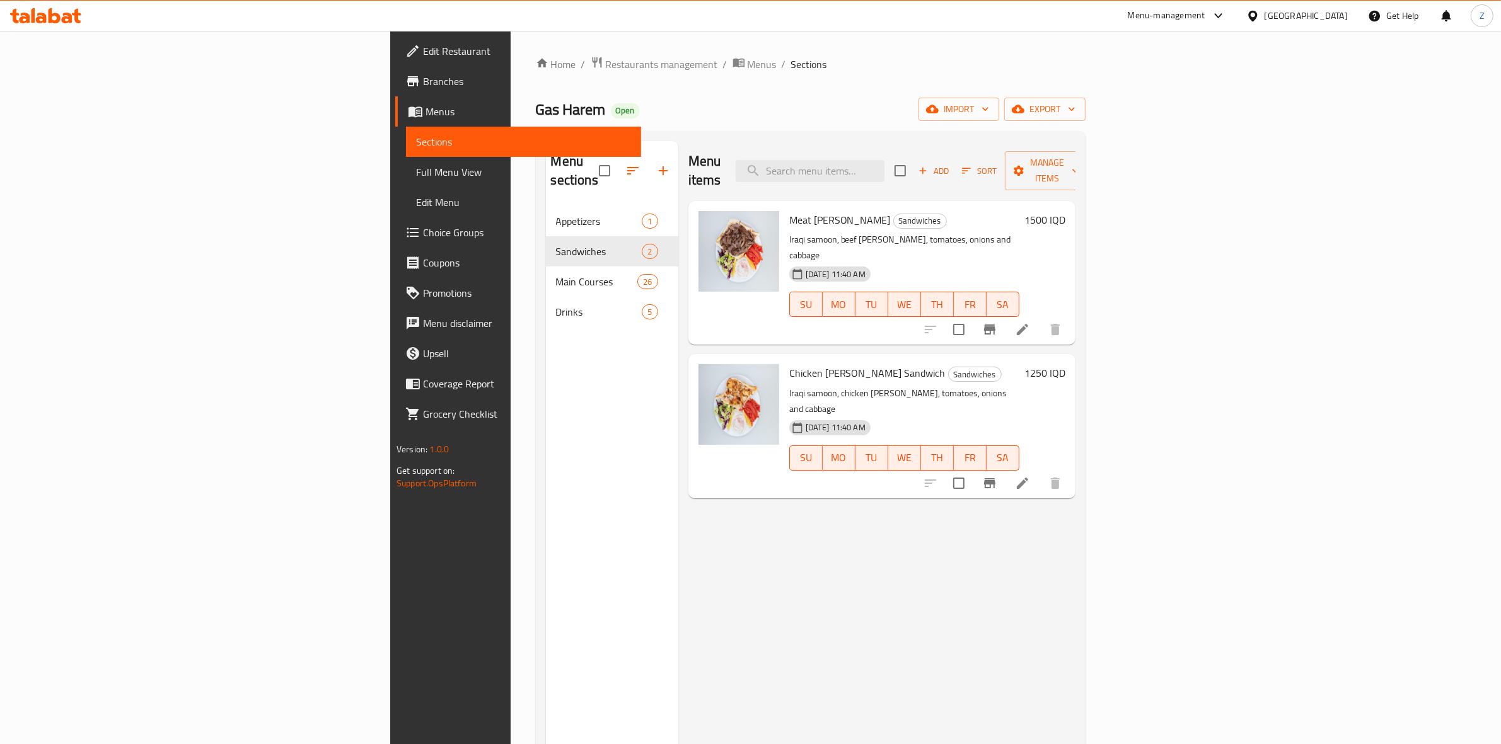
click at [1065, 211] on h6 "1500 IQD" at bounding box center [1044, 220] width 41 height 18
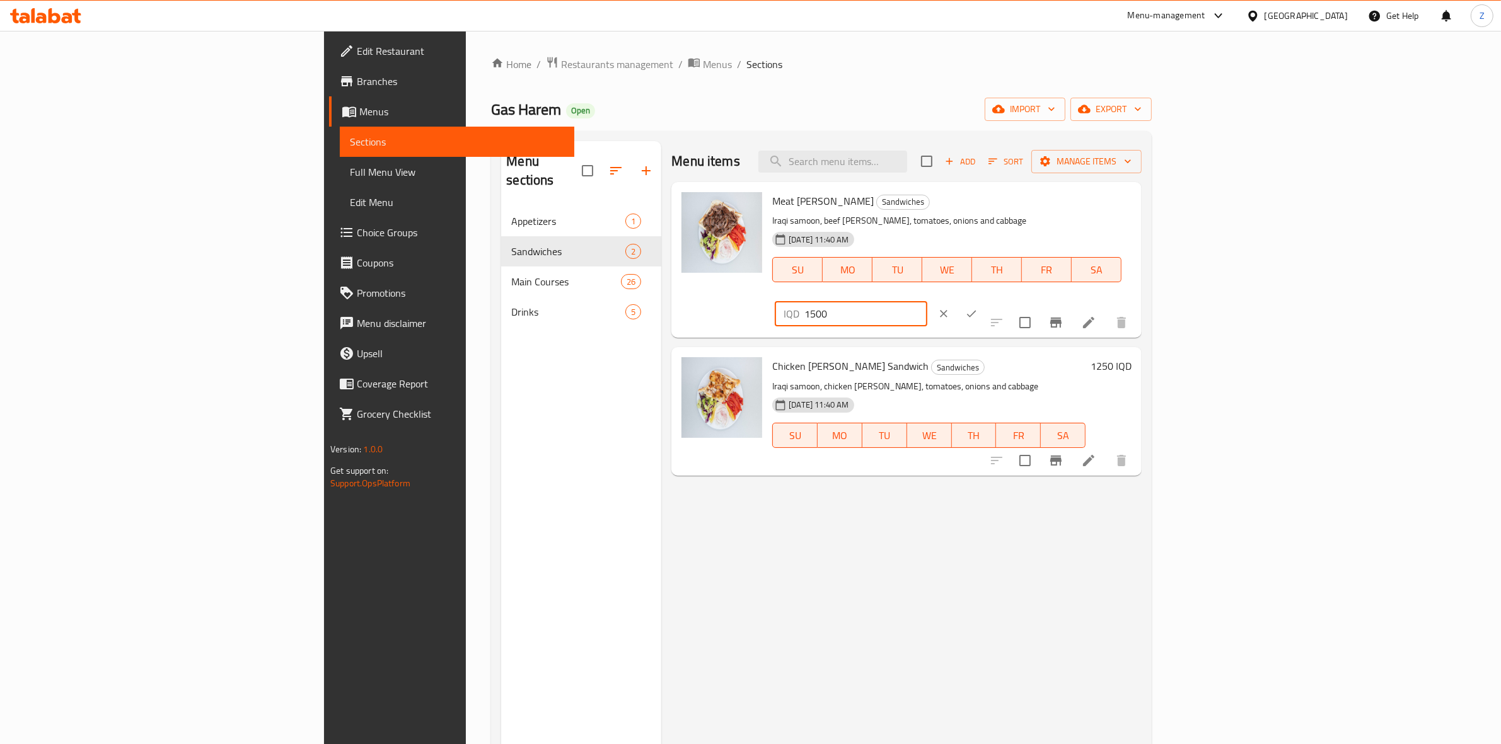
drag, startPoint x: 1305, startPoint y: 205, endPoint x: 1248, endPoint y: 212, distance: 57.7
click at [1137, 212] on div "Meat [PERSON_NAME] Sandwich Sandwiches Iraqi samoon, beef [PERSON_NAME], tomato…" at bounding box center [951, 260] width 369 height 146
type input "2000"
click at [978, 308] on icon "ok" at bounding box center [971, 314] width 13 height 13
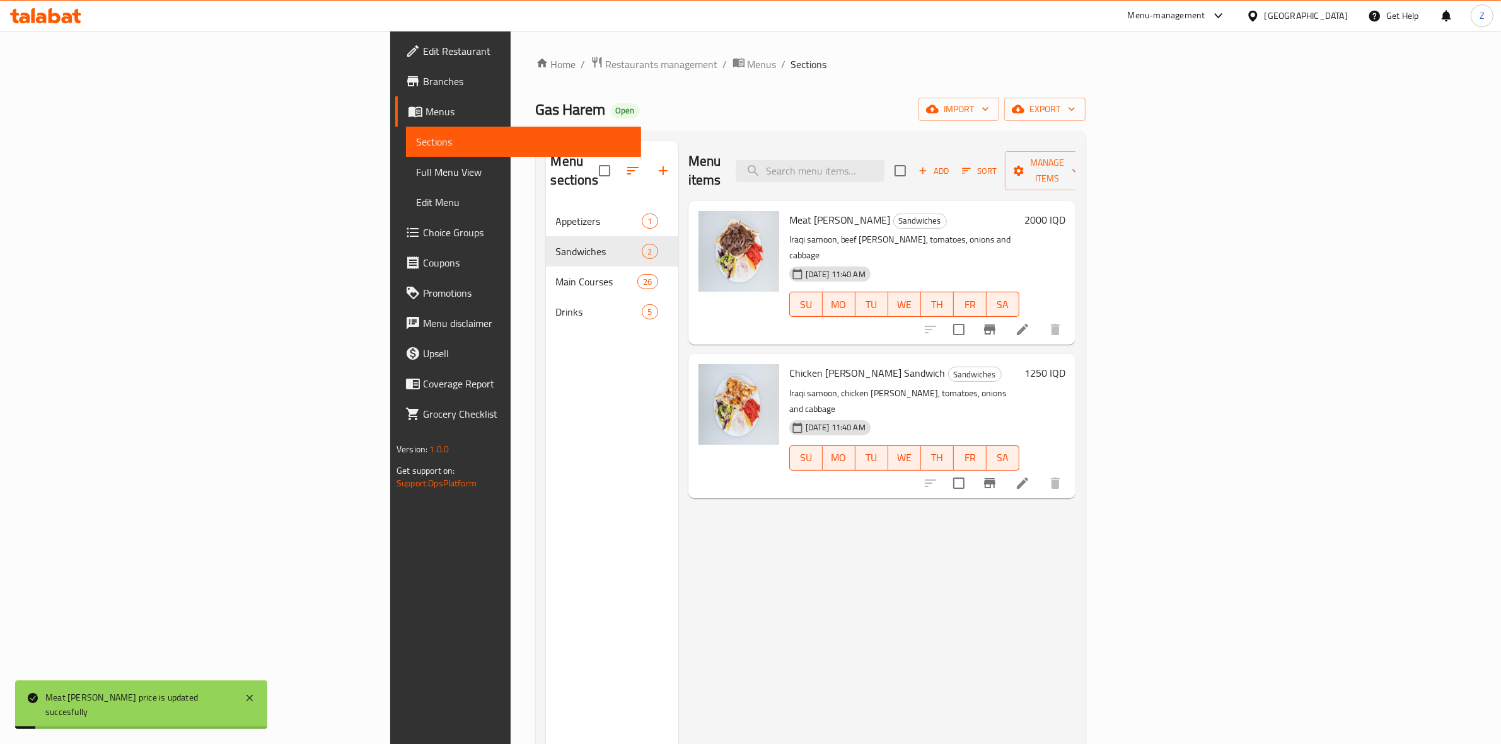
click at [1065, 364] on div "1250 IQD" at bounding box center [1042, 426] width 46 height 124
click at [1065, 364] on h6 "1250 IQD" at bounding box center [1044, 373] width 41 height 18
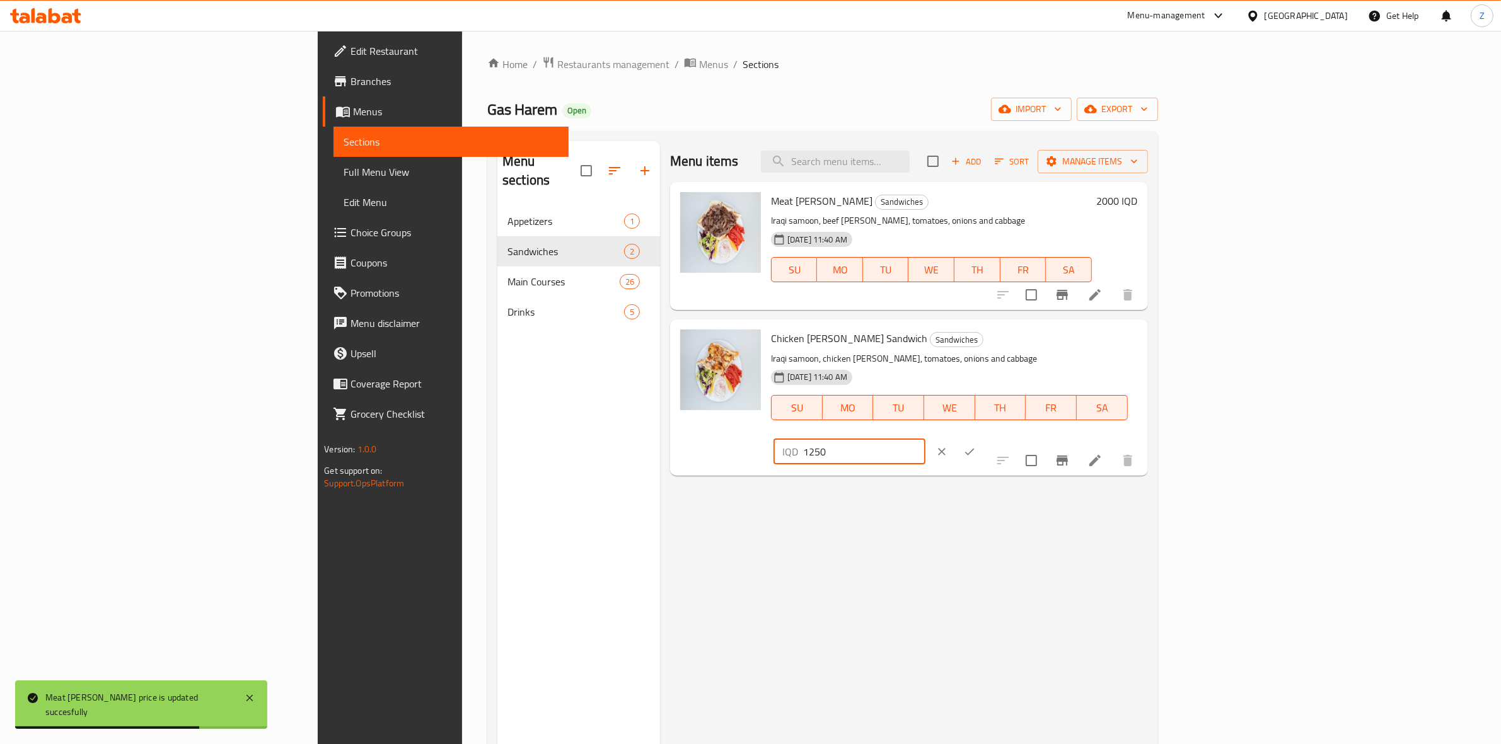
drag, startPoint x: 1308, startPoint y: 345, endPoint x: 1287, endPoint y: 347, distance: 20.9
click at [925, 439] on input "1250" at bounding box center [864, 451] width 122 height 25
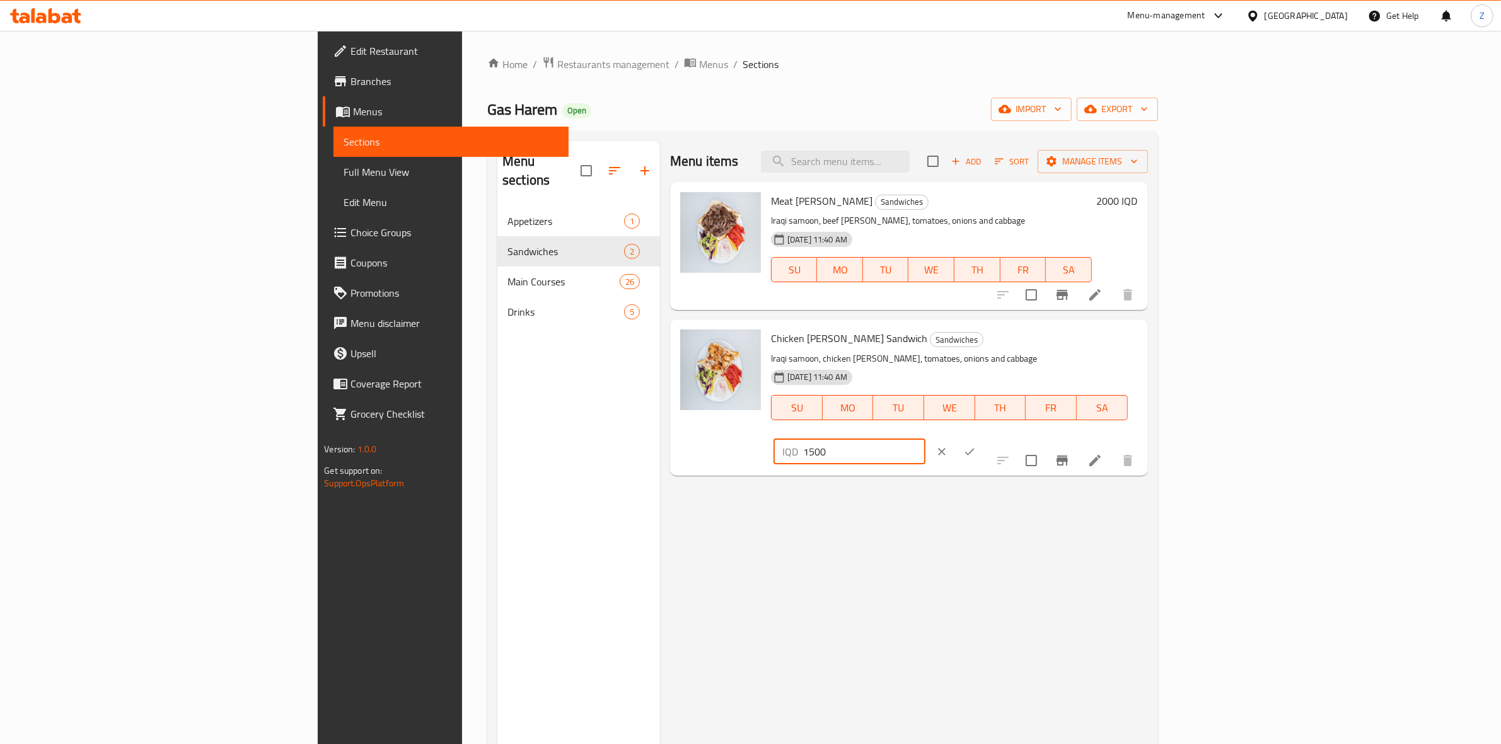
type input "1500"
click at [983, 438] on button "ok" at bounding box center [970, 452] width 28 height 28
